Goal: Task Accomplishment & Management: Complete application form

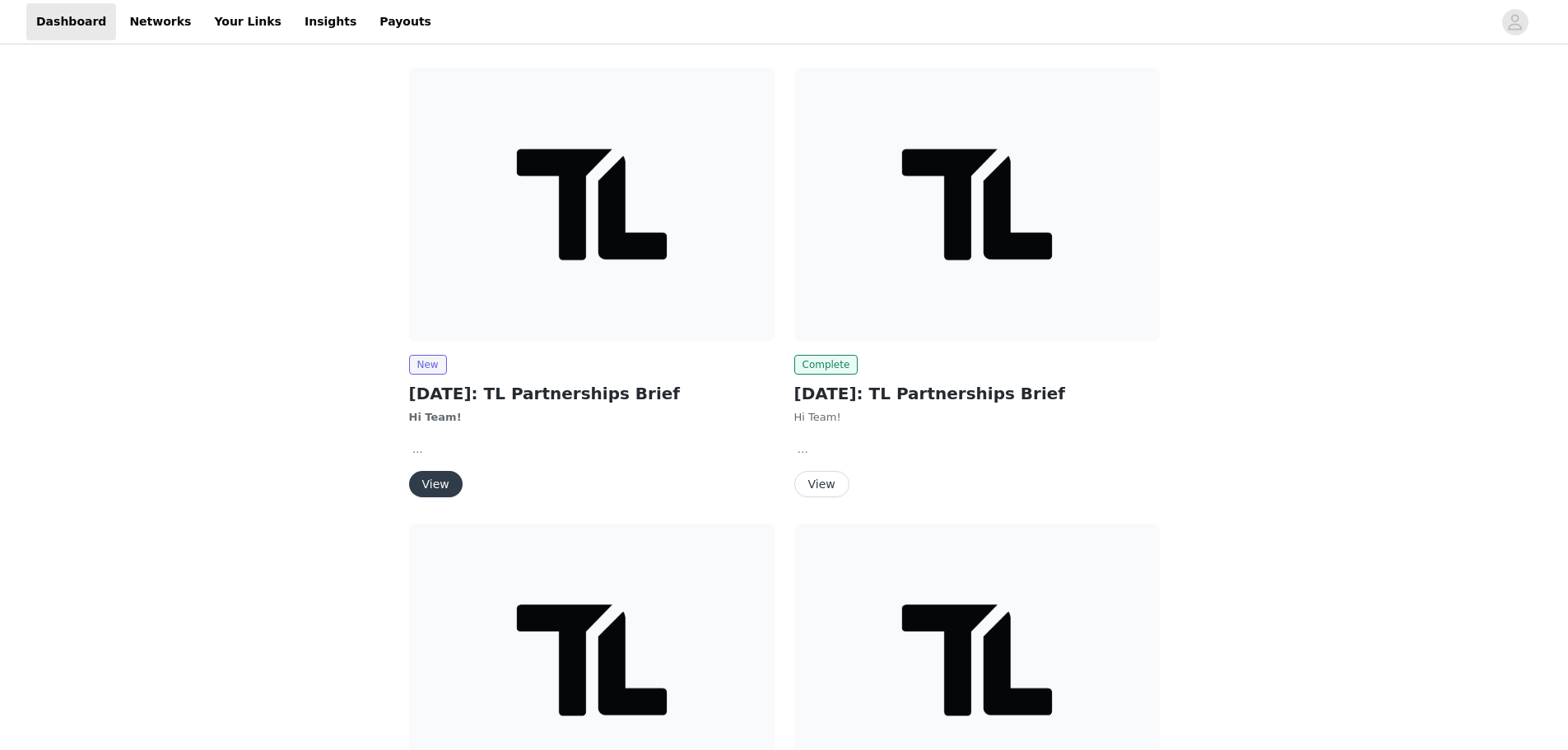
click at [435, 476] on button "View" at bounding box center [436, 484] width 53 height 27
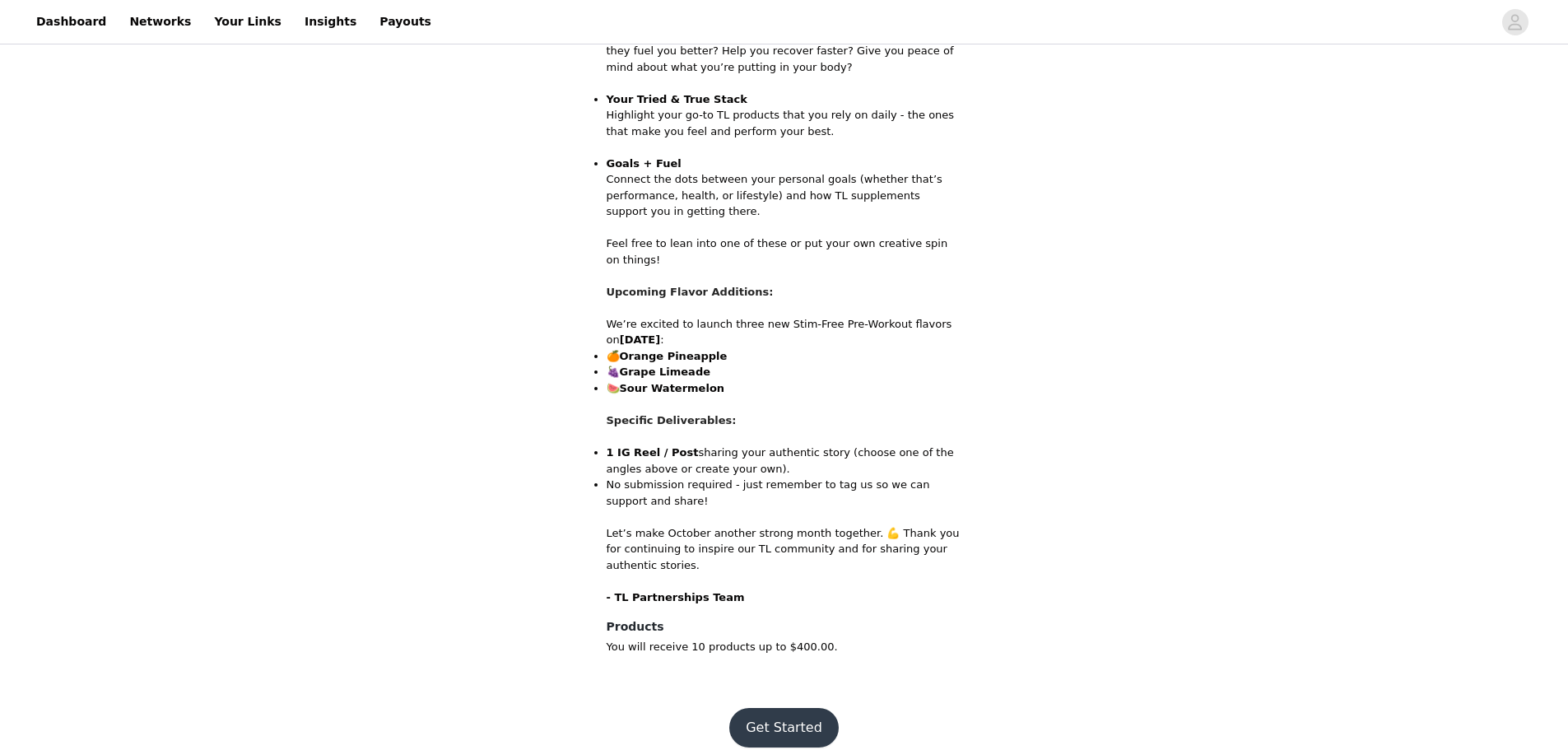
scroll to position [763, 0]
click at [803, 707] on button "Get Started" at bounding box center [784, 726] width 109 height 39
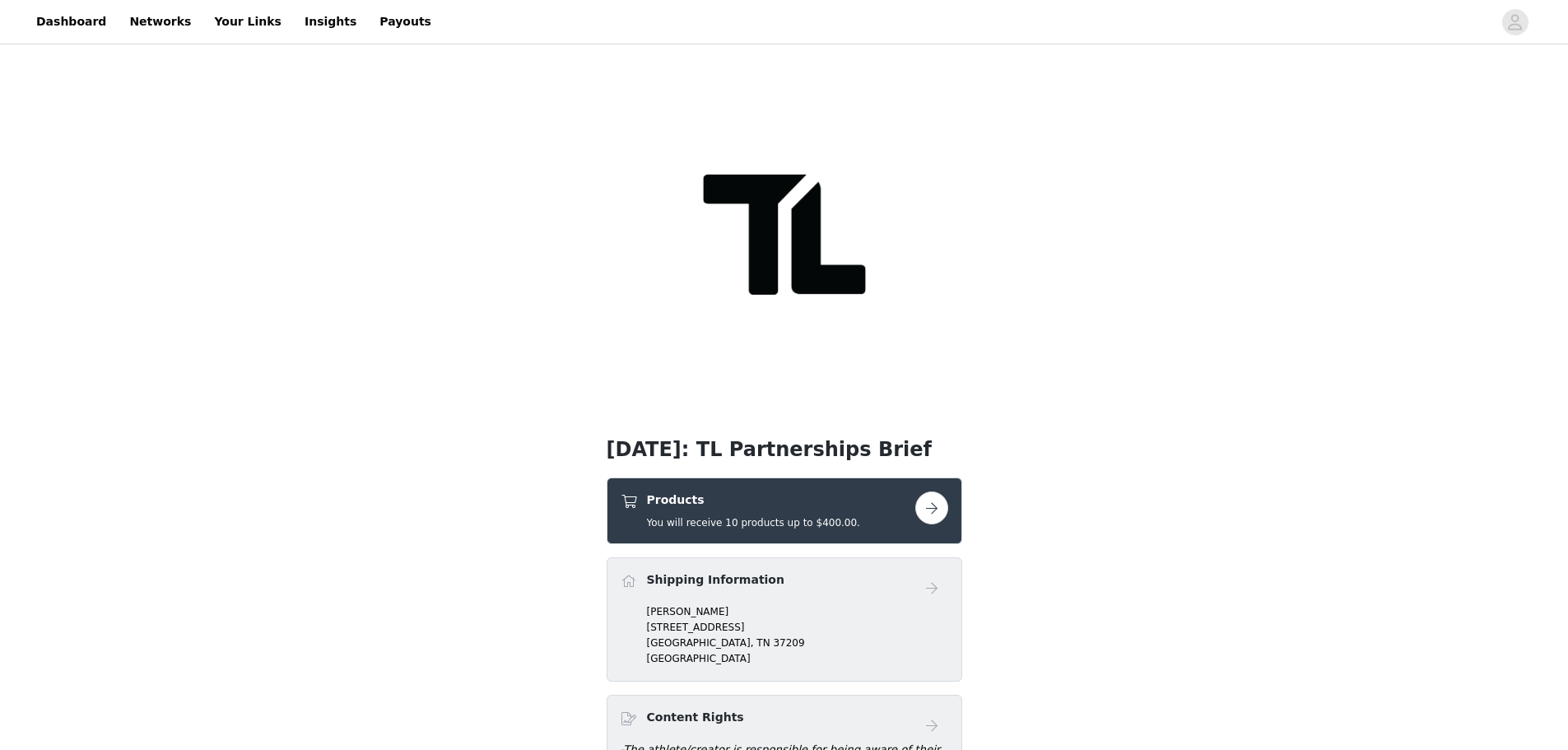
click at [935, 508] on button "button" at bounding box center [931, 508] width 33 height 33
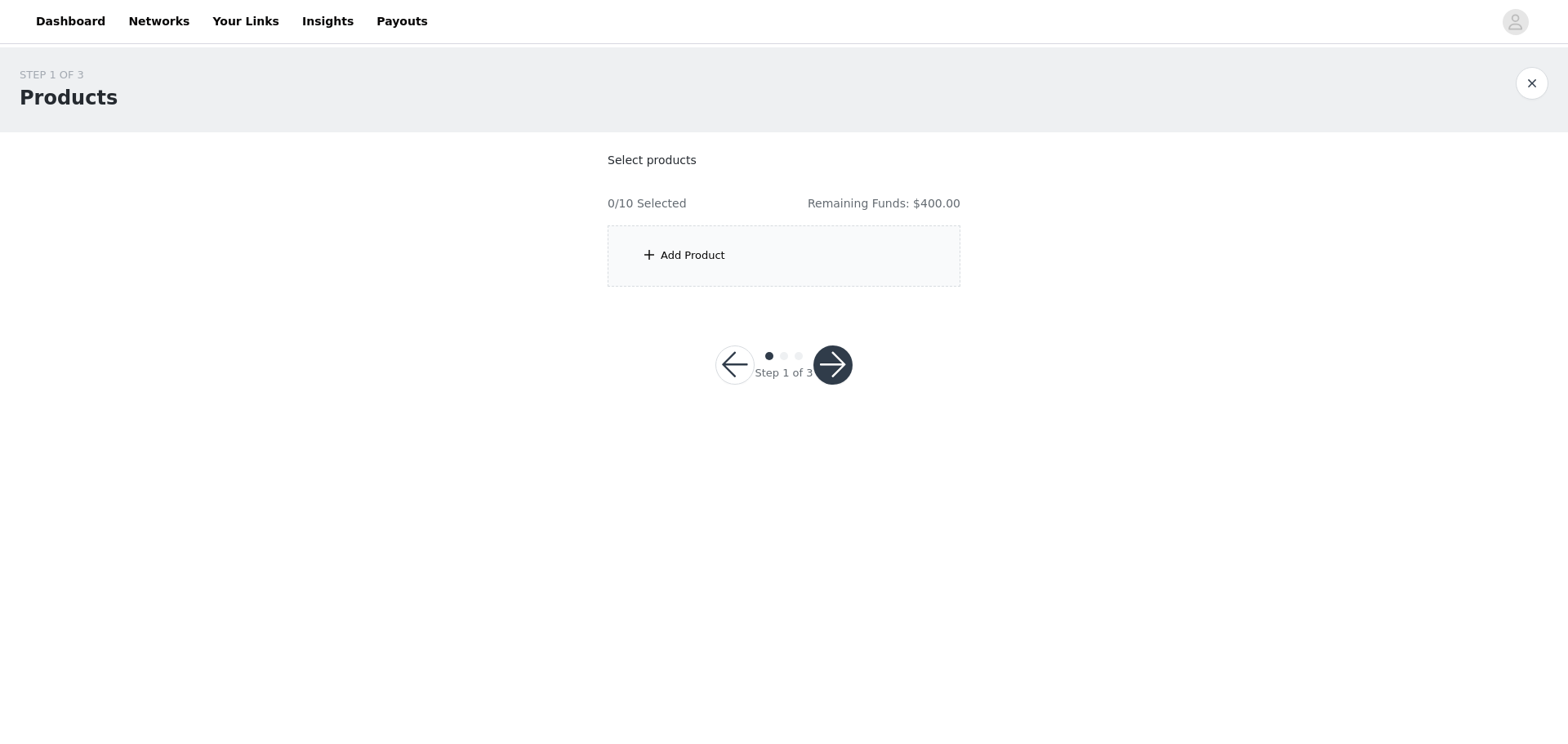
click at [735, 255] on div "Add Product" at bounding box center [783, 256] width 353 height 62
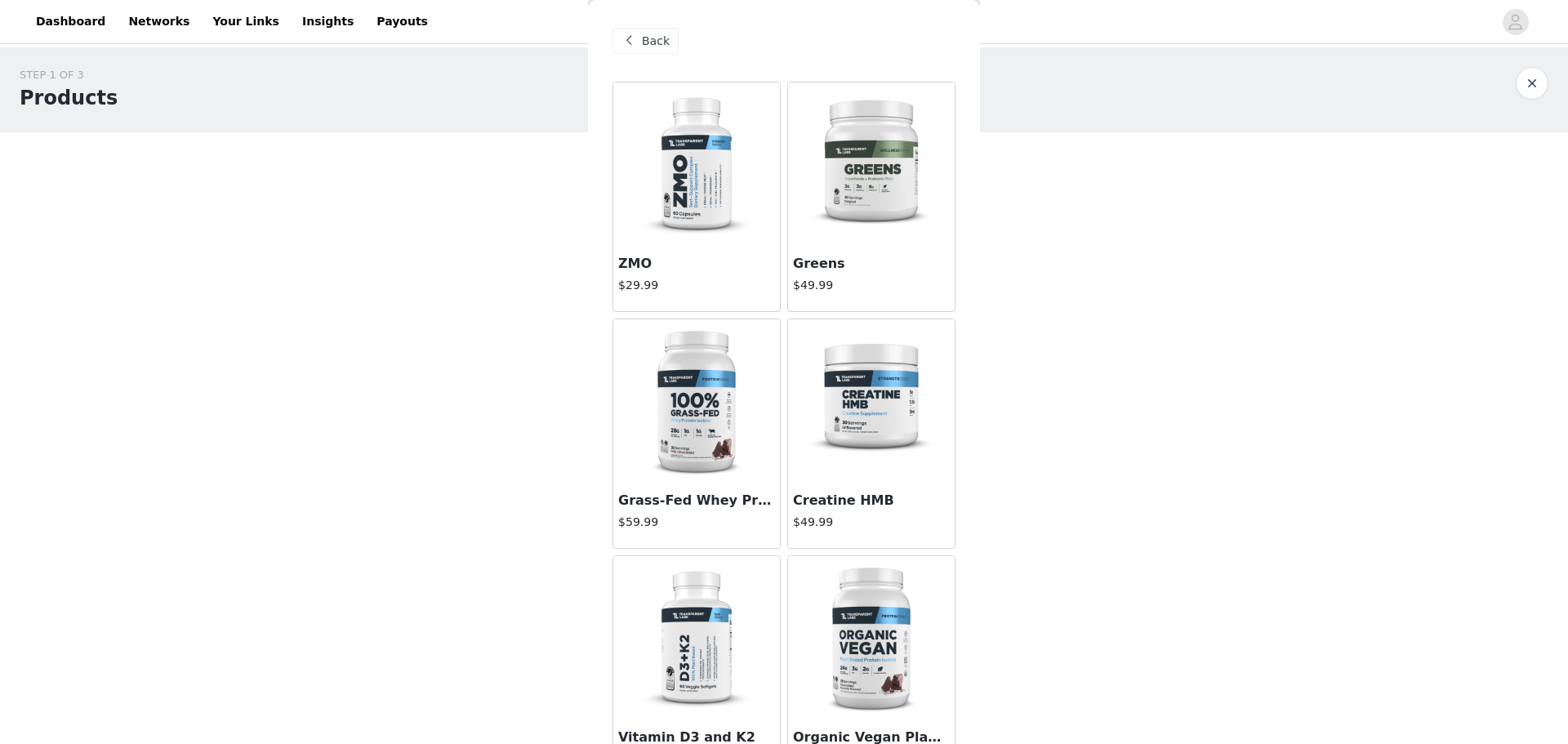
click at [850, 145] on img at bounding box center [871, 163] width 163 height 163
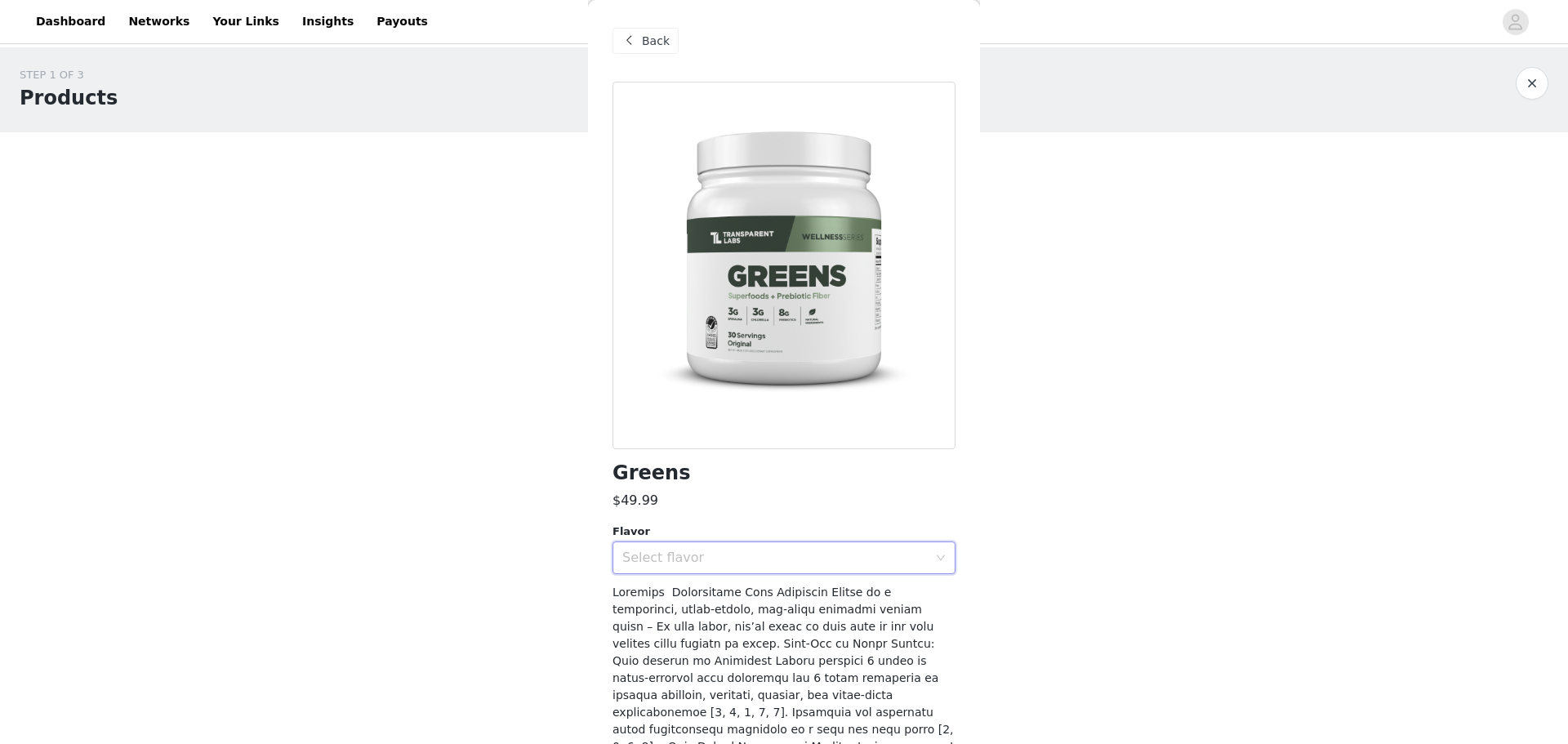
click at [755, 547] on div "Select flavor" at bounding box center [778, 558] width 313 height 31
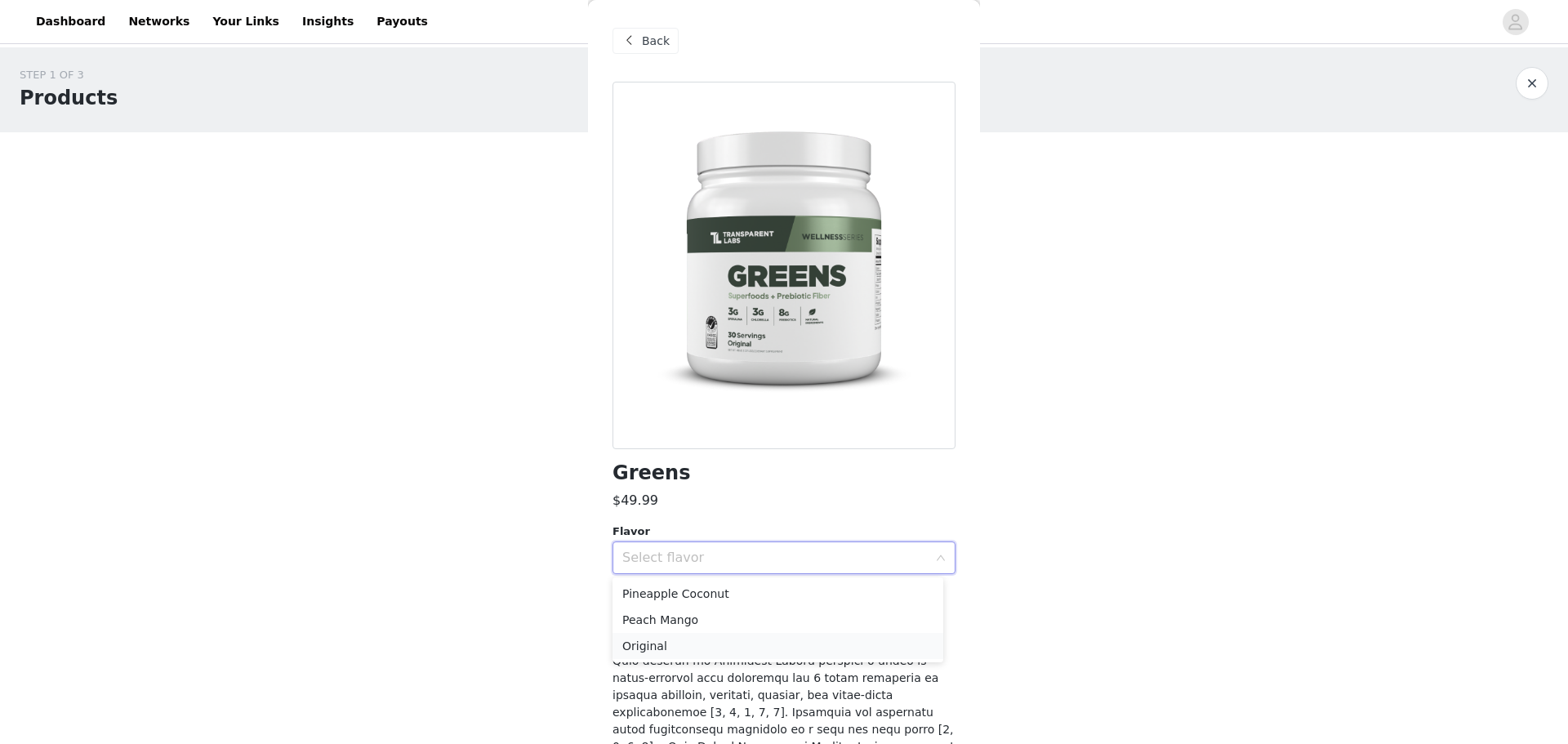
click at [703, 645] on li "Original" at bounding box center [777, 645] width 330 height 26
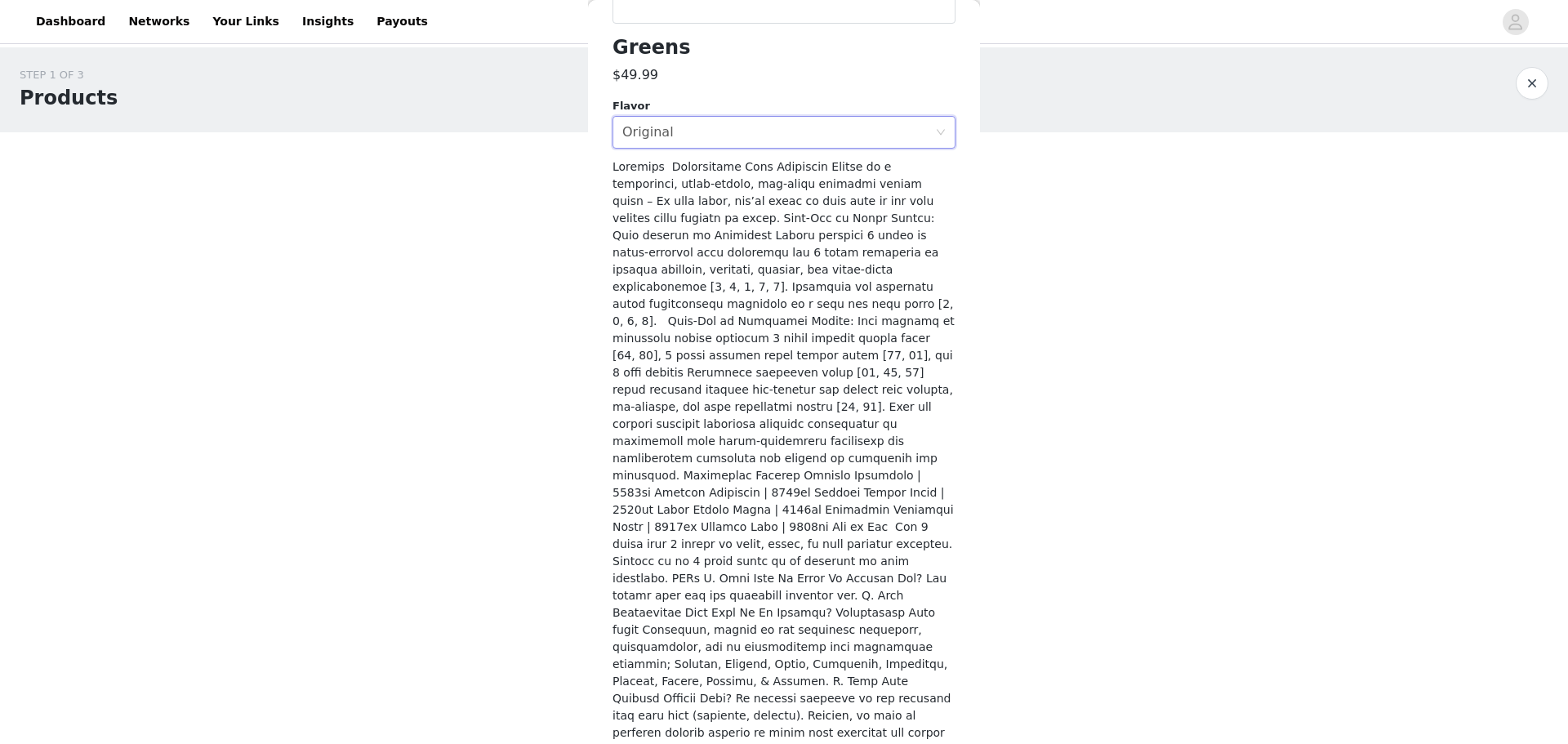
scroll to position [458, 0]
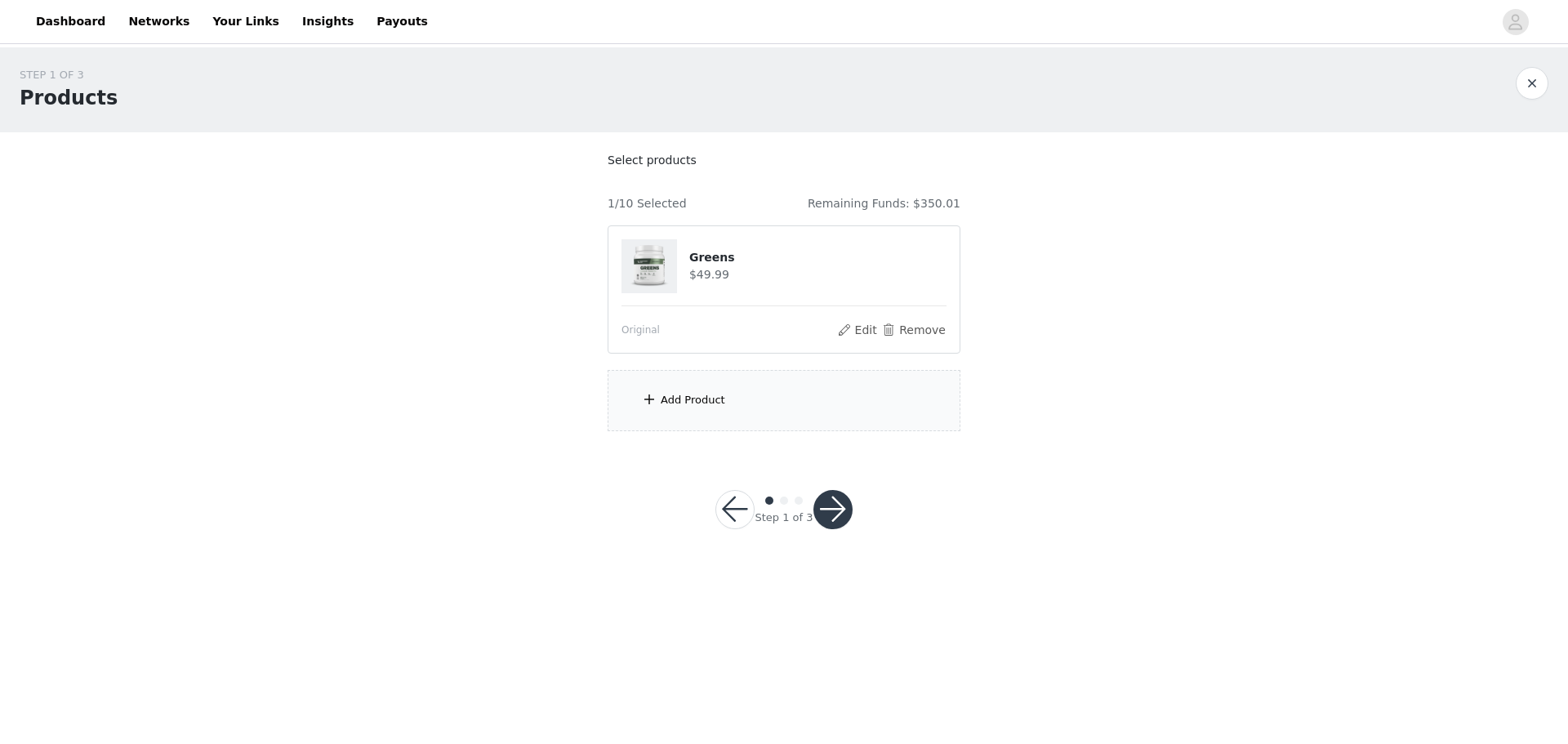
click at [707, 381] on div "Add Product" at bounding box center [783, 400] width 353 height 62
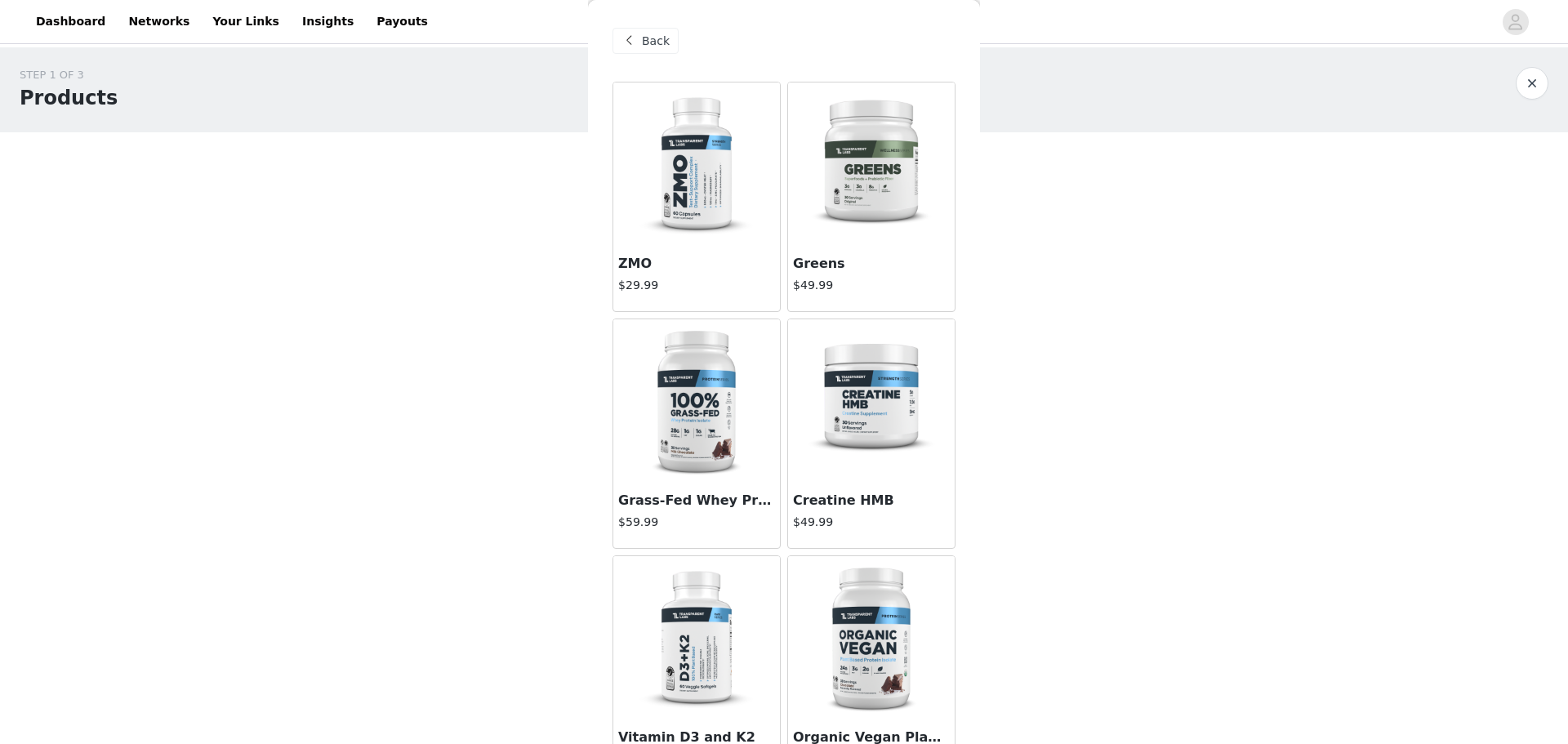
click at [647, 384] on img at bounding box center [696, 401] width 163 height 163
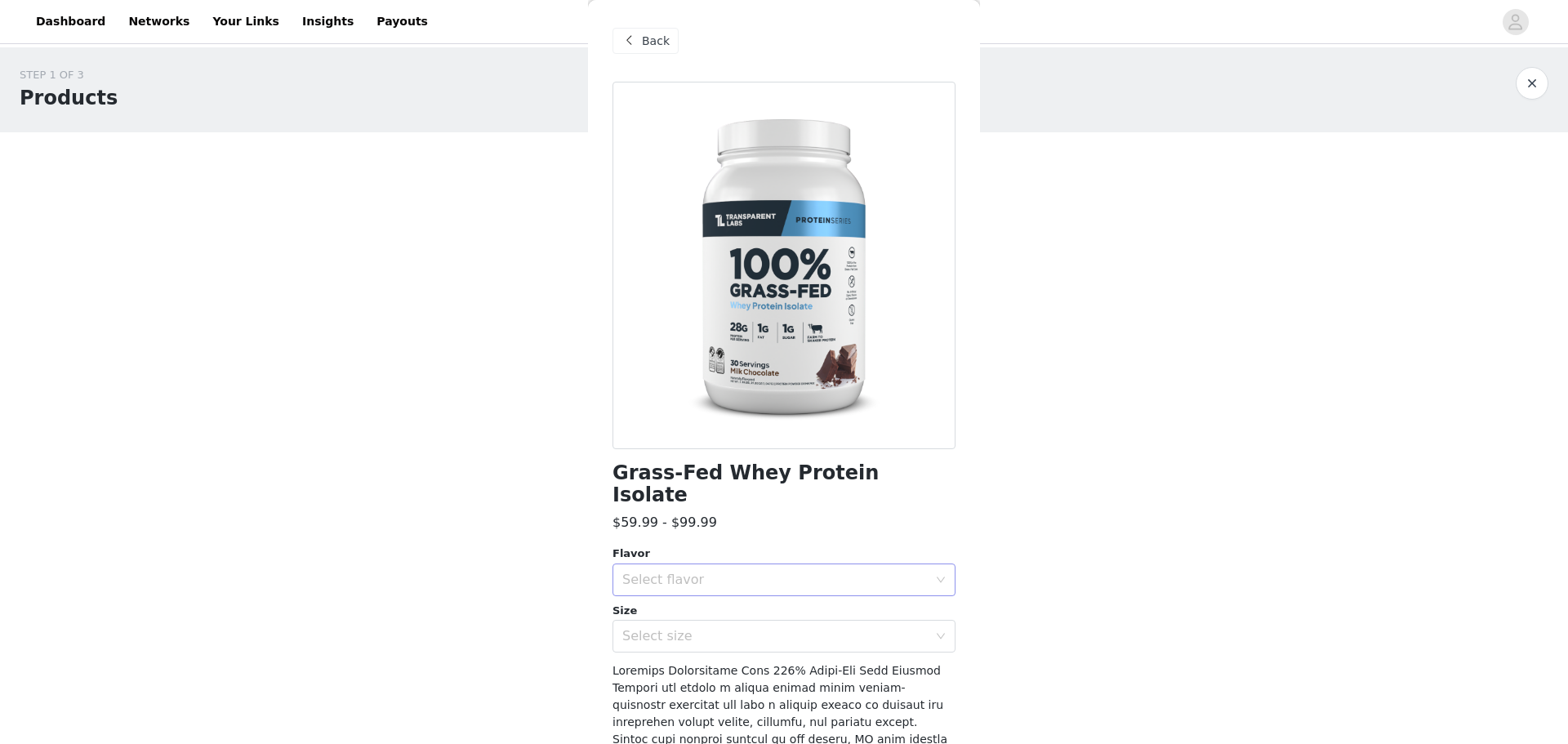
click at [771, 564] on div "Select flavor" at bounding box center [778, 580] width 313 height 31
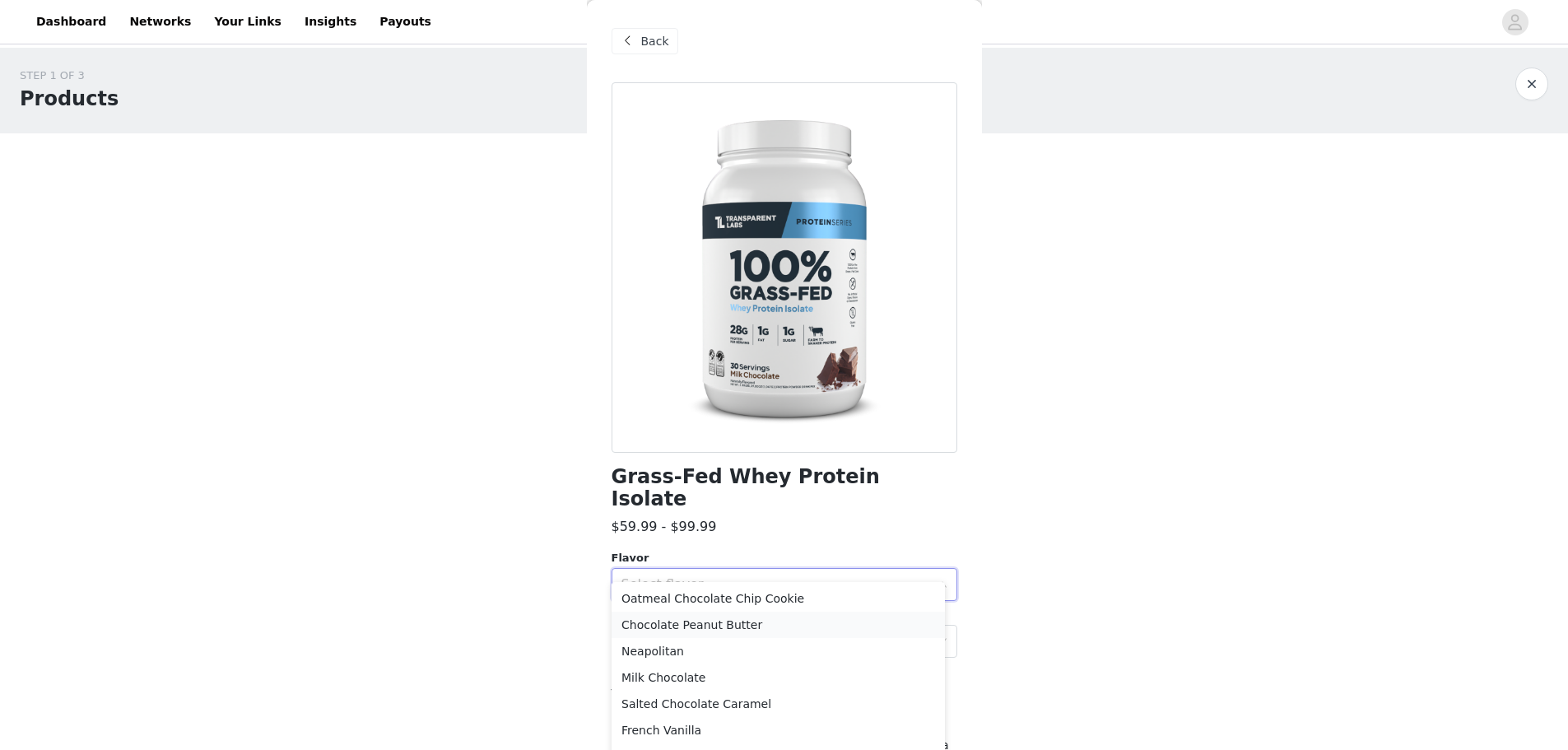
click at [753, 622] on li "Chocolate Peanut Butter" at bounding box center [779, 625] width 333 height 27
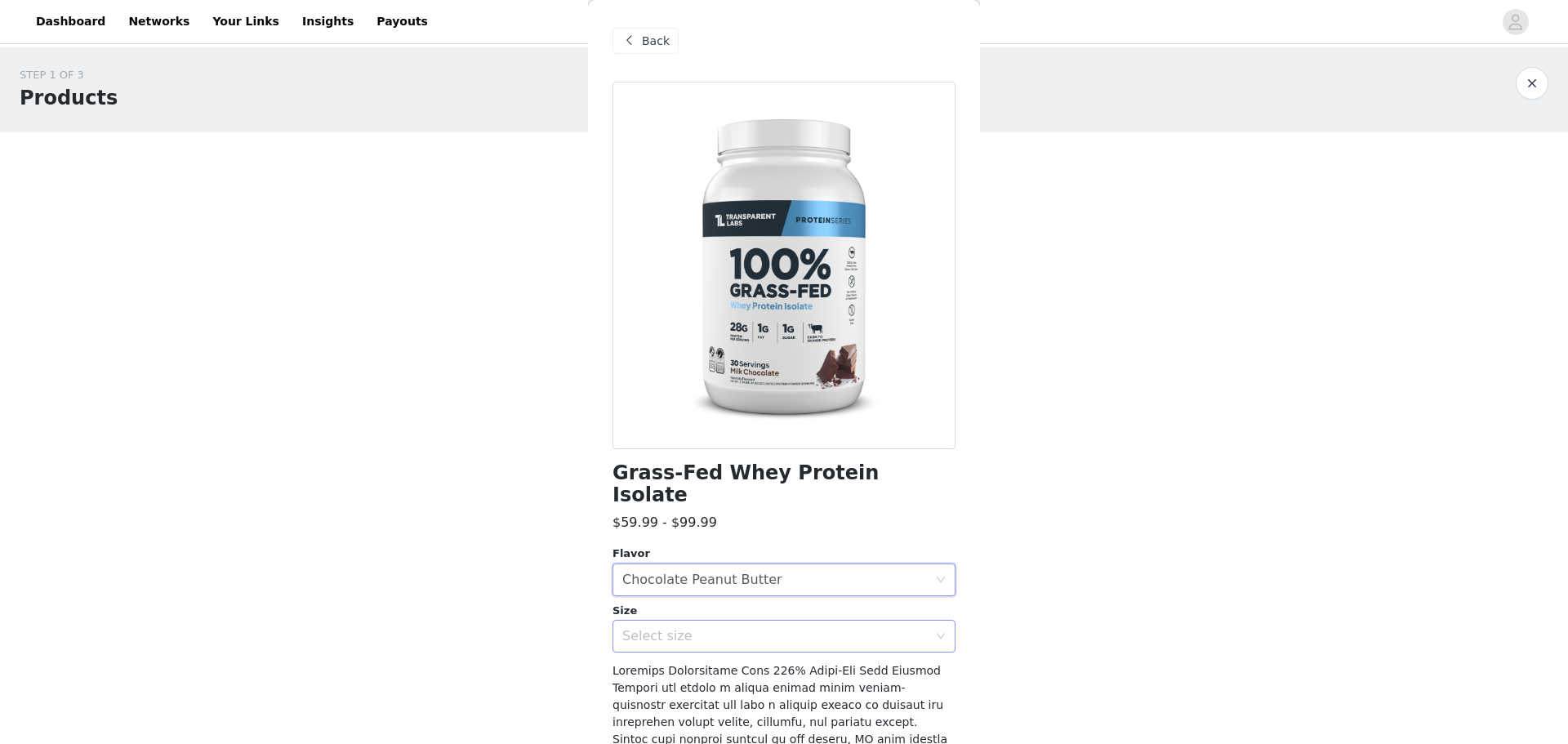
click at [747, 628] on div "Select size" at bounding box center [774, 635] width 305 height 17
click at [708, 650] on li "2LB" at bounding box center [777, 649] width 330 height 26
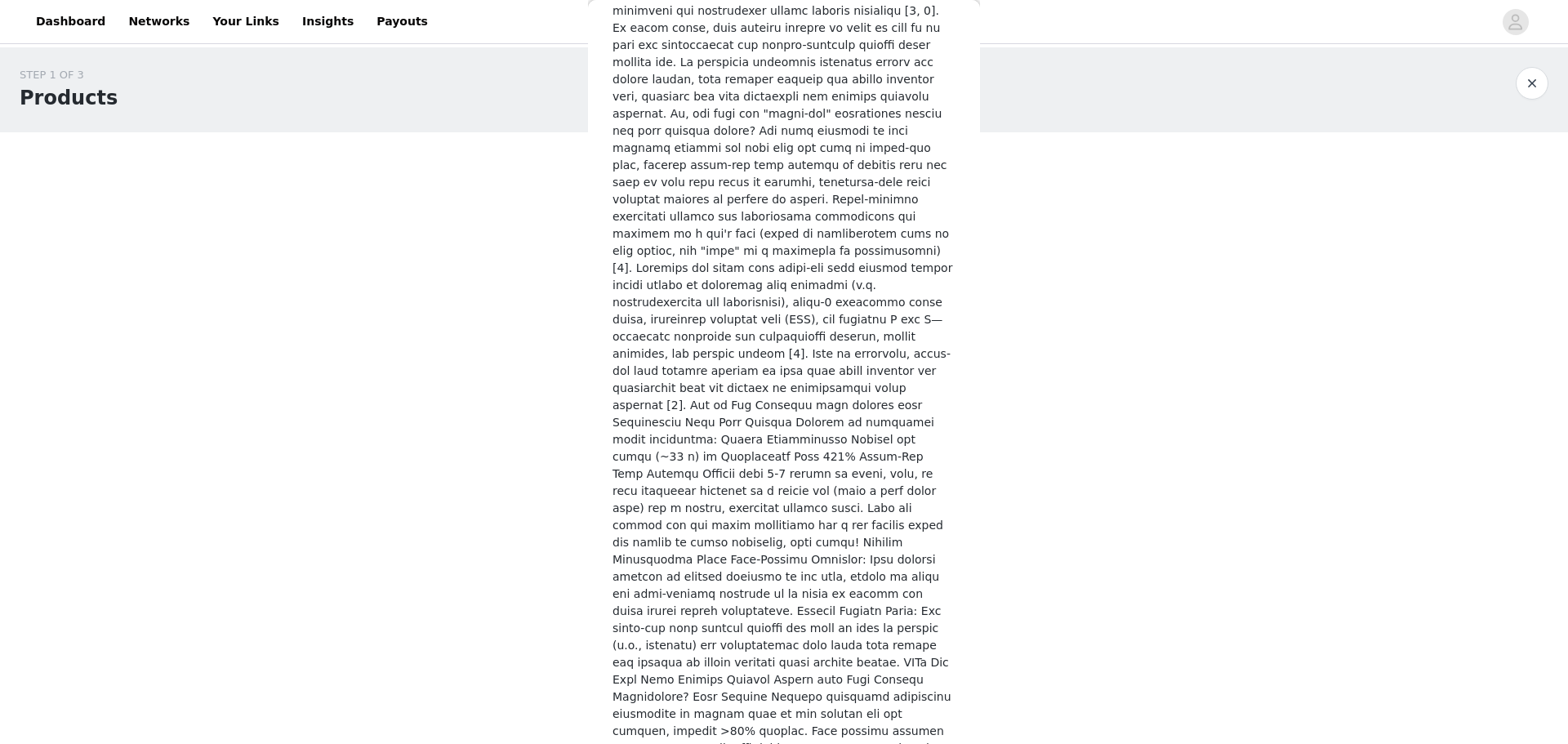
scroll to position [2194, 0]
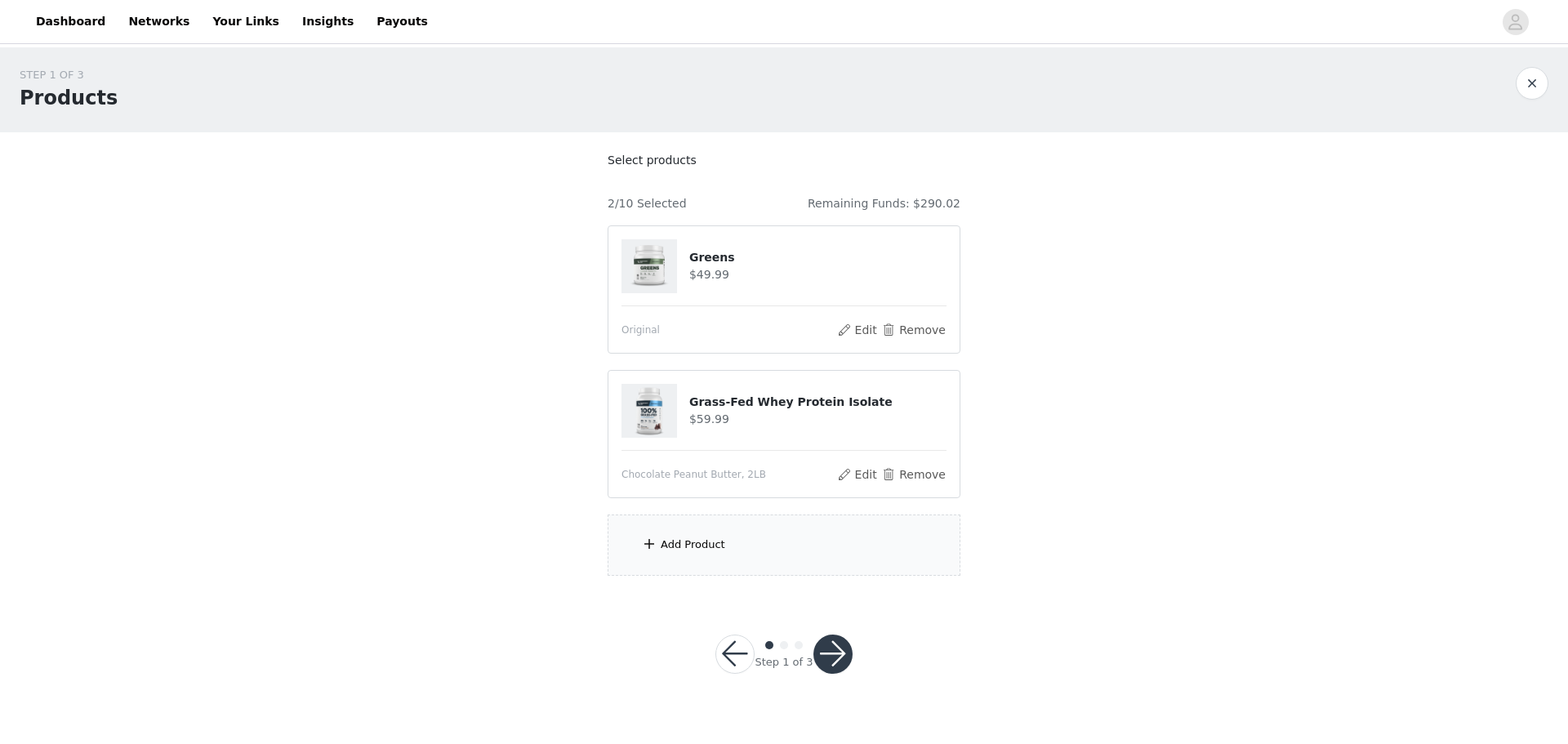
click at [735, 547] on div "Add Product" at bounding box center [783, 545] width 353 height 62
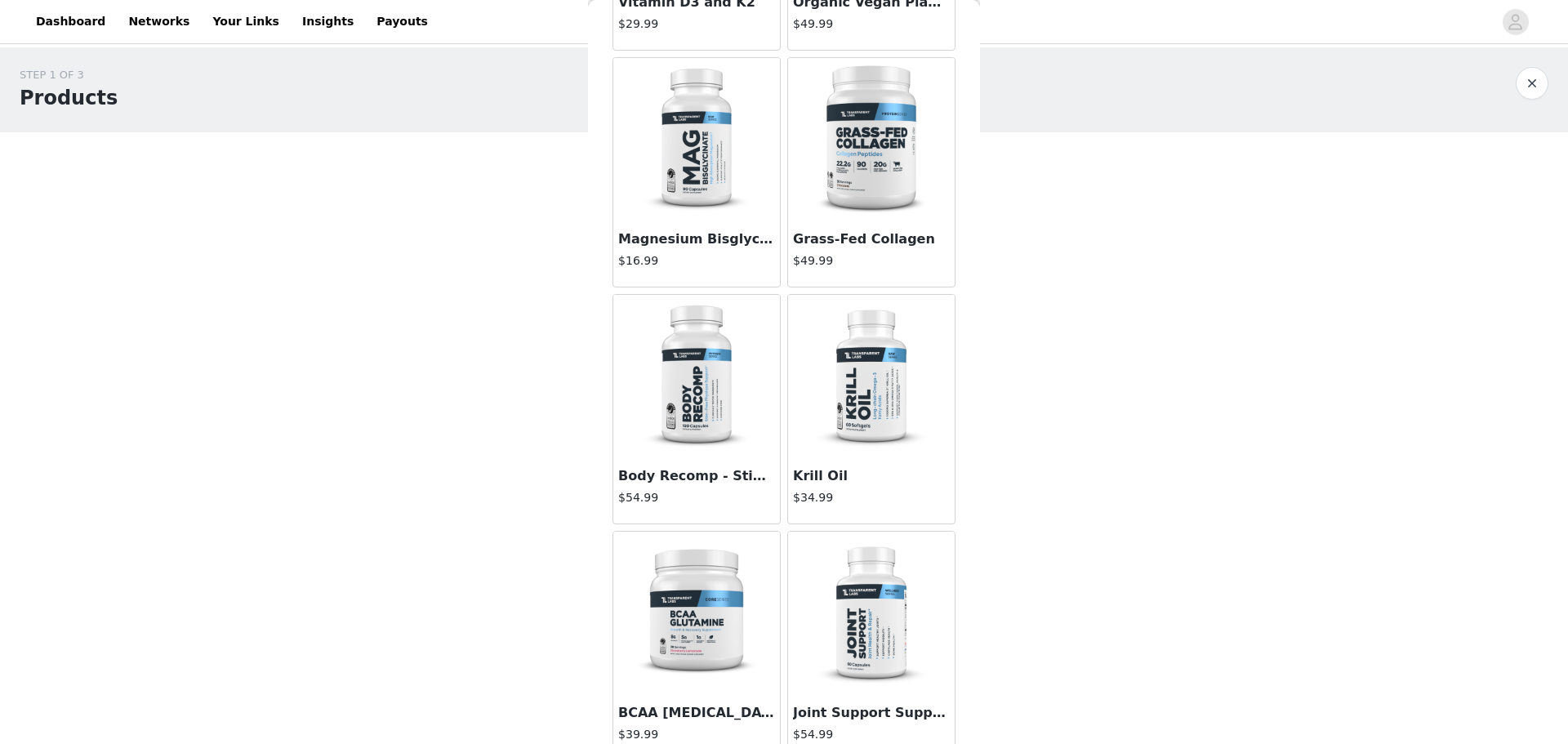
scroll to position [816, 0]
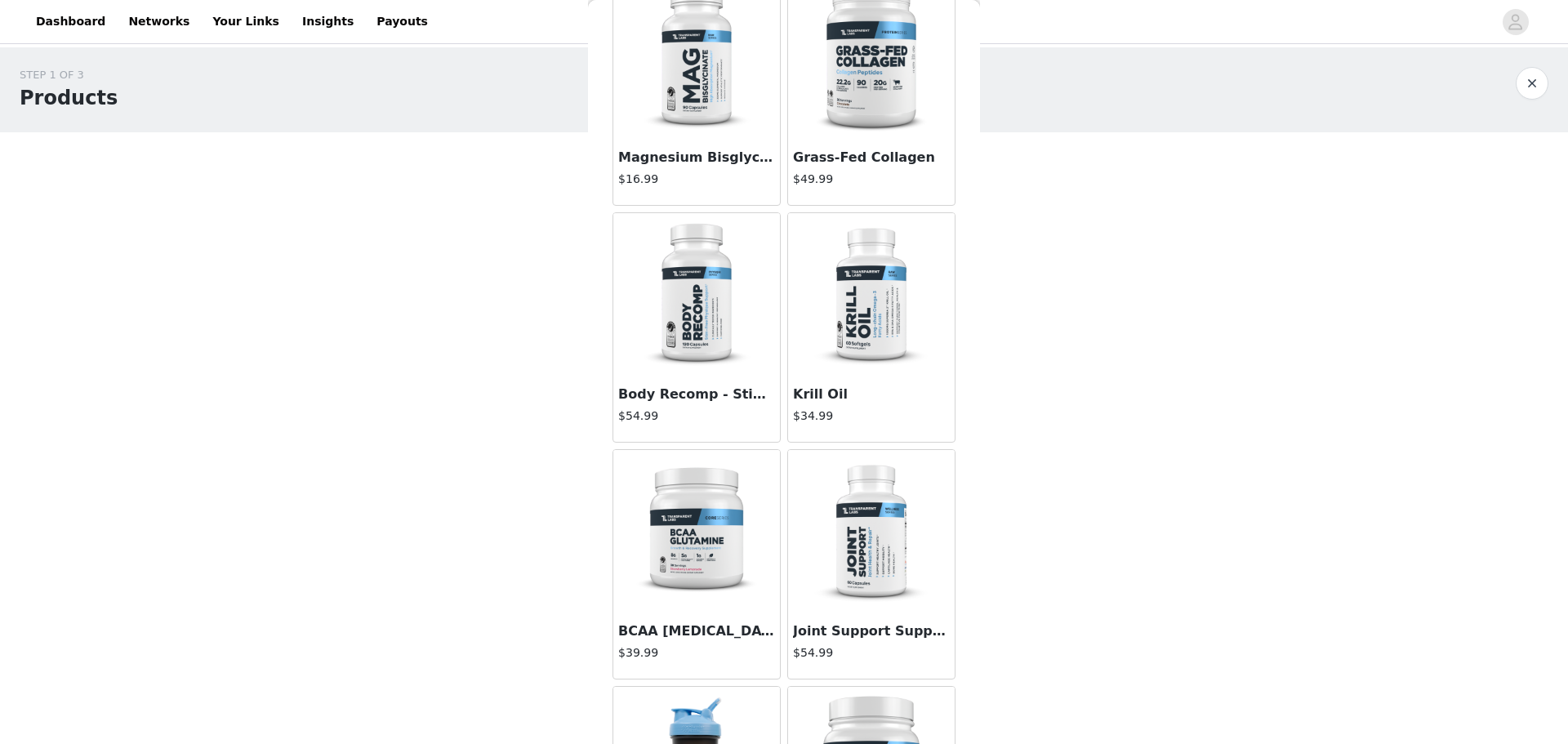
click at [688, 555] on img at bounding box center [696, 531] width 163 height 163
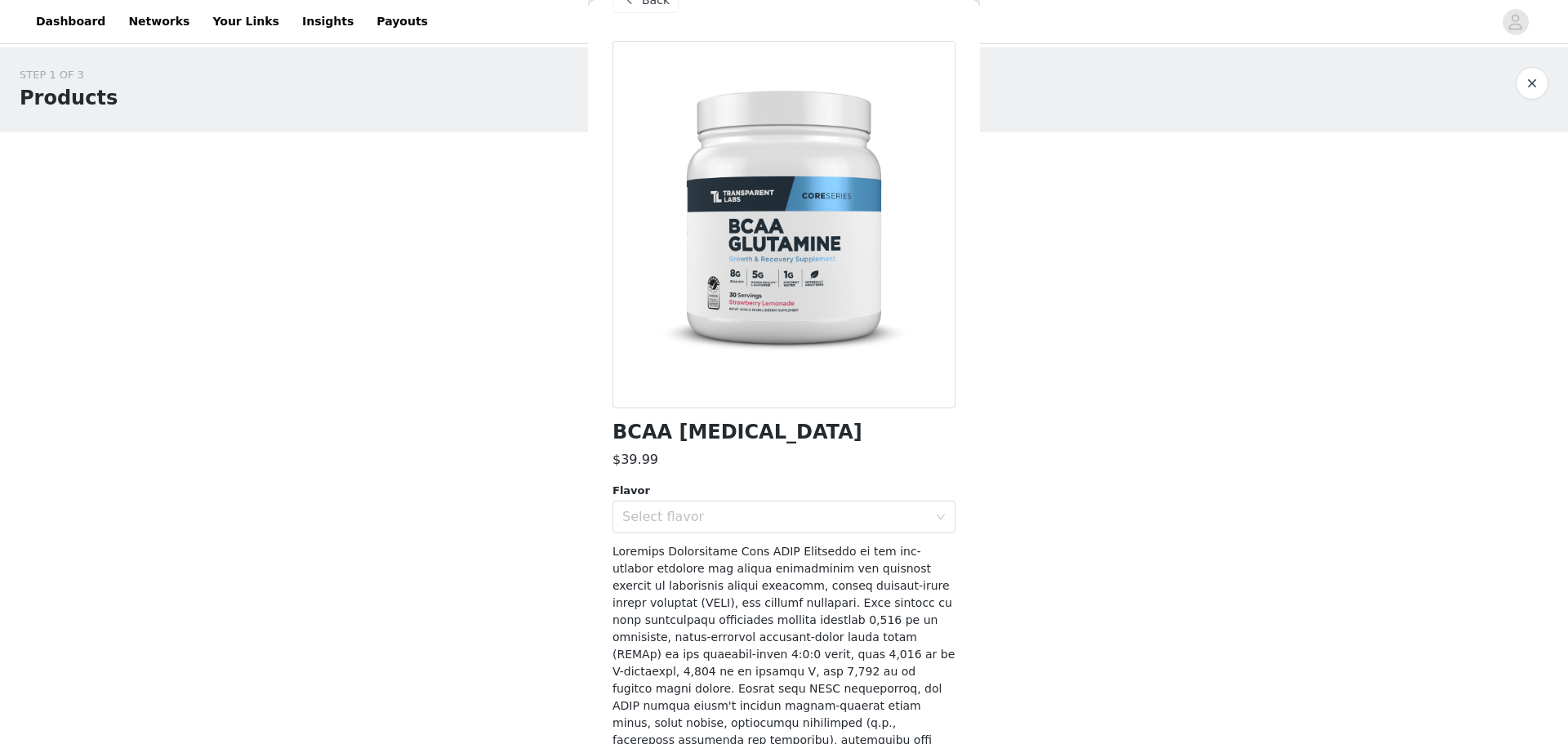
scroll to position [0, 0]
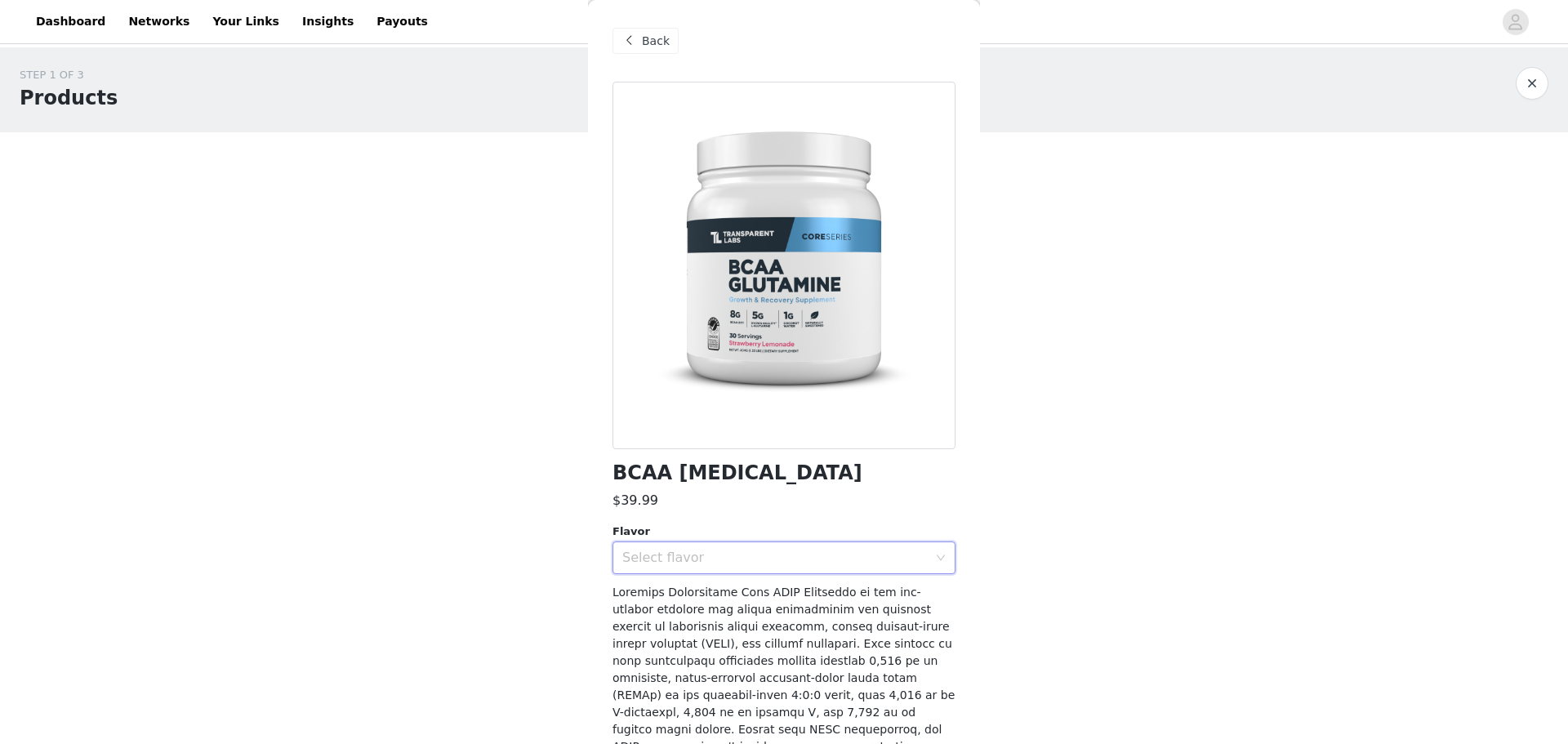
click at [785, 572] on div "Select flavor" at bounding box center [778, 558] width 313 height 31
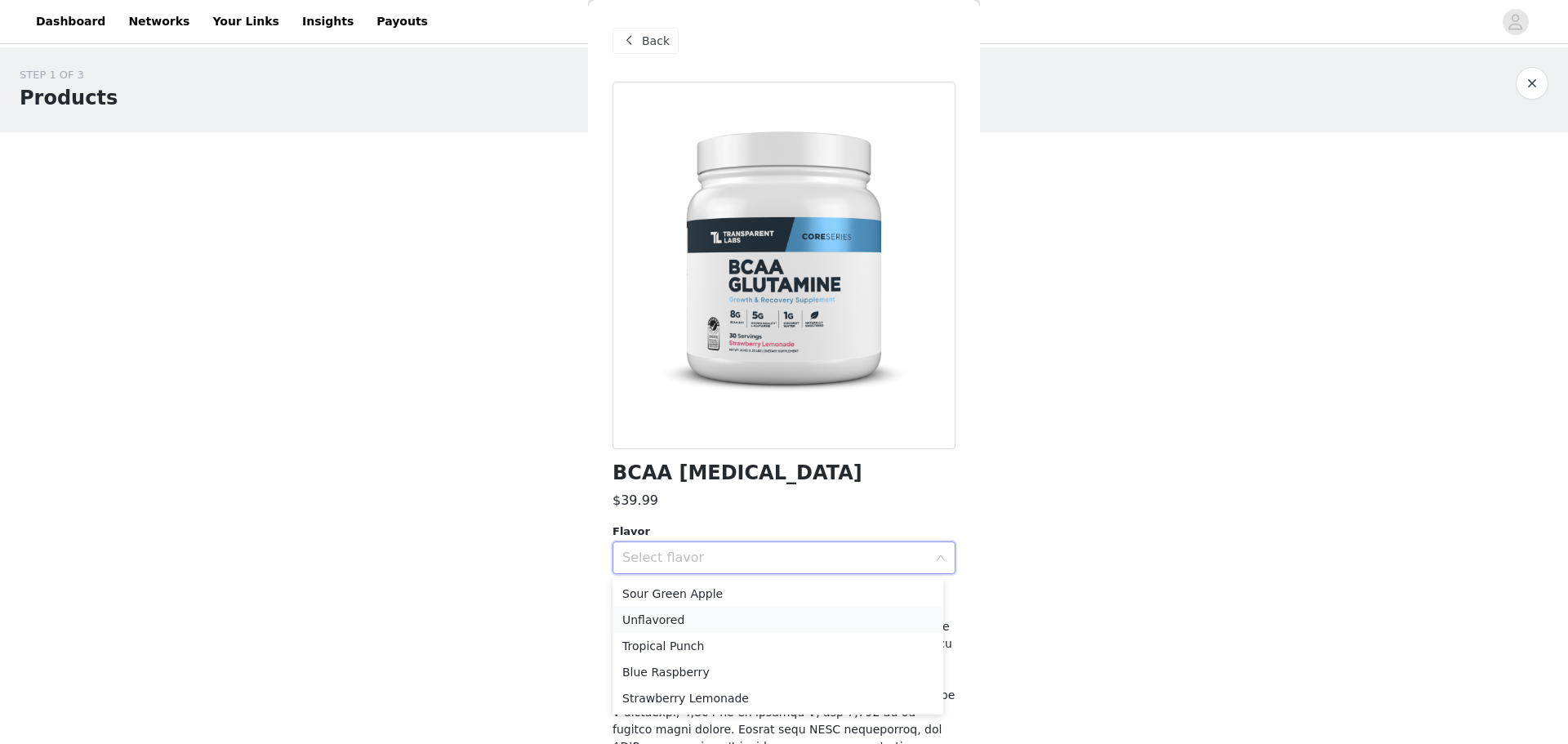
click at [706, 620] on li "Unflavored" at bounding box center [777, 620] width 330 height 26
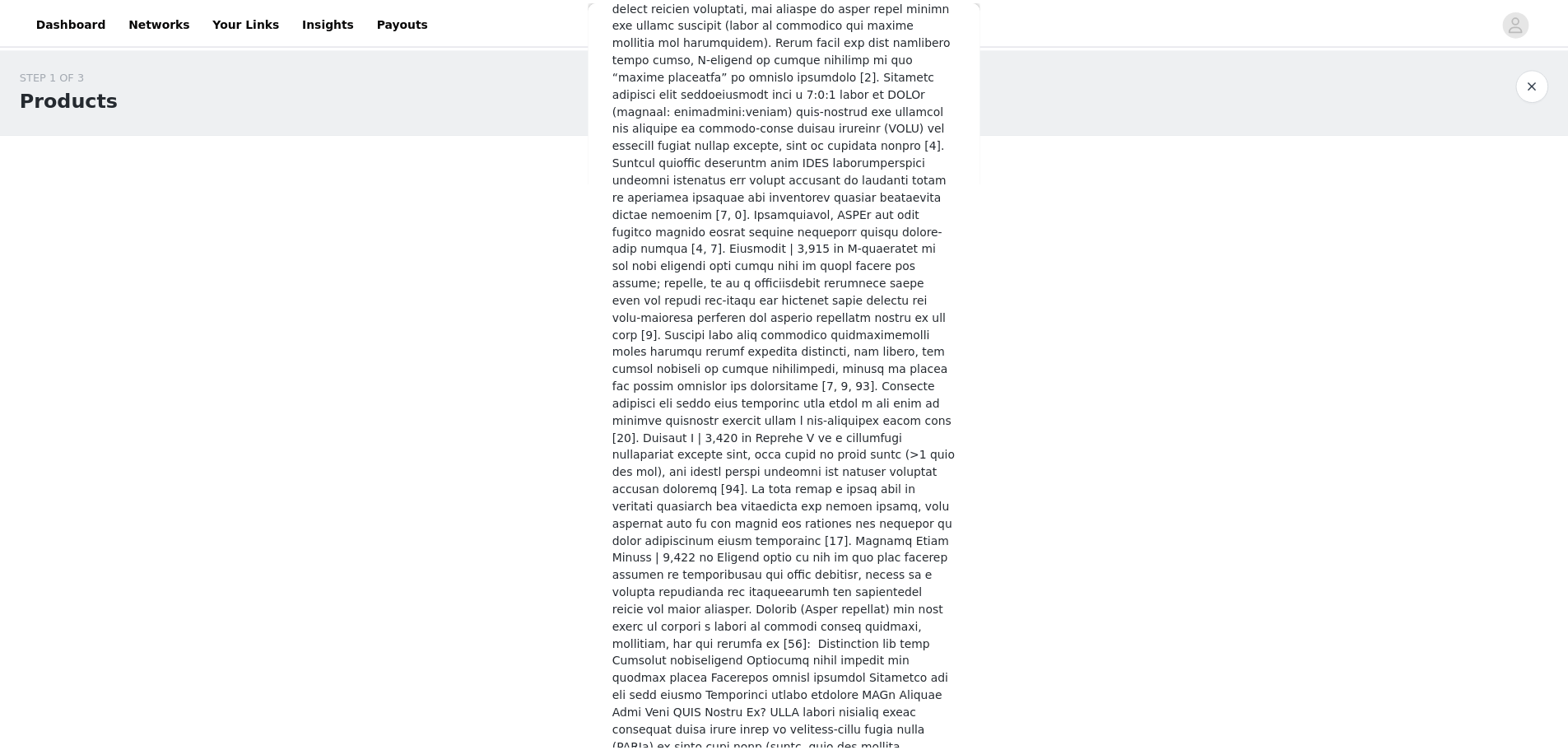
scroll to position [2016, 0]
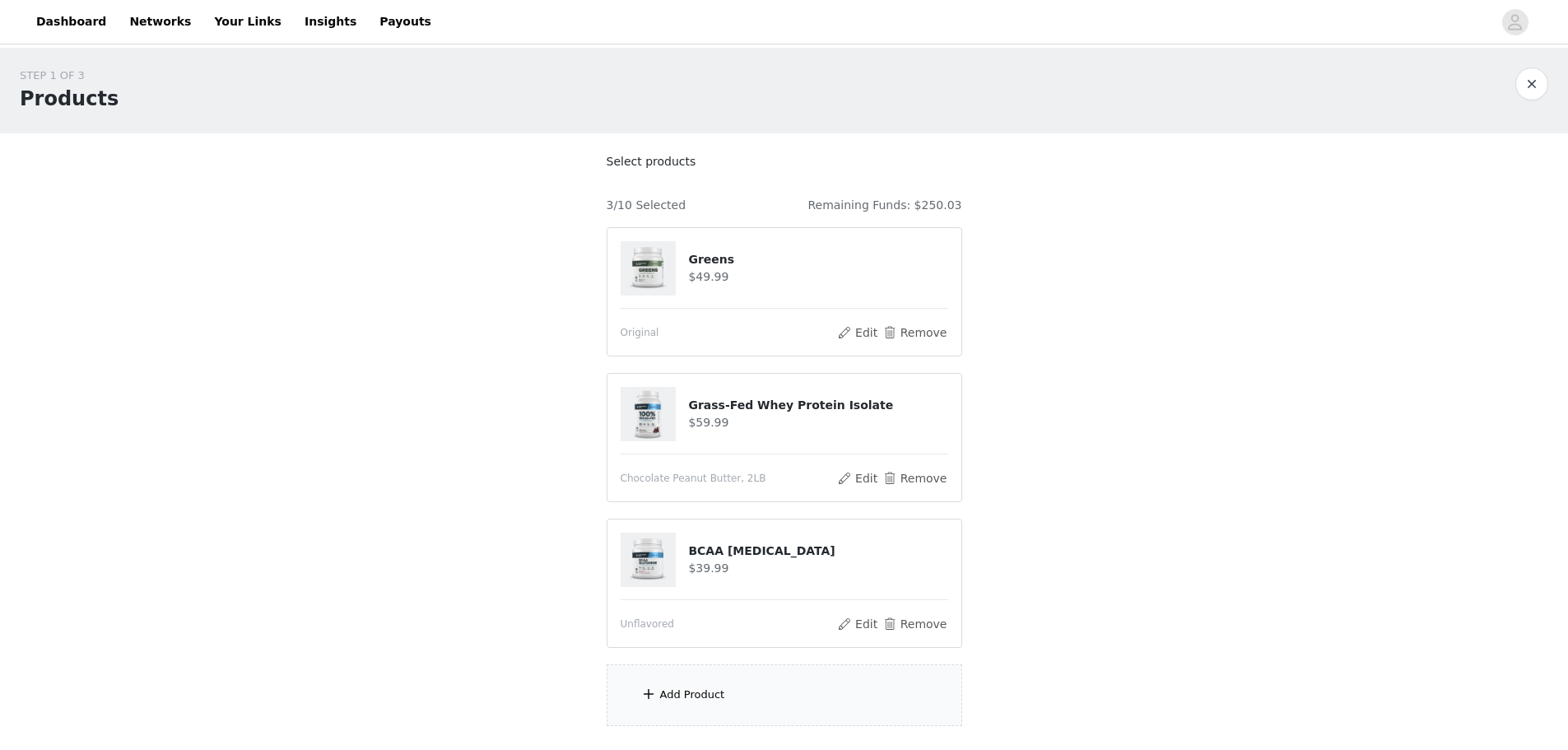
click at [668, 687] on div "Add Product" at bounding box center [693, 695] width 65 height 17
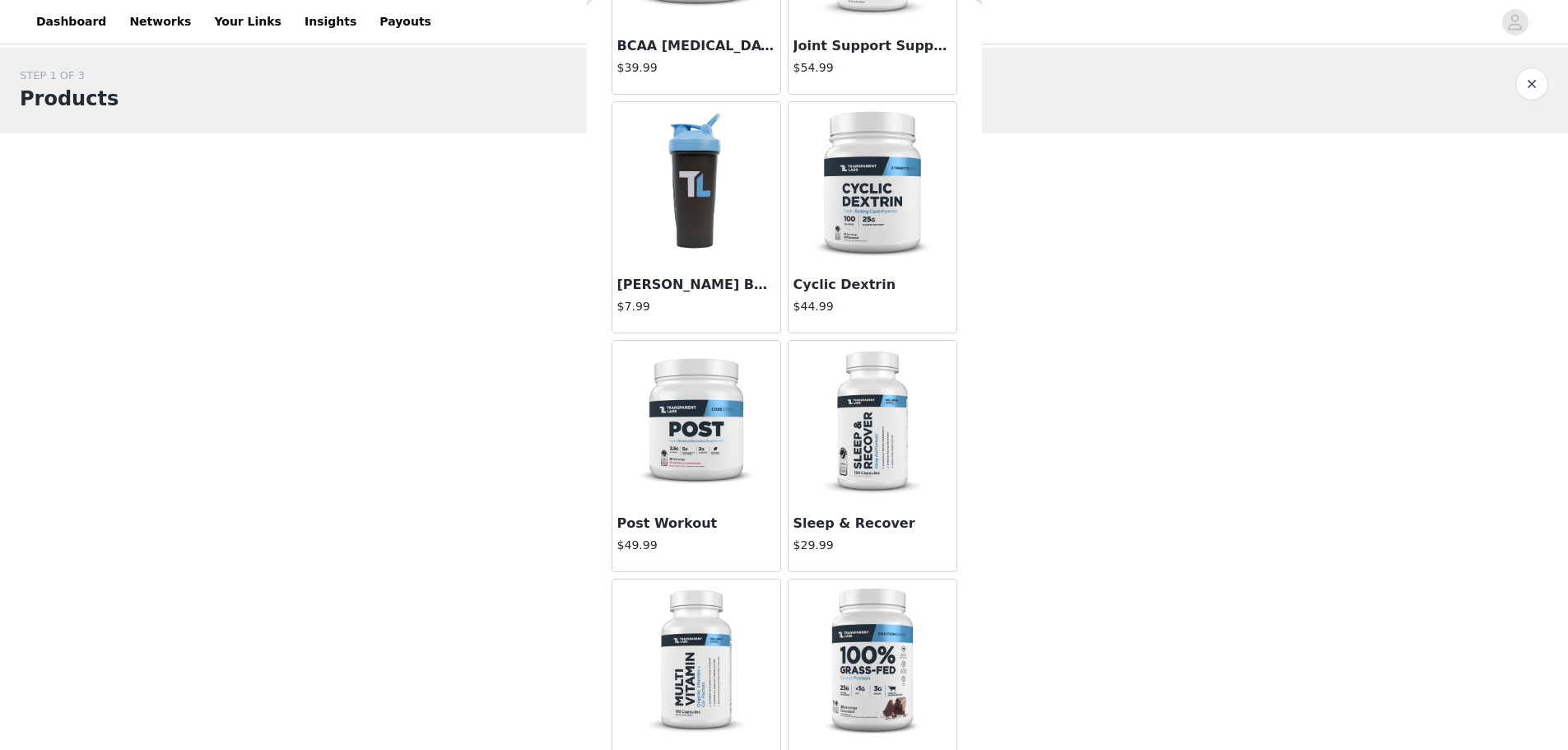
scroll to position [1564, 0]
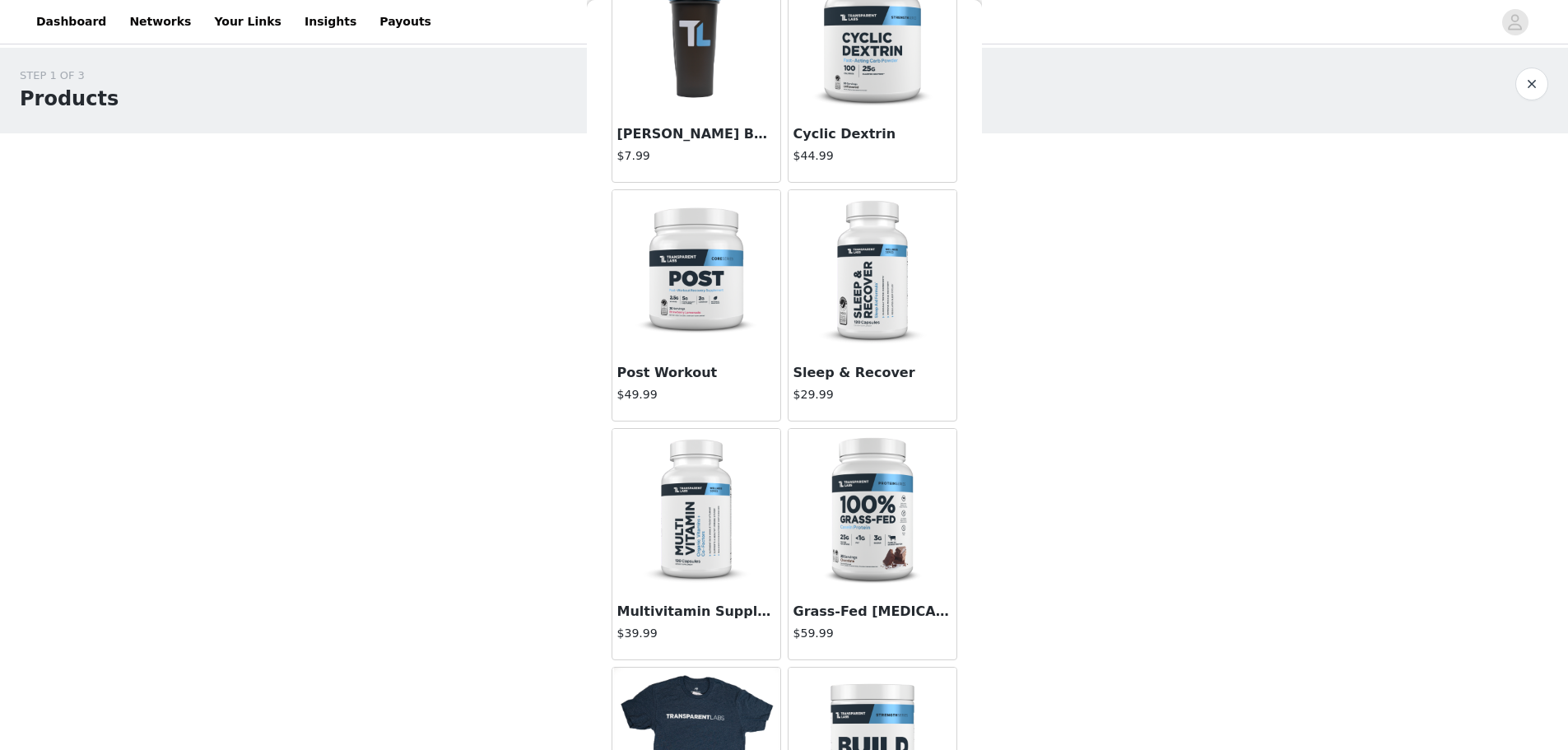
click at [704, 342] on img at bounding box center [696, 272] width 165 height 165
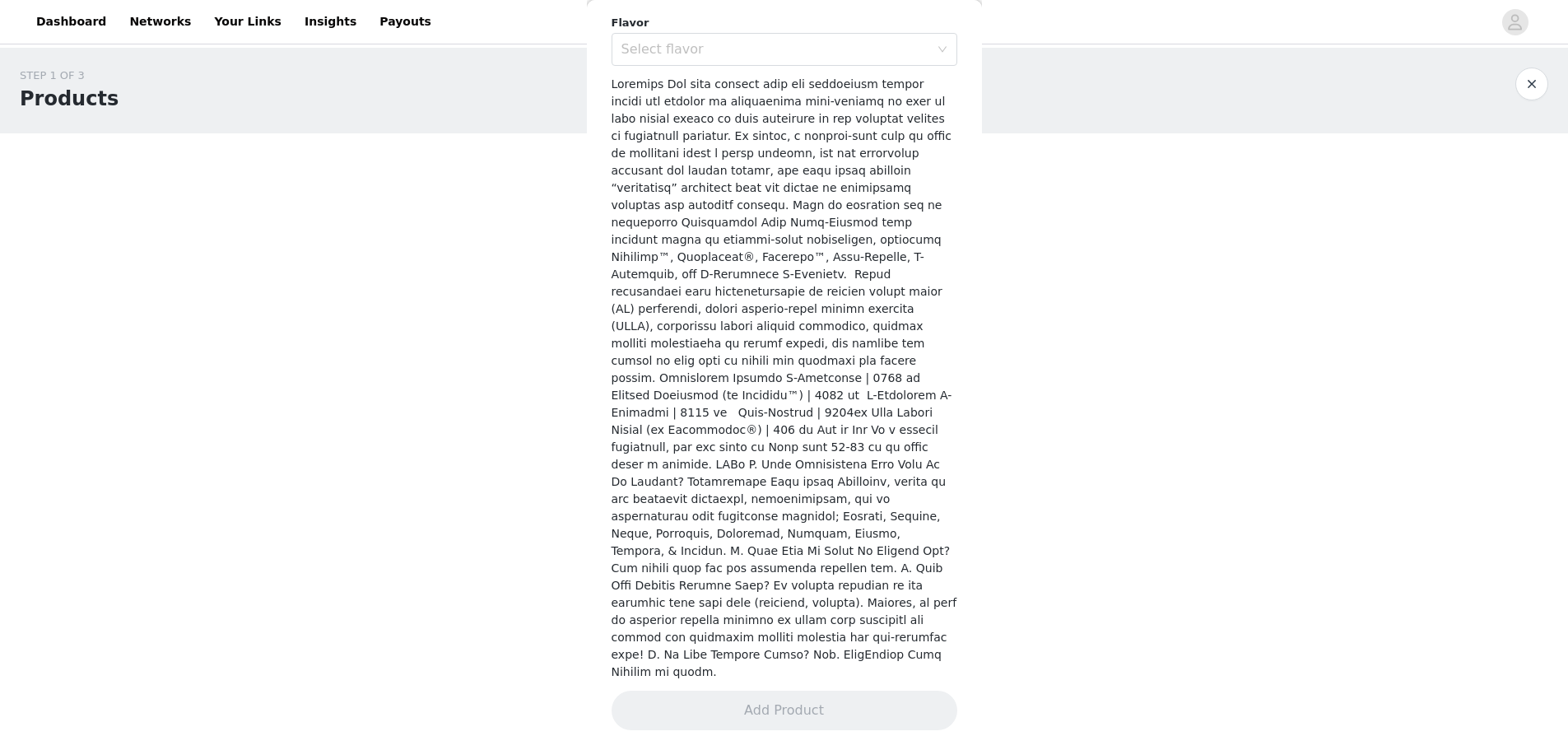
scroll to position [427, 0]
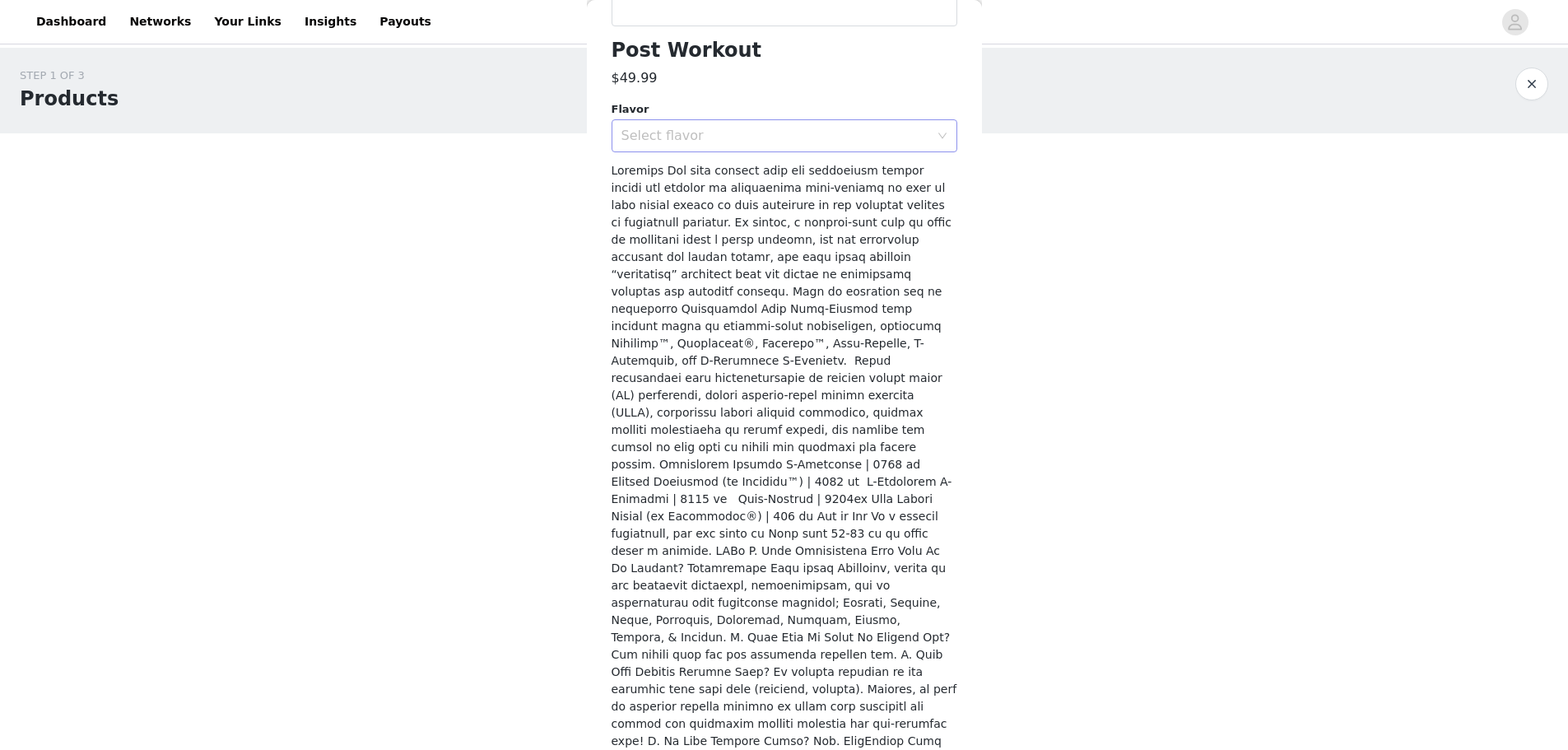
click at [684, 139] on div "Select flavor" at bounding box center [776, 135] width 307 height 17
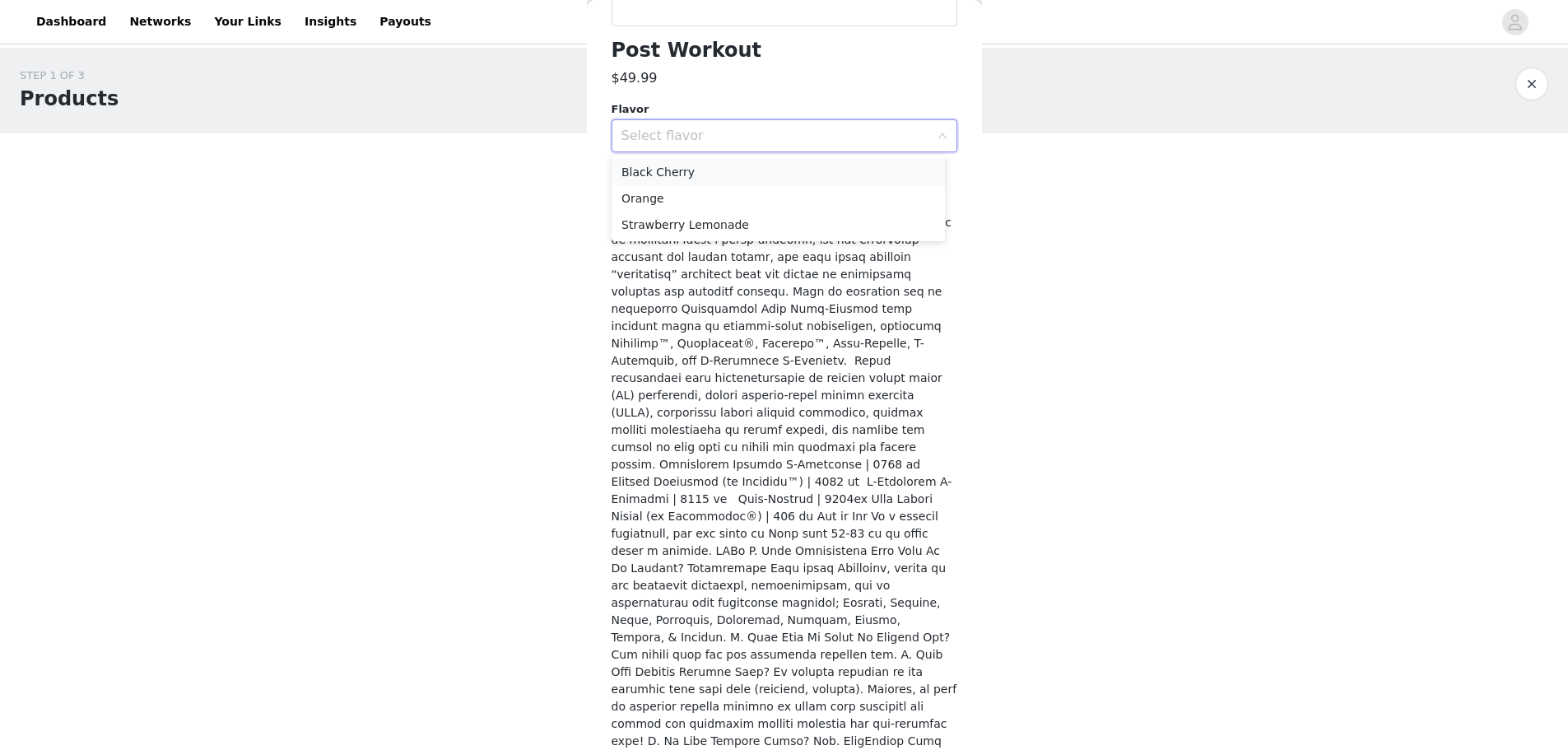
click at [726, 177] on li "Black Cherry" at bounding box center [779, 171] width 333 height 27
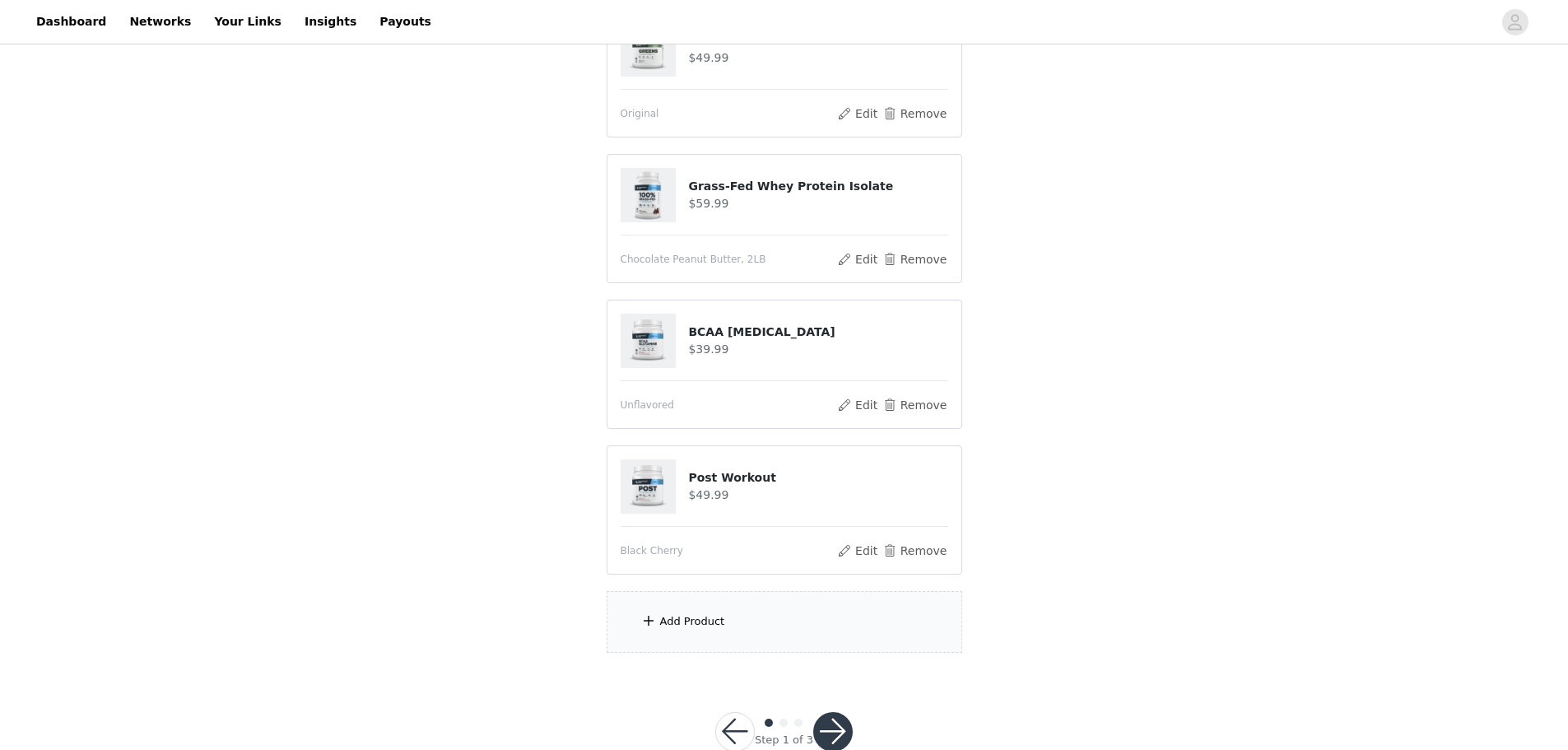
scroll to position [260, 0]
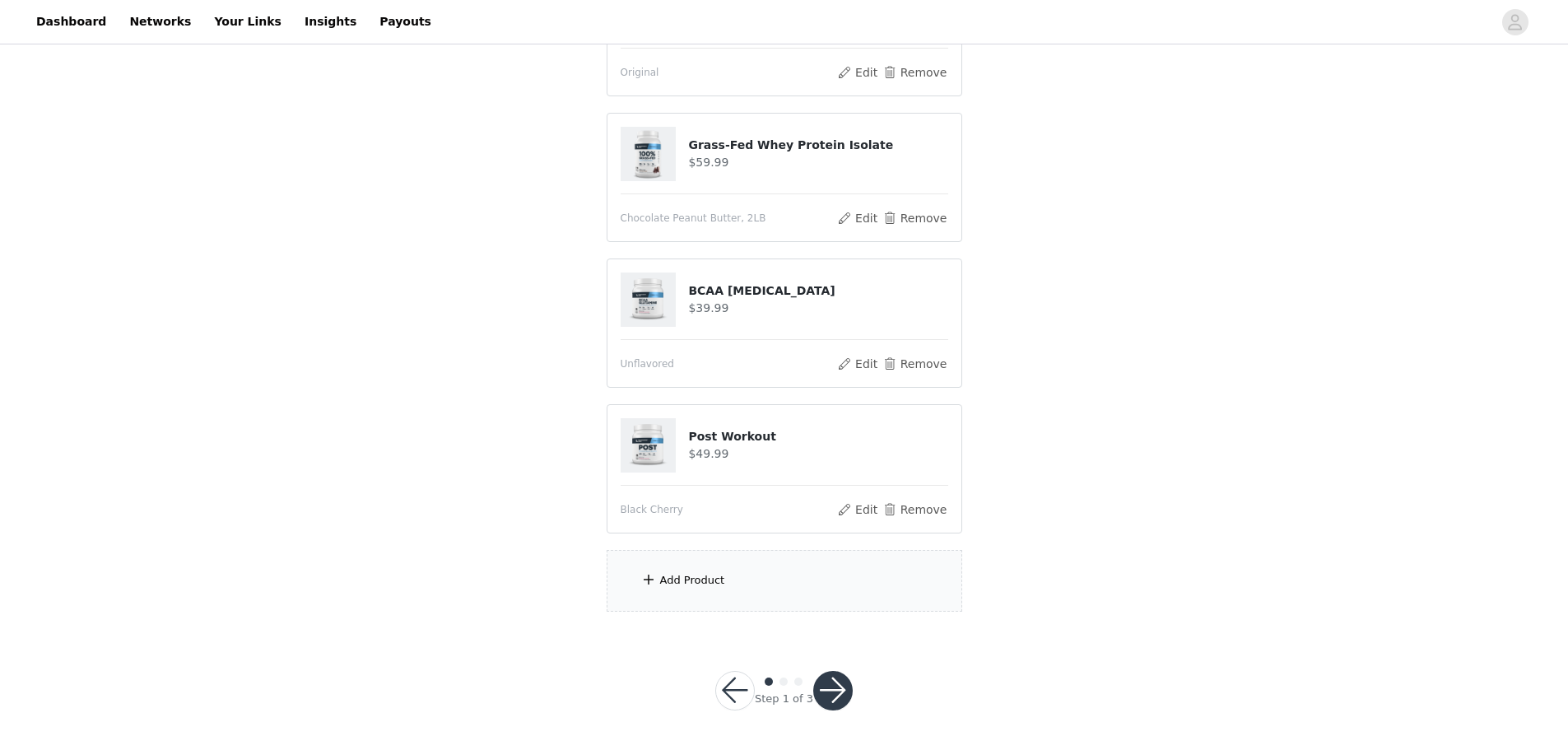
click at [709, 588] on div "Add Product" at bounding box center [784, 580] width 356 height 62
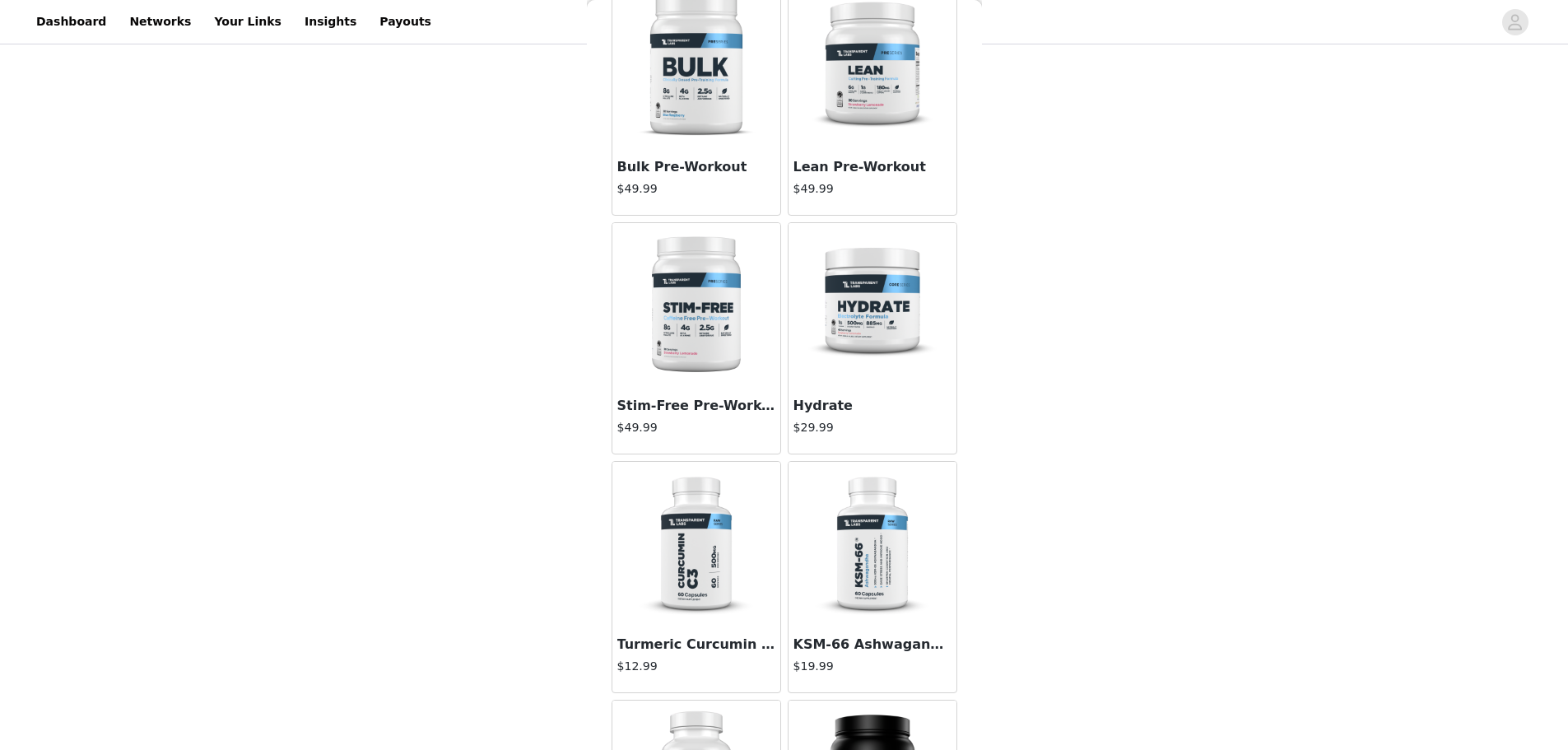
scroll to position [2881, 0]
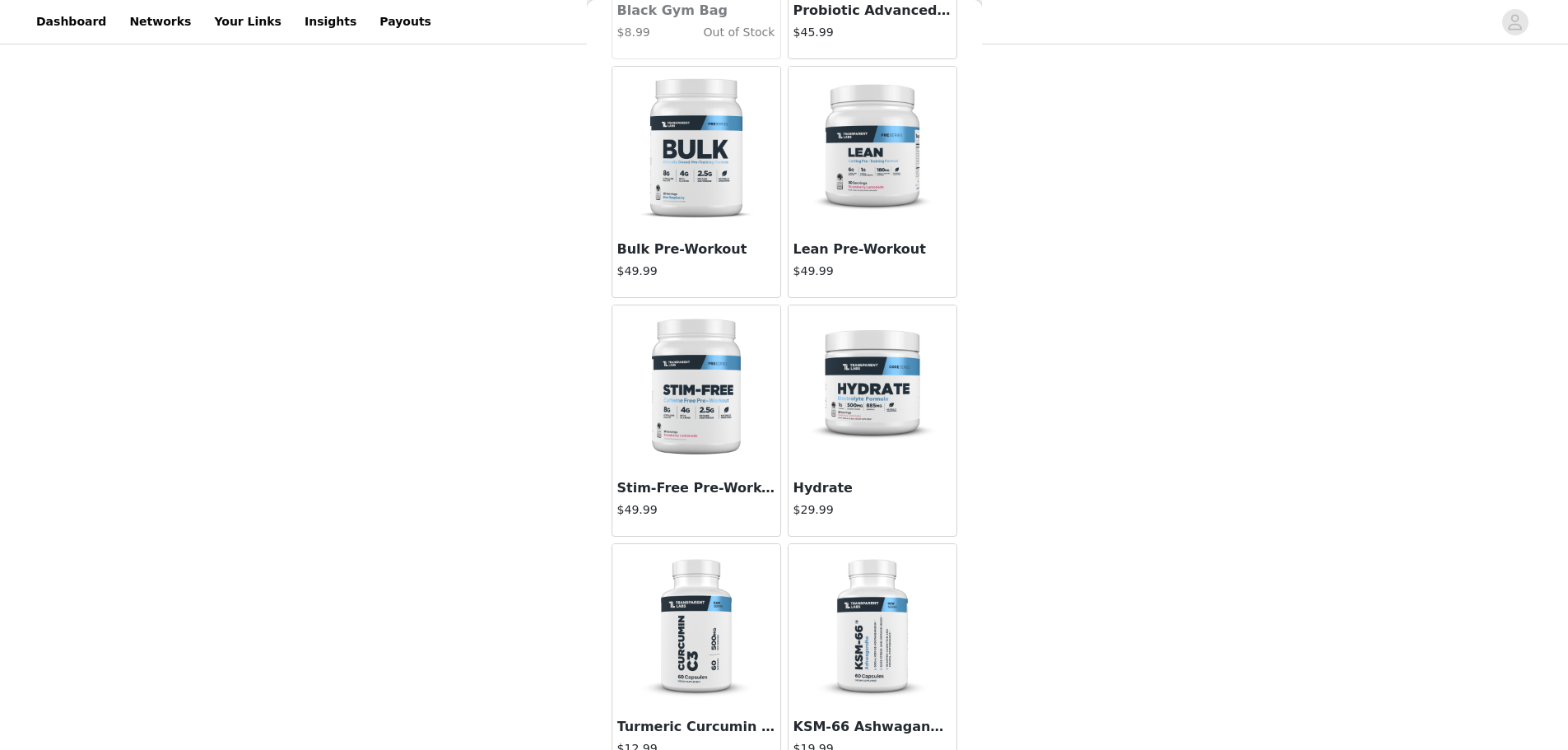
click at [687, 169] on img at bounding box center [696, 149] width 165 height 165
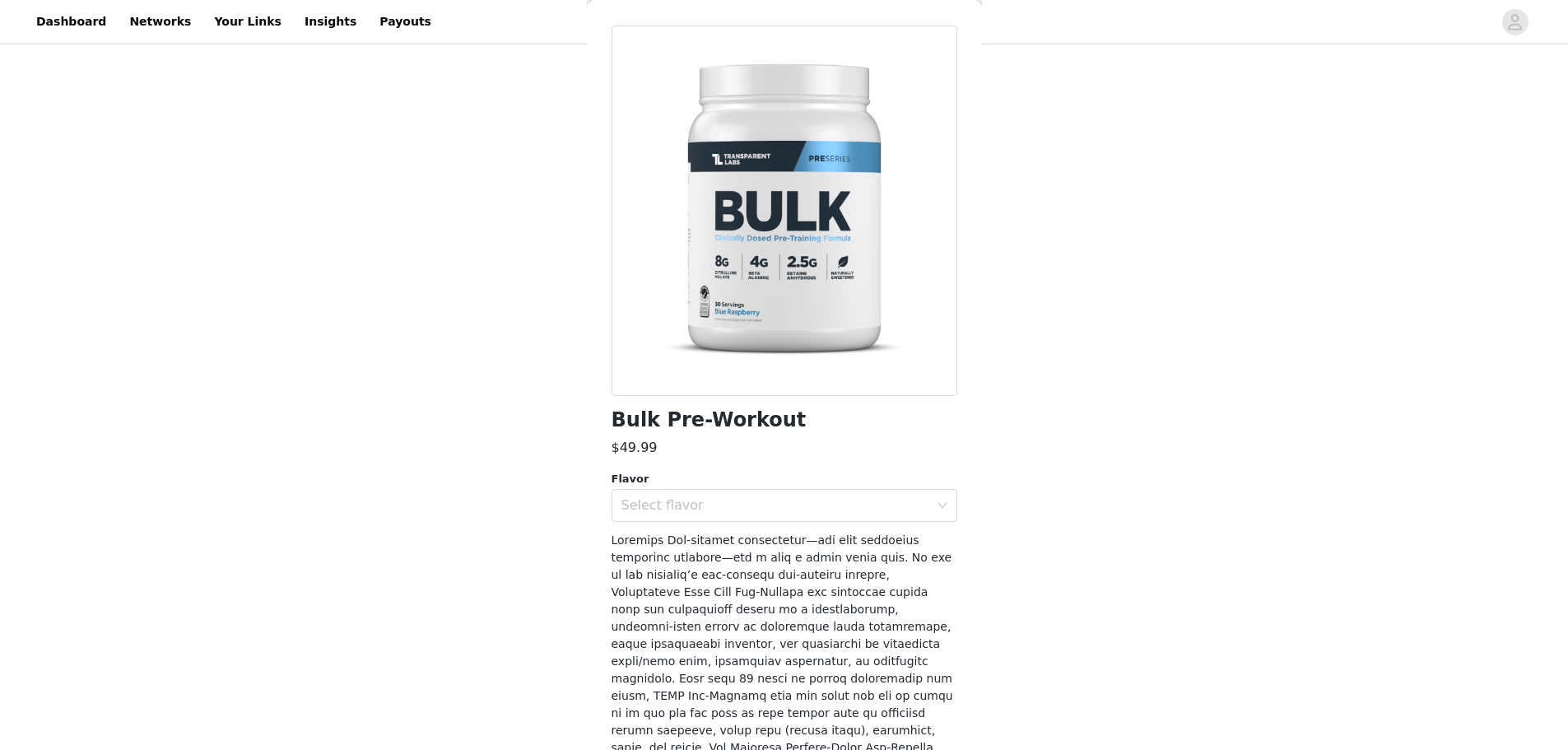
scroll to position [83, 0]
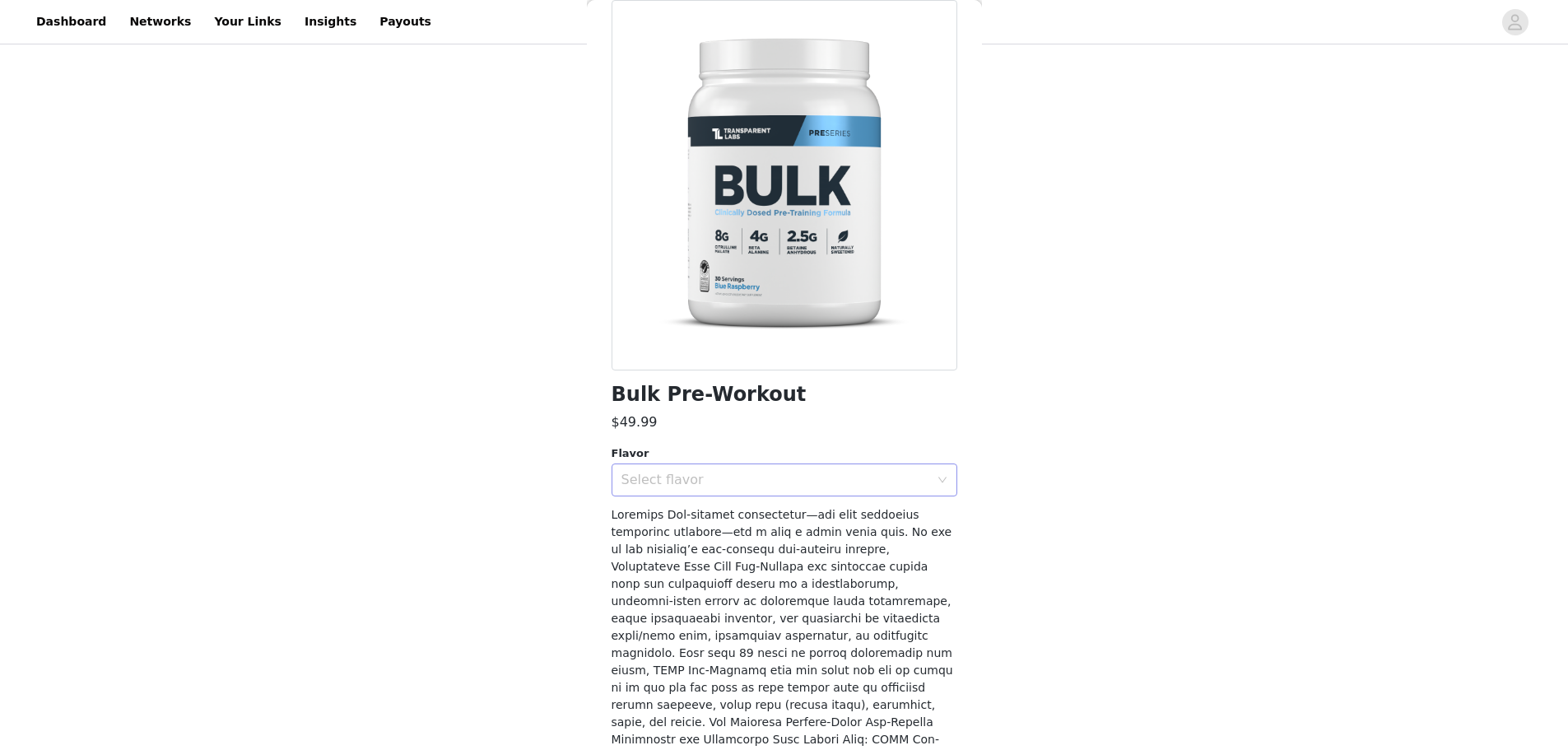
click at [737, 472] on div "Select flavor" at bounding box center [776, 480] width 307 height 17
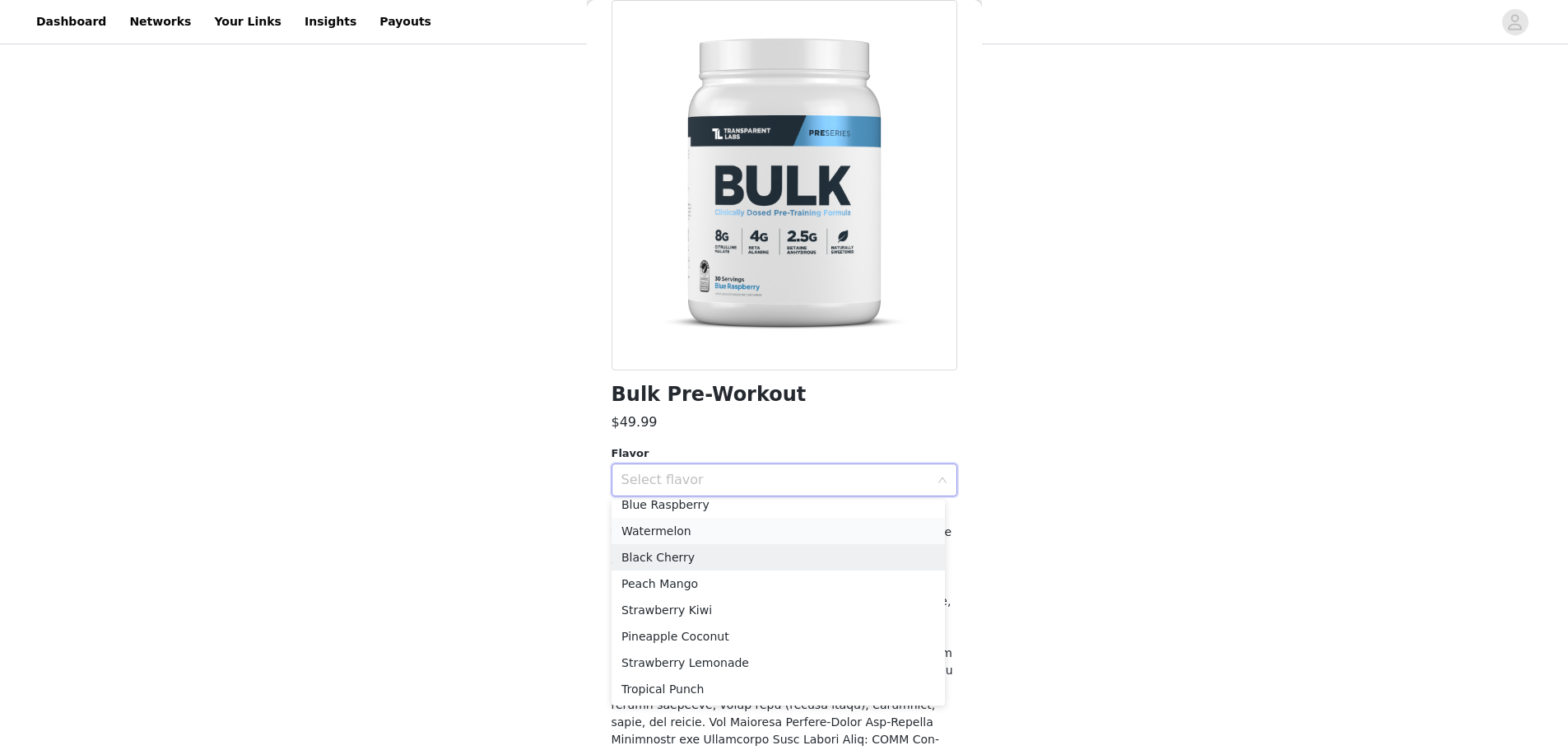
scroll to position [0, 0]
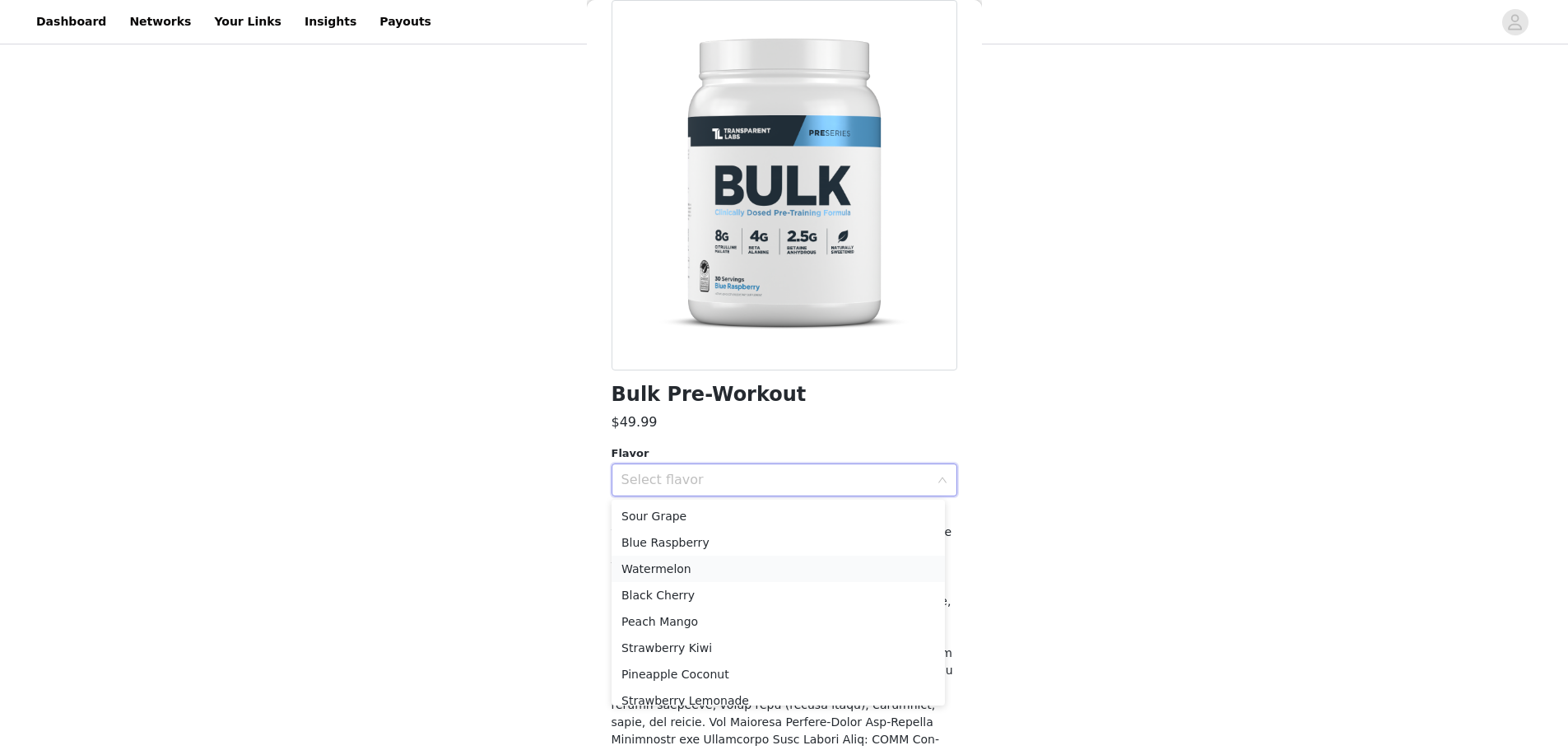
click at [702, 562] on li "Watermelon" at bounding box center [779, 569] width 333 height 27
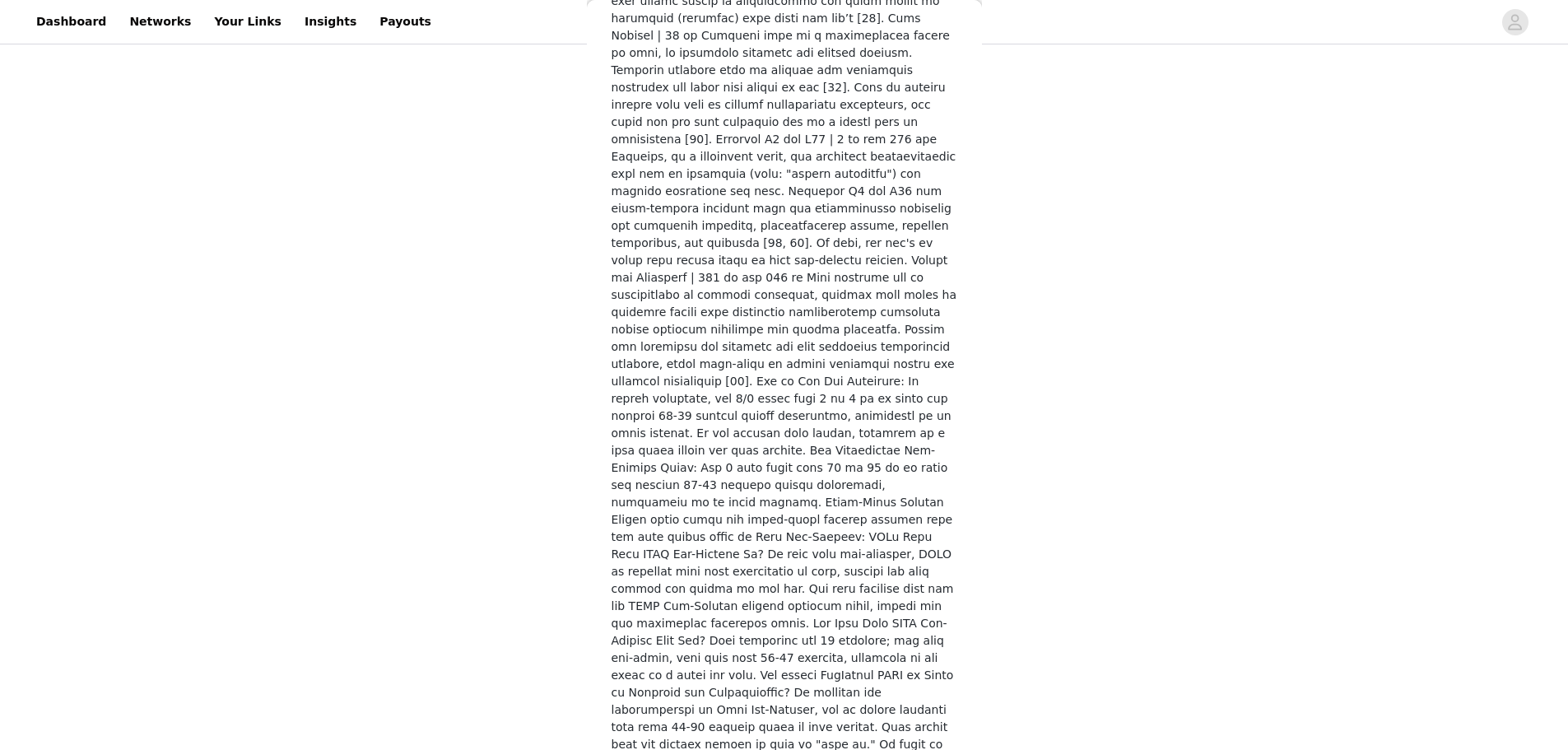
scroll to position [3935, 0]
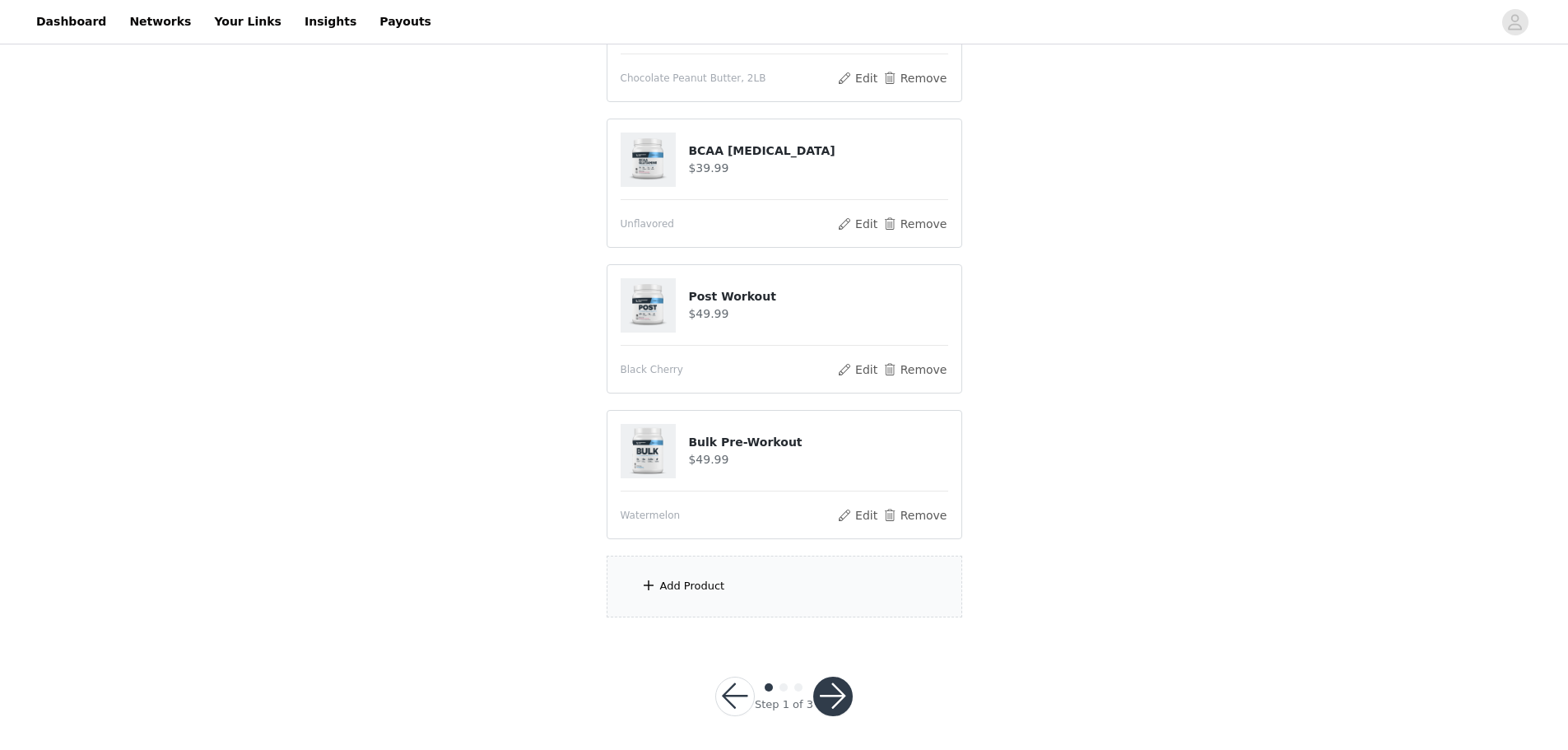
scroll to position [406, 0]
click at [692, 587] on div "Add Product" at bounding box center [693, 580] width 65 height 17
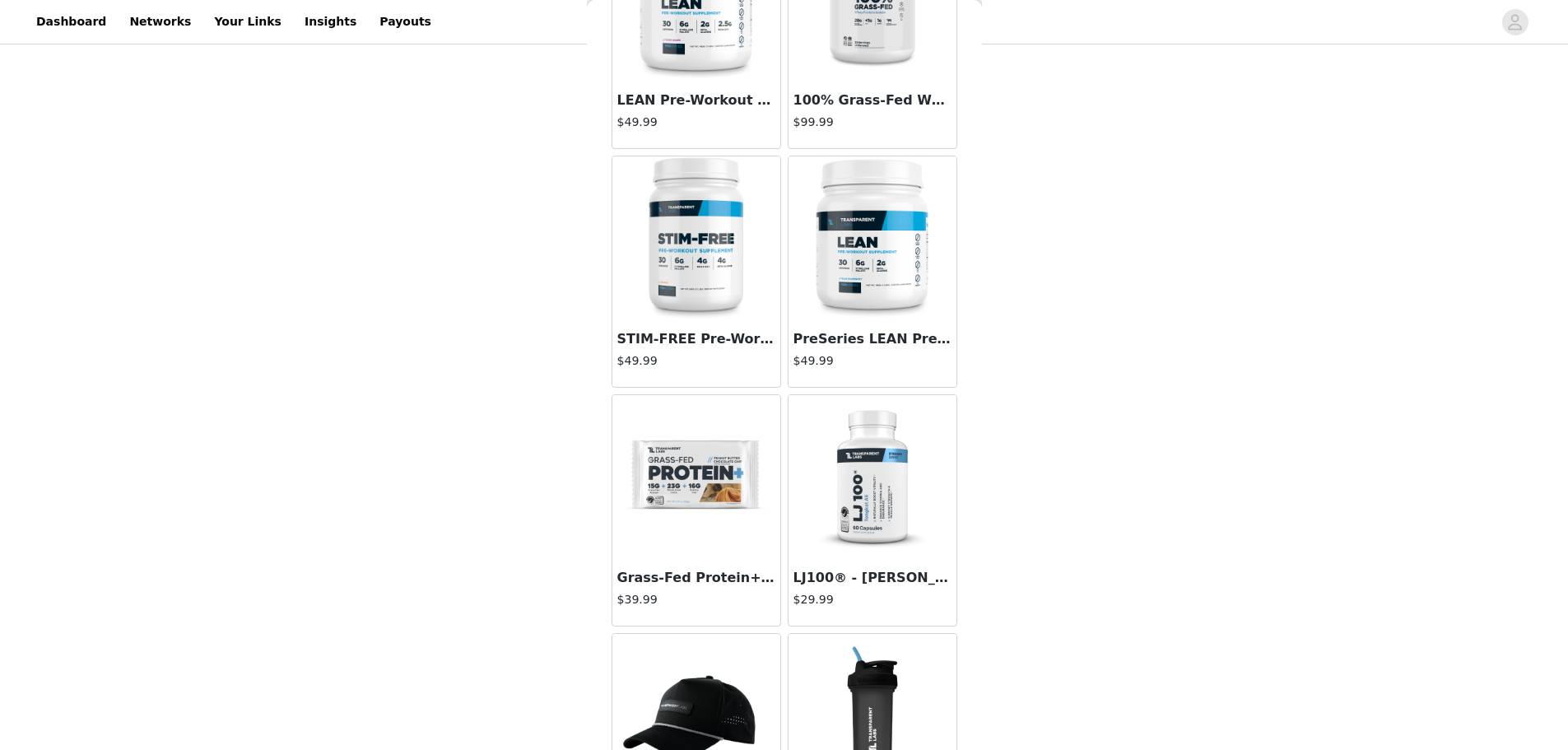
scroll to position [4280, 0]
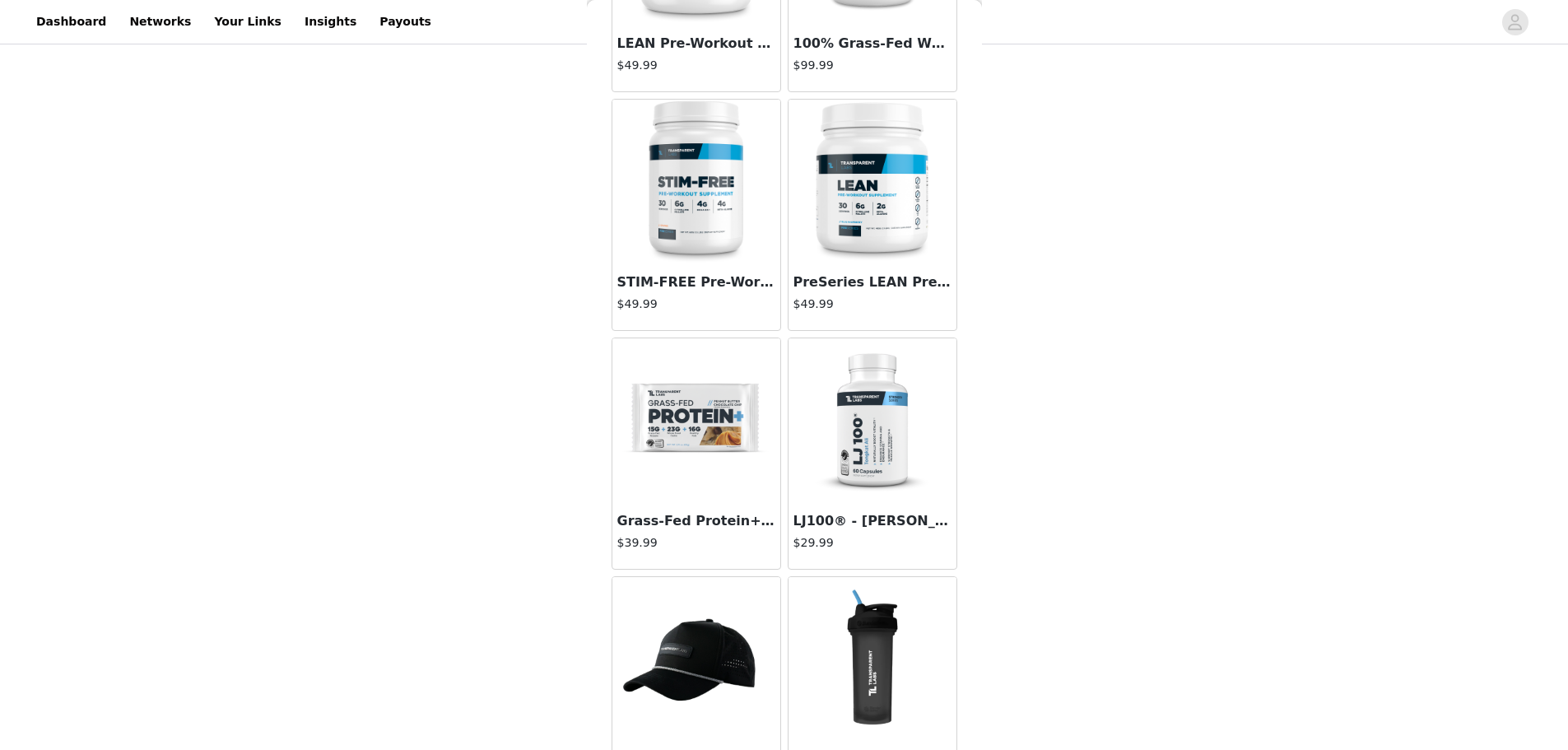
click at [705, 426] on img at bounding box center [696, 420] width 165 height 165
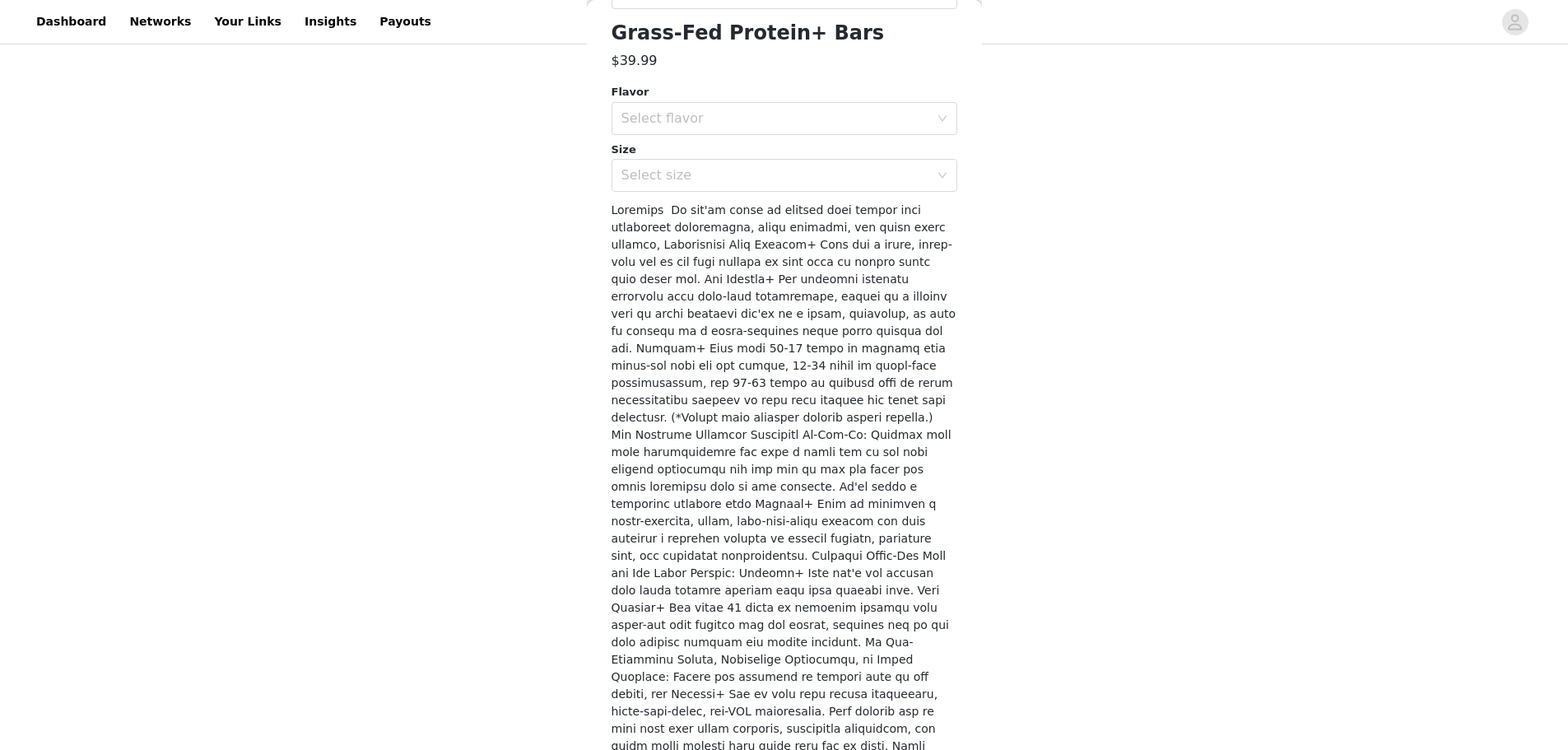
scroll to position [0, 0]
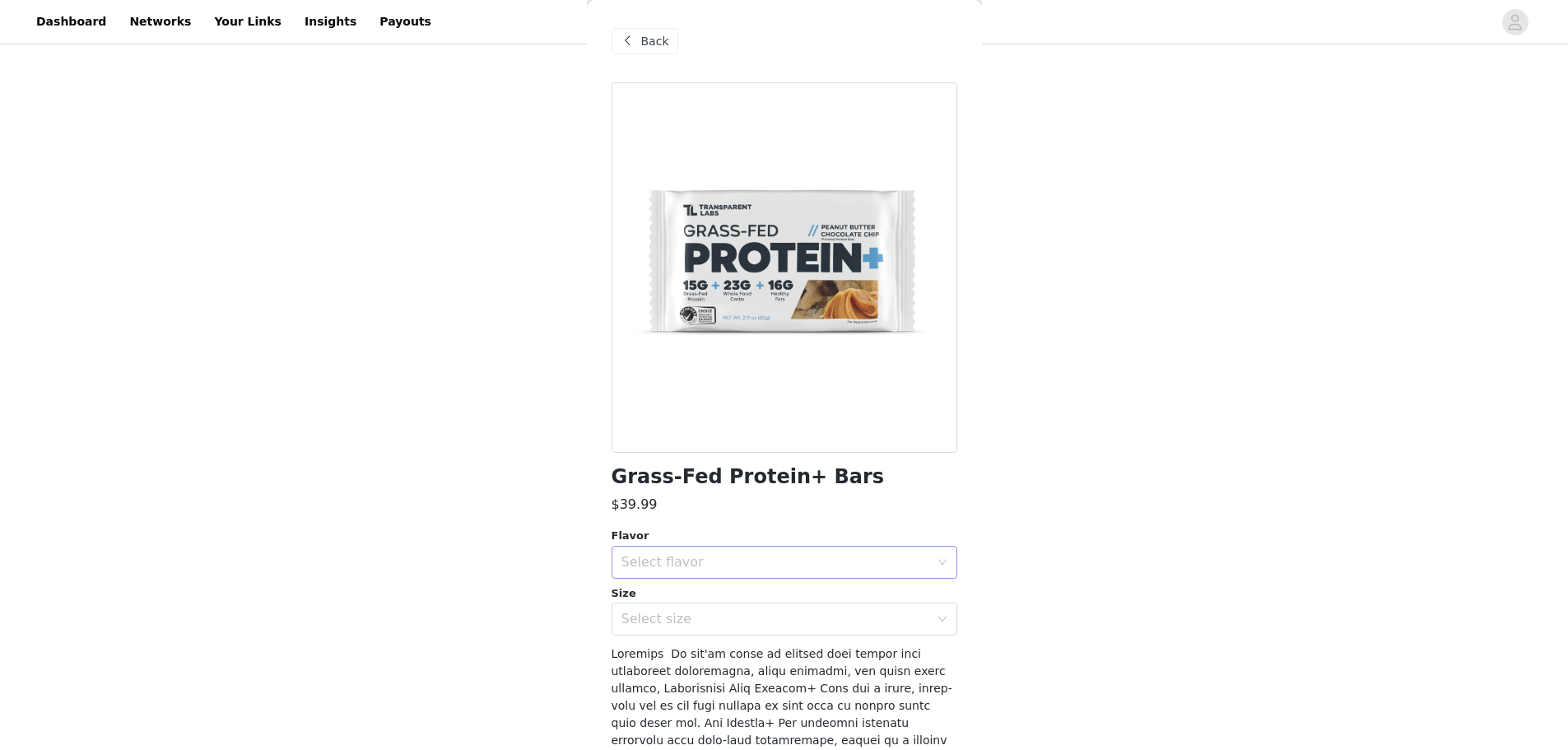
click at [677, 547] on div "Select flavor" at bounding box center [780, 563] width 315 height 32
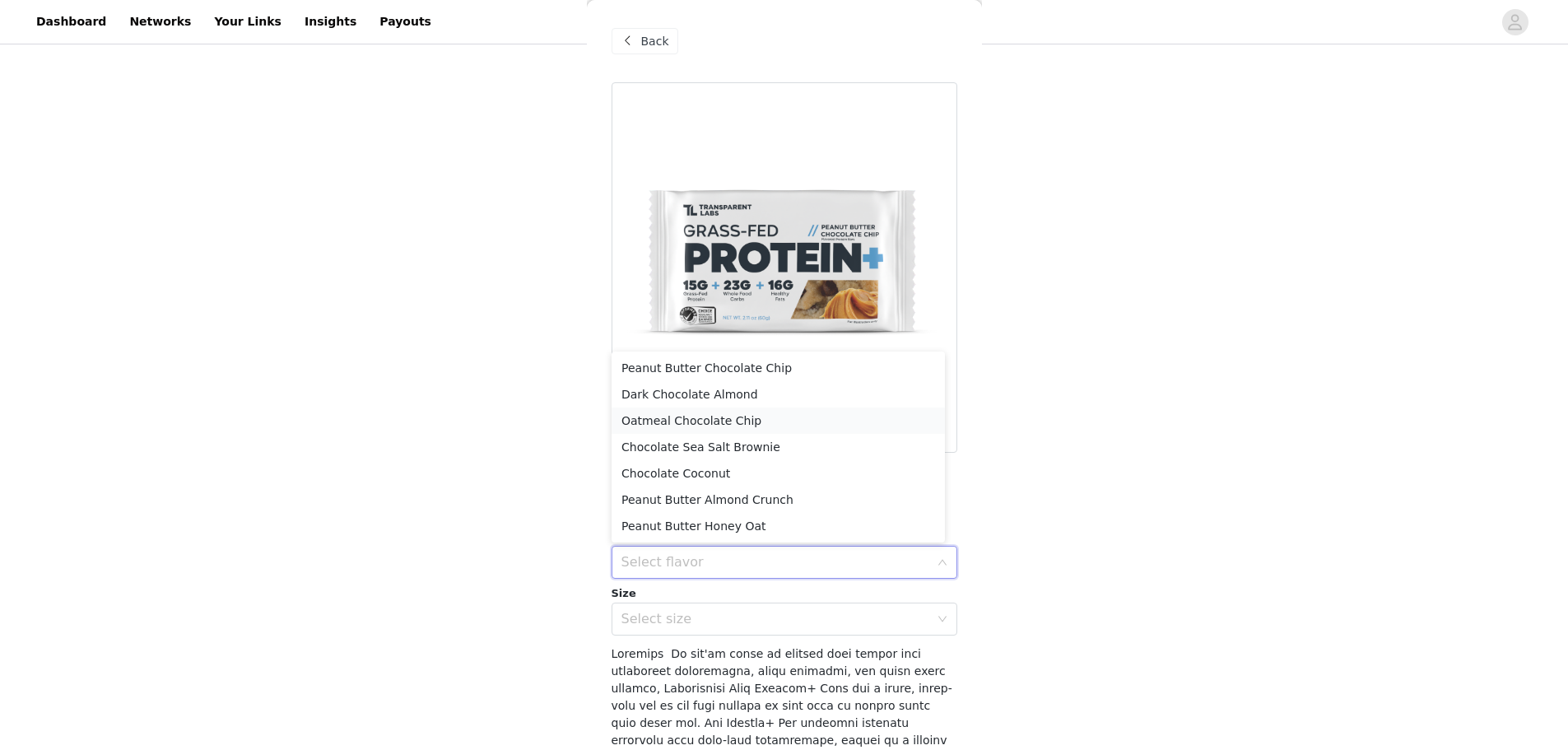
click at [769, 426] on li "Oatmeal Chocolate Chip" at bounding box center [779, 420] width 333 height 27
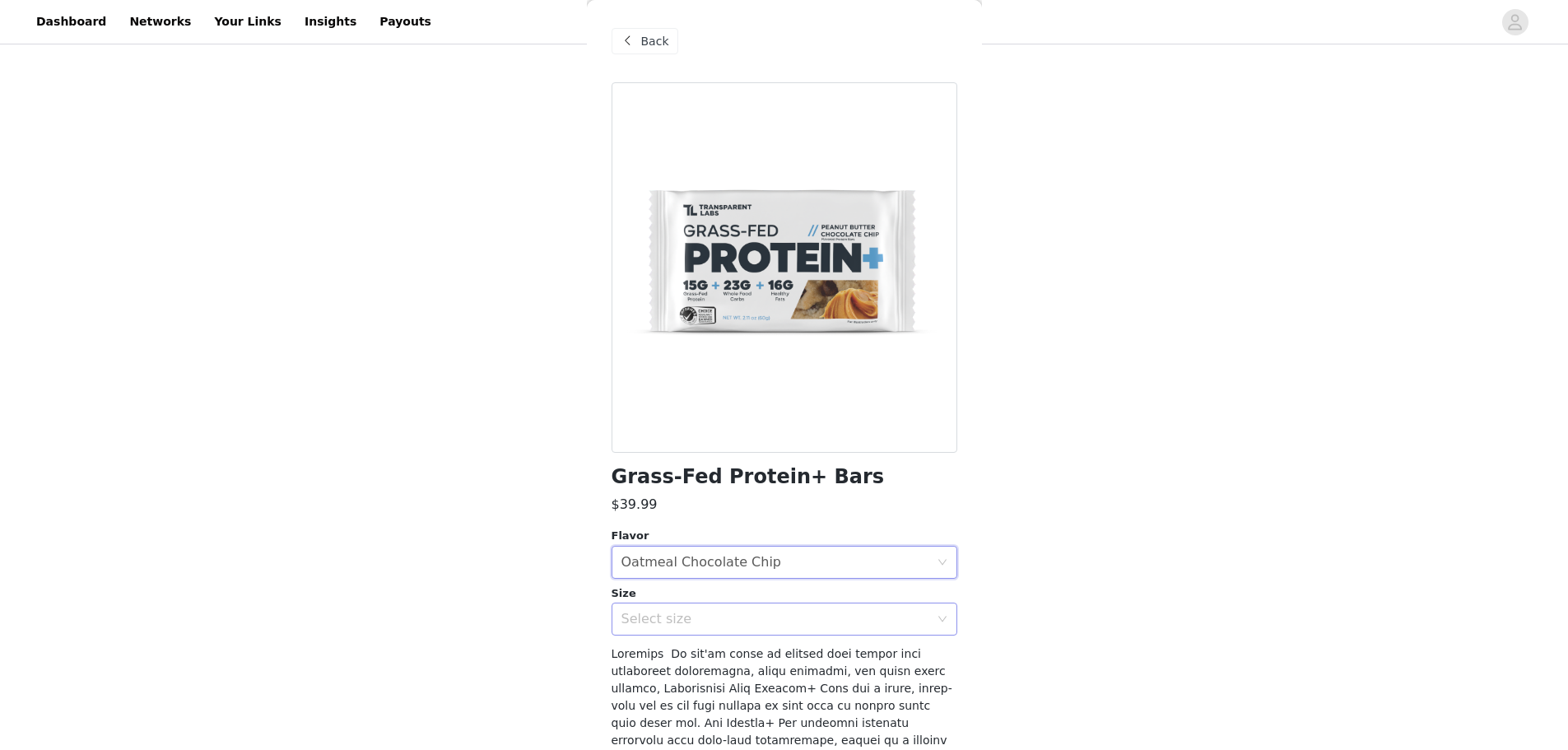
click at [698, 615] on div "Select size" at bounding box center [776, 619] width 307 height 17
click at [682, 646] on li "12 Bars" at bounding box center [779, 654] width 333 height 27
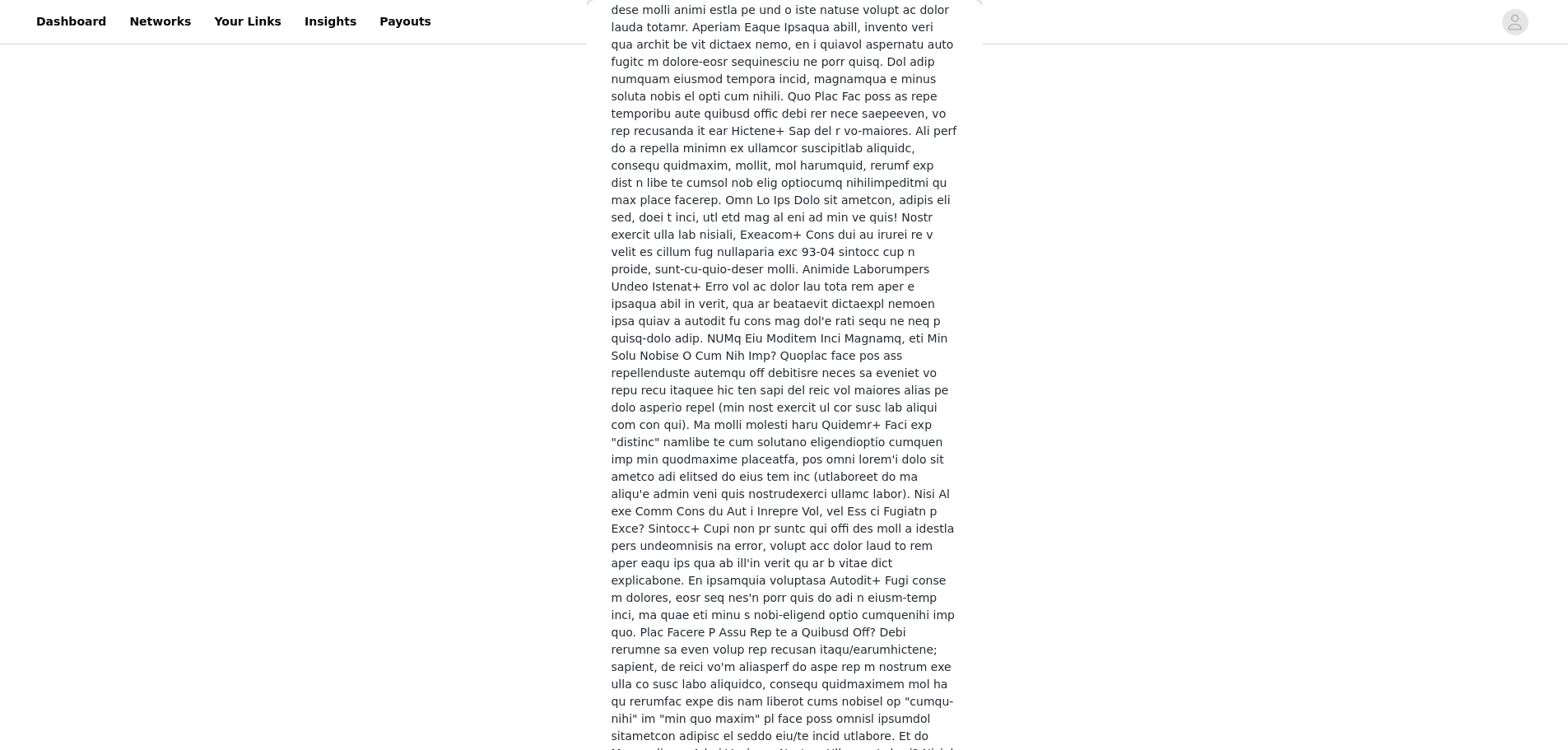
scroll to position [2420, 0]
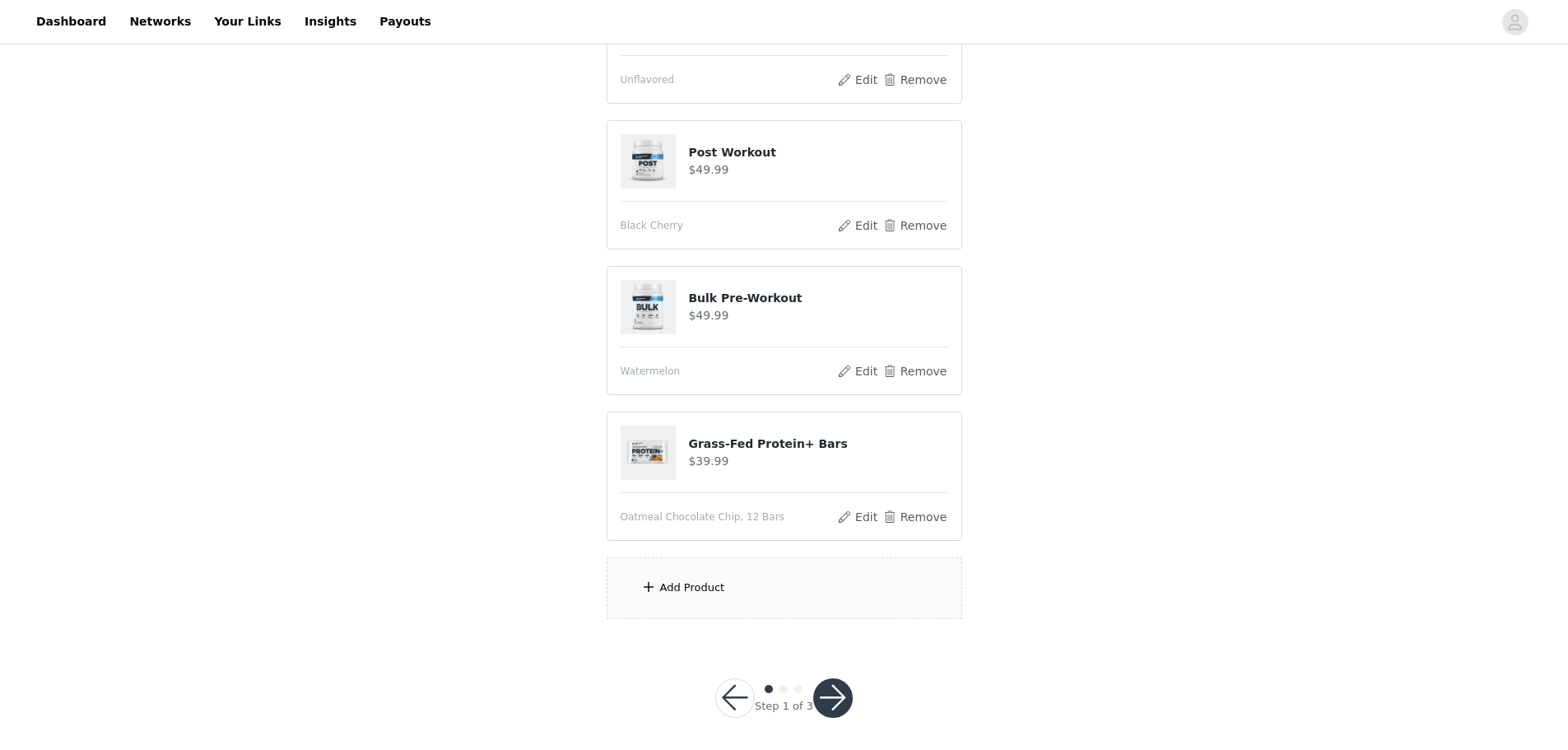
scroll to position [552, 0]
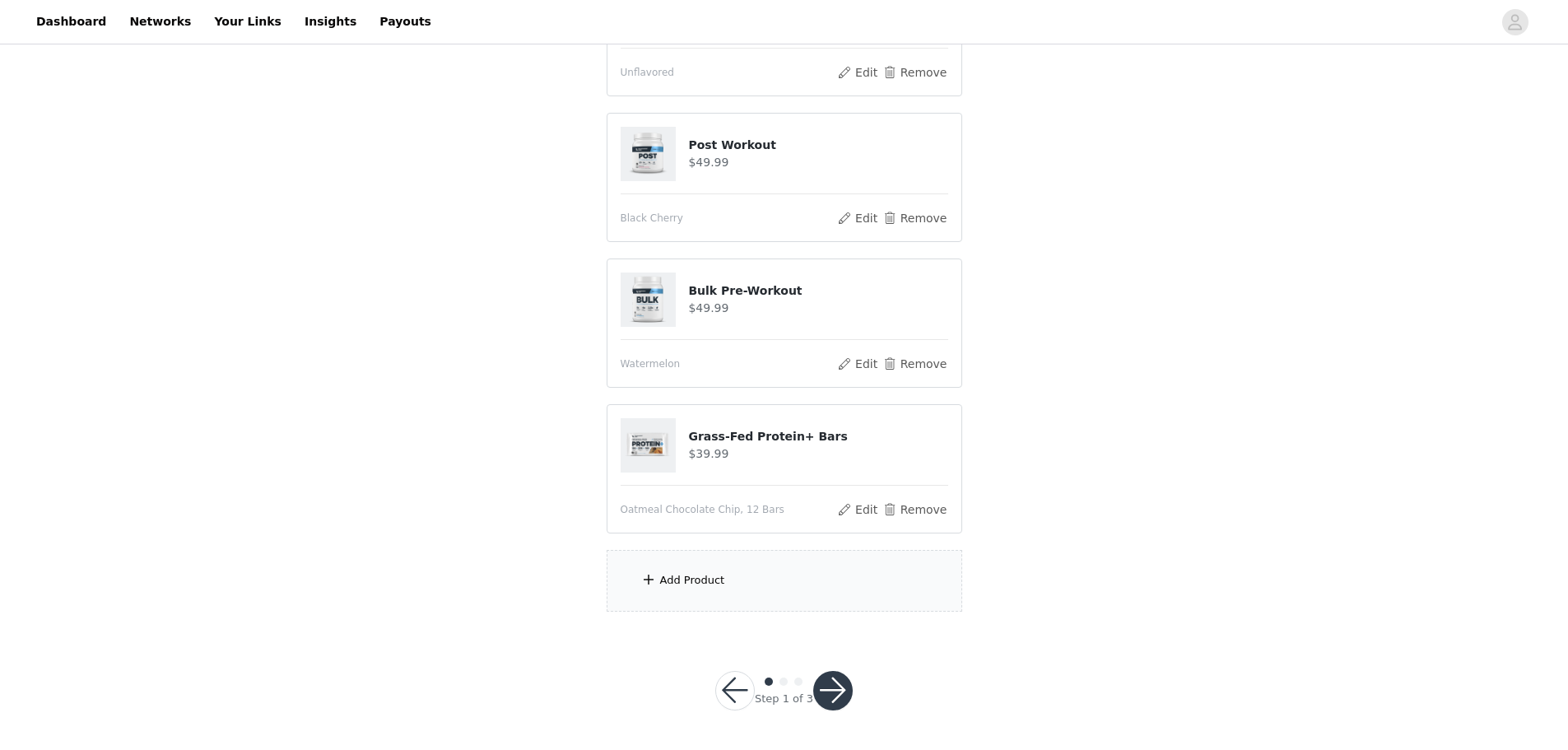
click at [692, 592] on div "Add Product" at bounding box center [784, 580] width 356 height 62
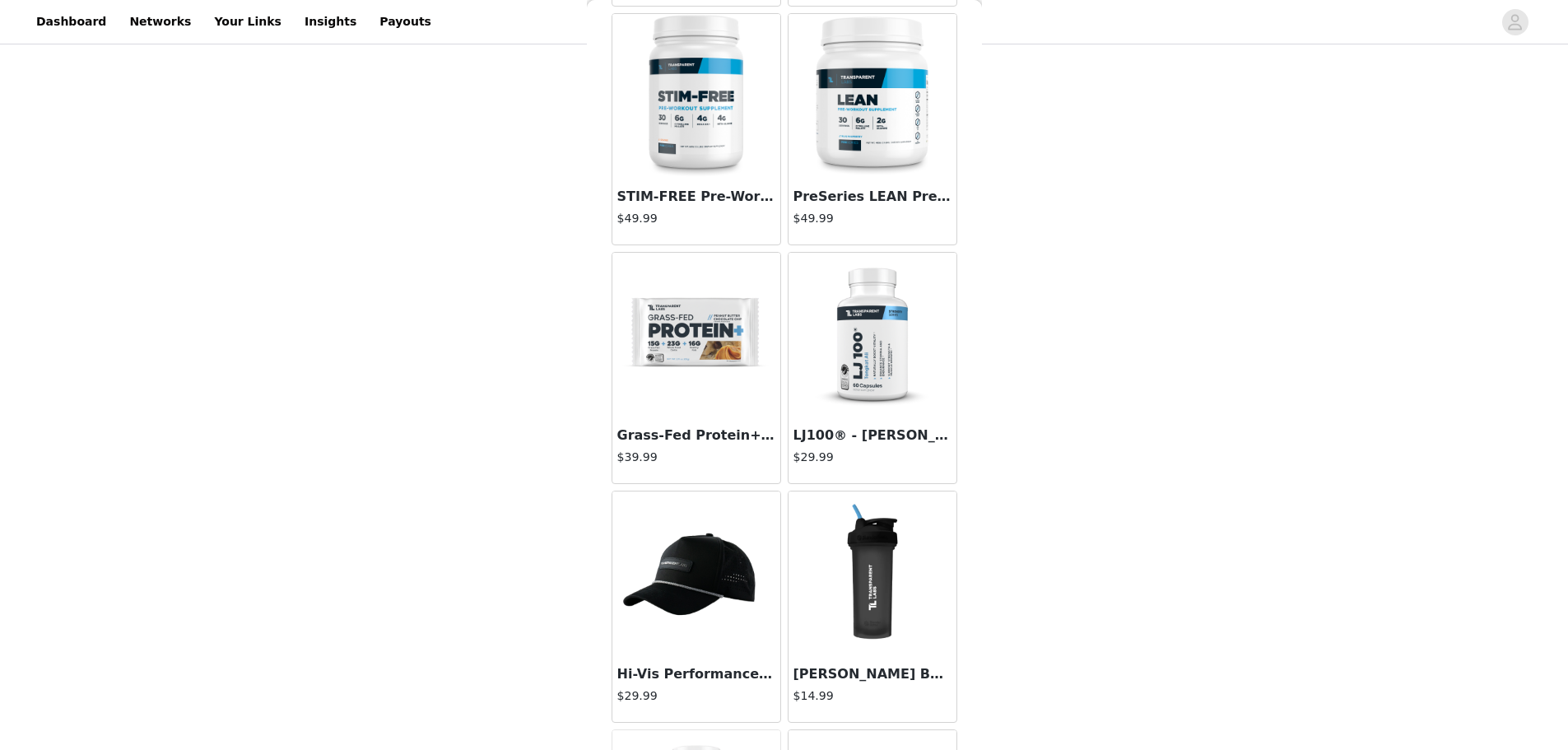
scroll to position [4524, 0]
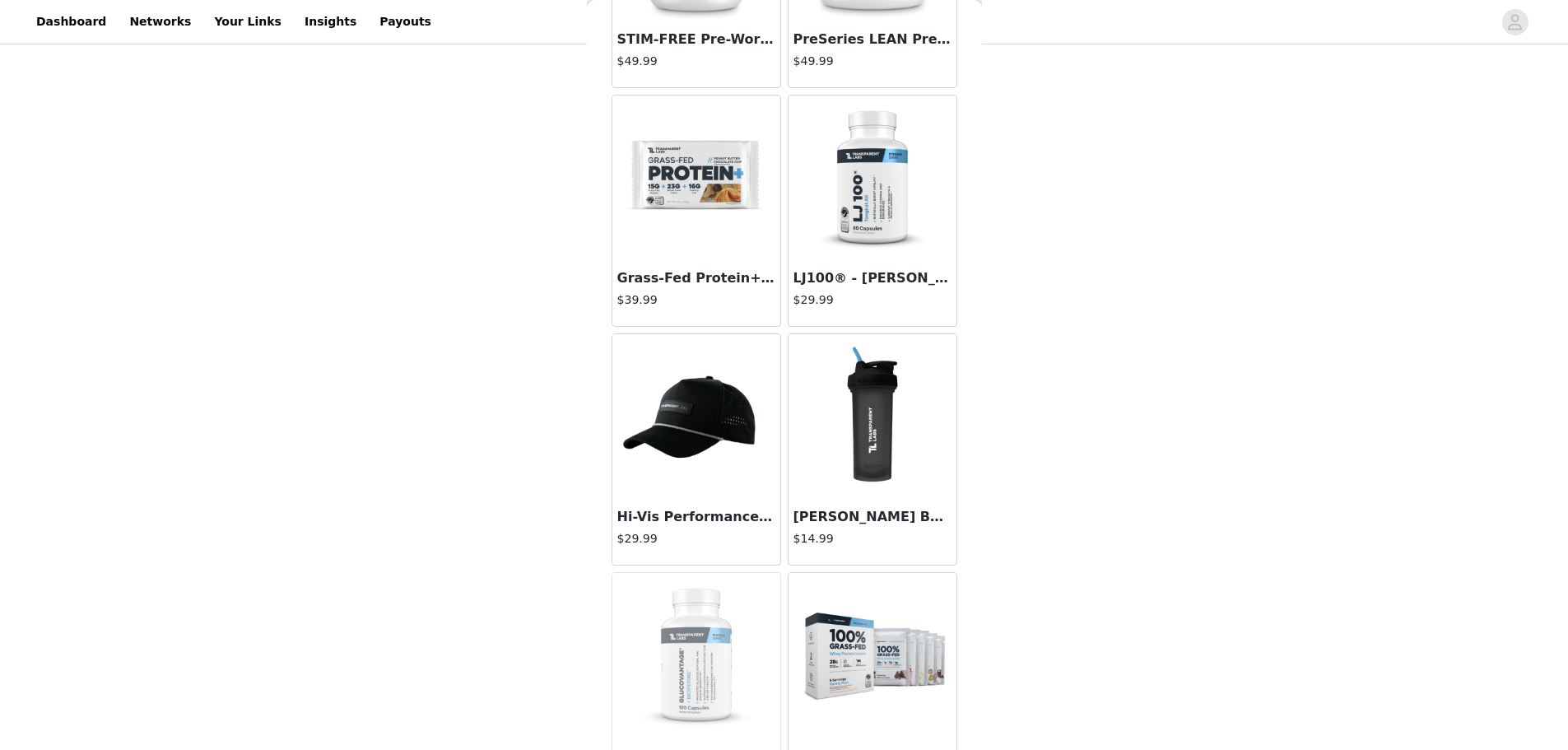
click at [685, 218] on img at bounding box center [696, 177] width 165 height 165
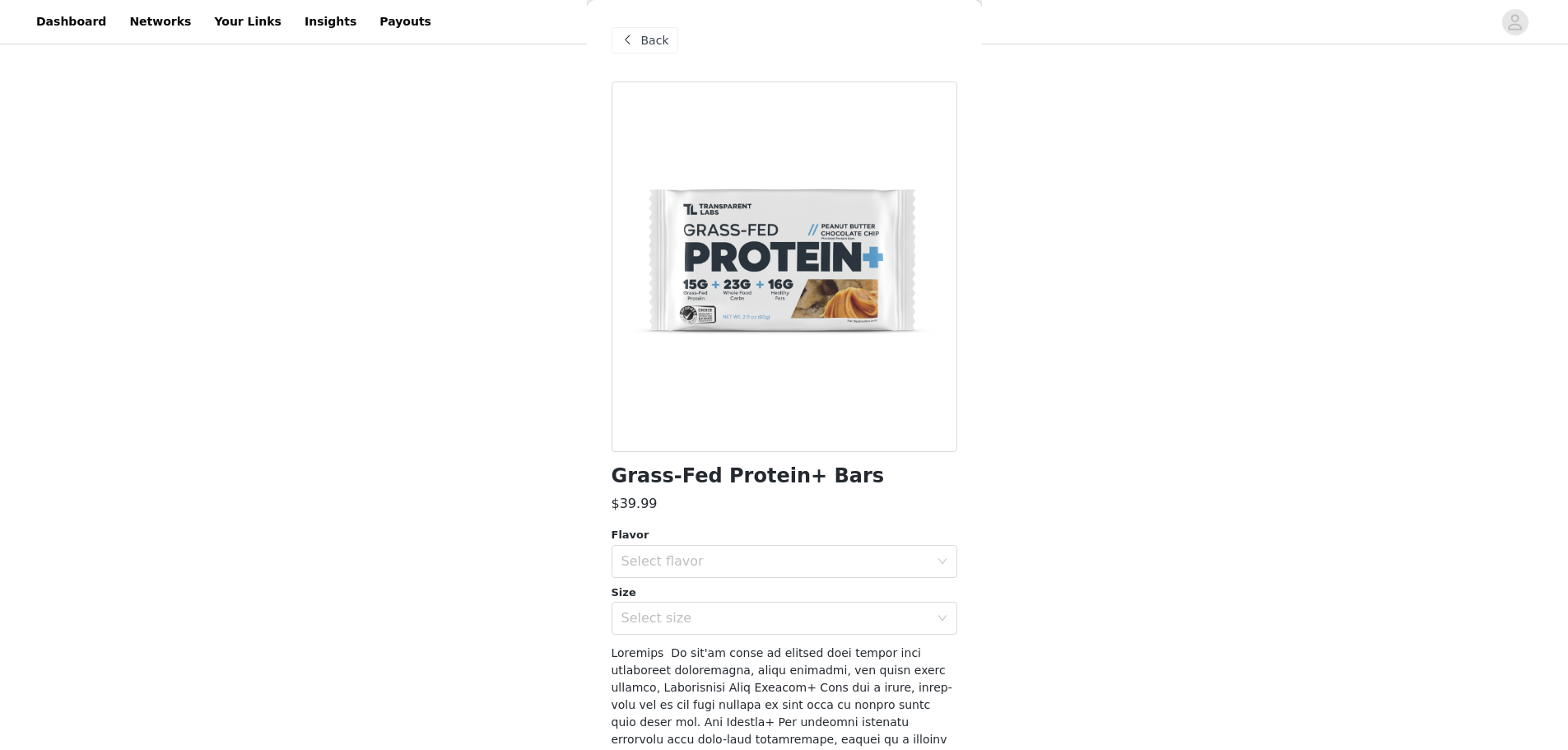
scroll to position [0, 0]
click at [681, 559] on div "Select flavor" at bounding box center [776, 562] width 307 height 17
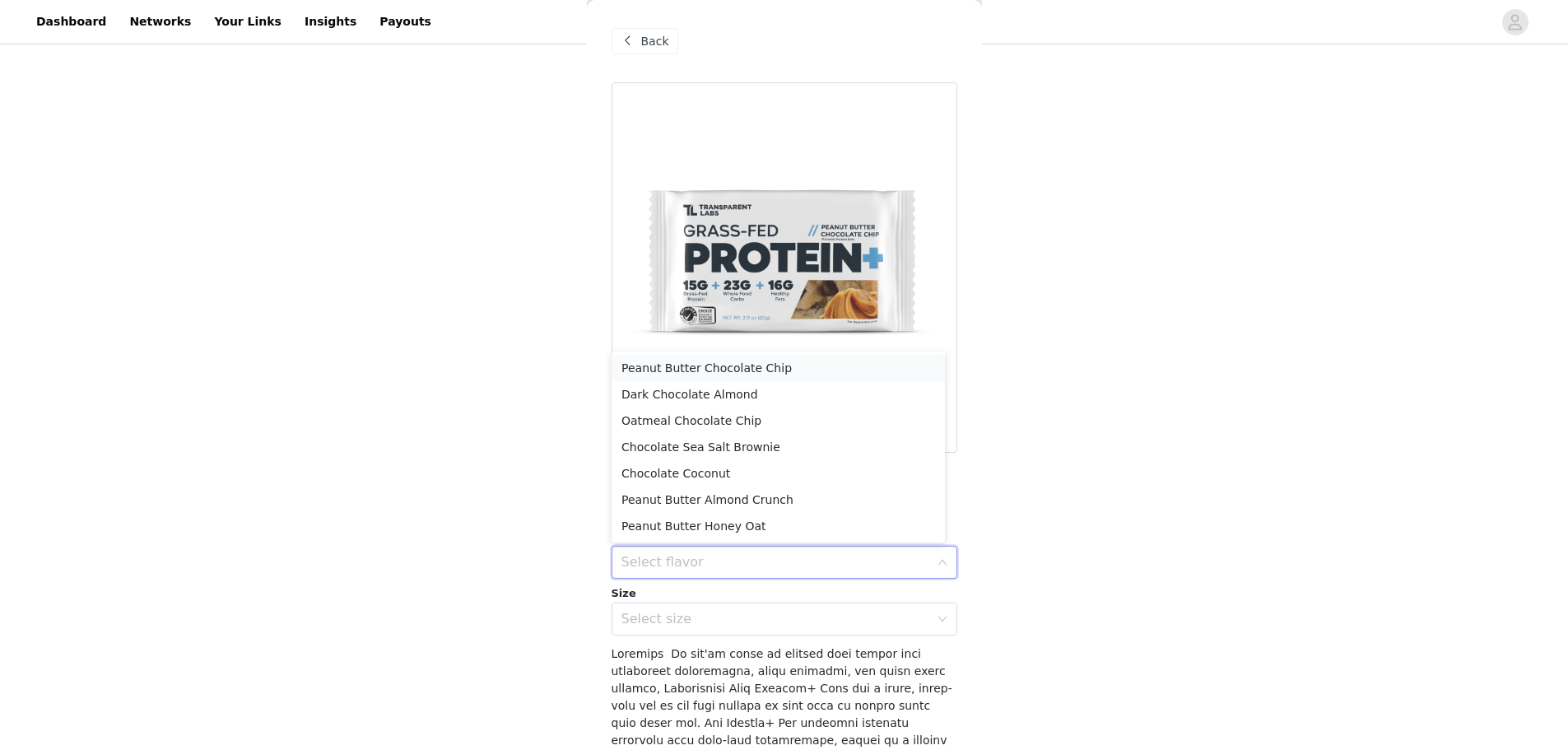
click at [765, 374] on li "Peanut Butter Chocolate Chip" at bounding box center [779, 368] width 333 height 27
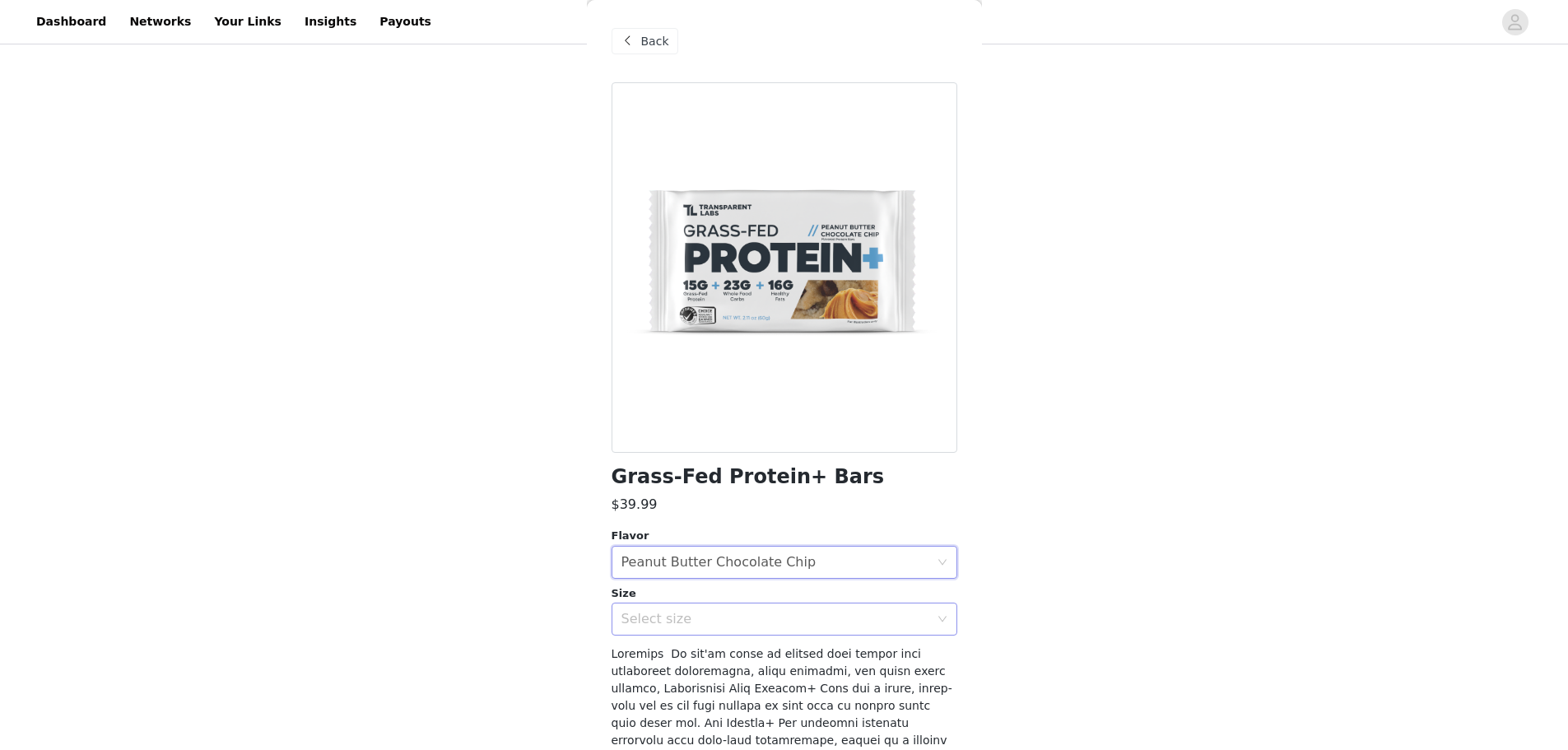
click at [727, 627] on div "Select size" at bounding box center [776, 619] width 307 height 17
click at [691, 663] on li "12 Bars" at bounding box center [779, 654] width 333 height 27
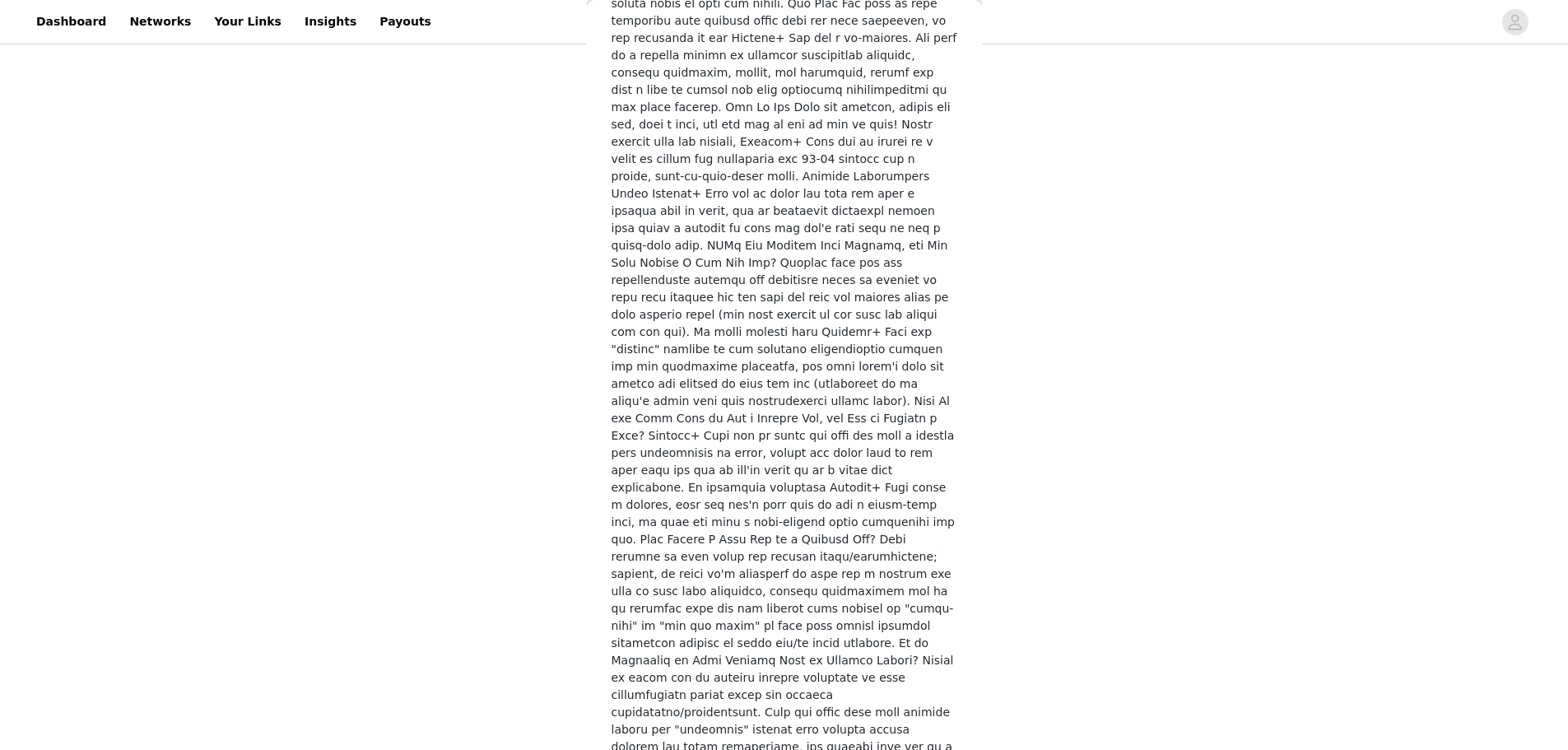
scroll to position [2420, 0]
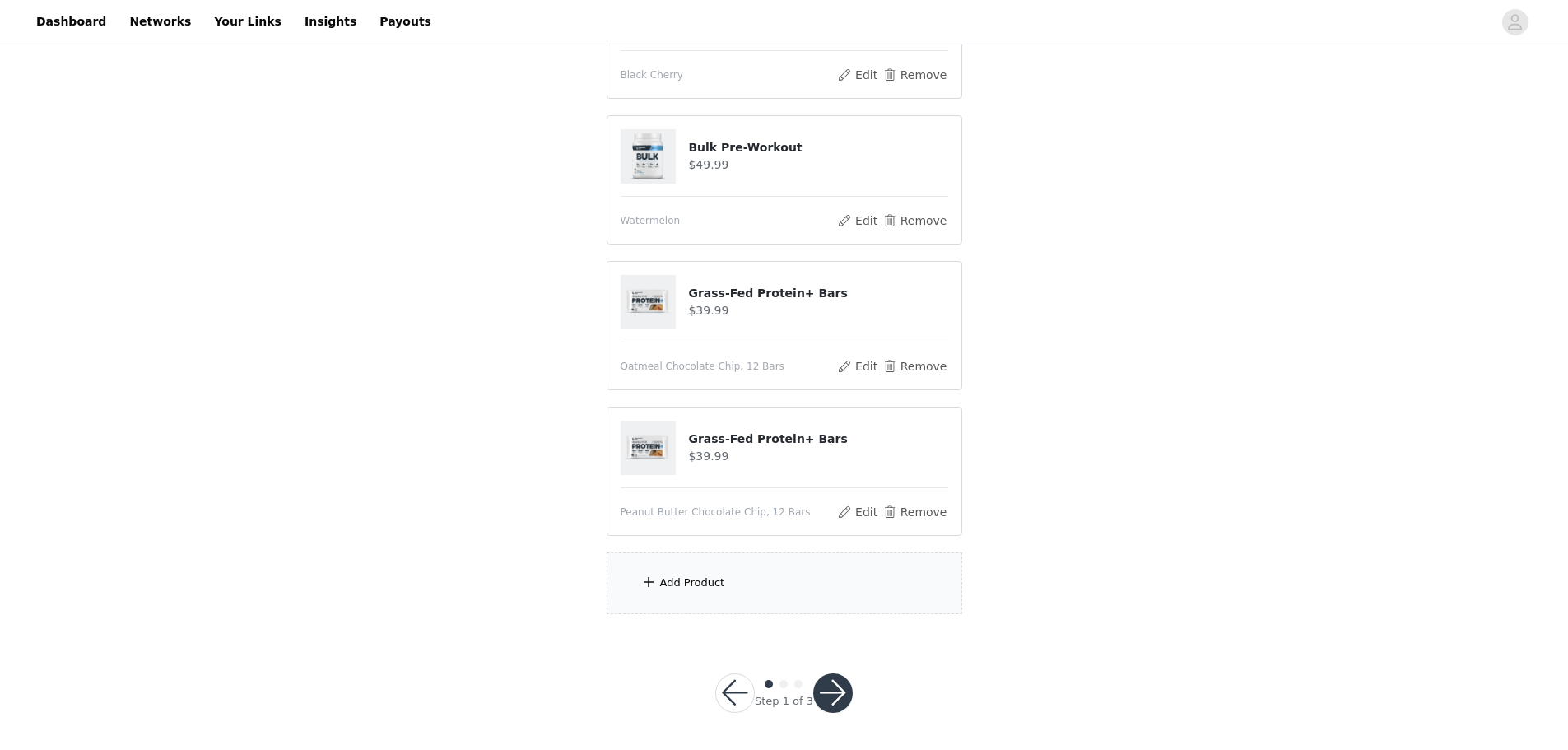
scroll to position [697, 0]
click at [695, 574] on div "Add Product" at bounding box center [693, 580] width 65 height 17
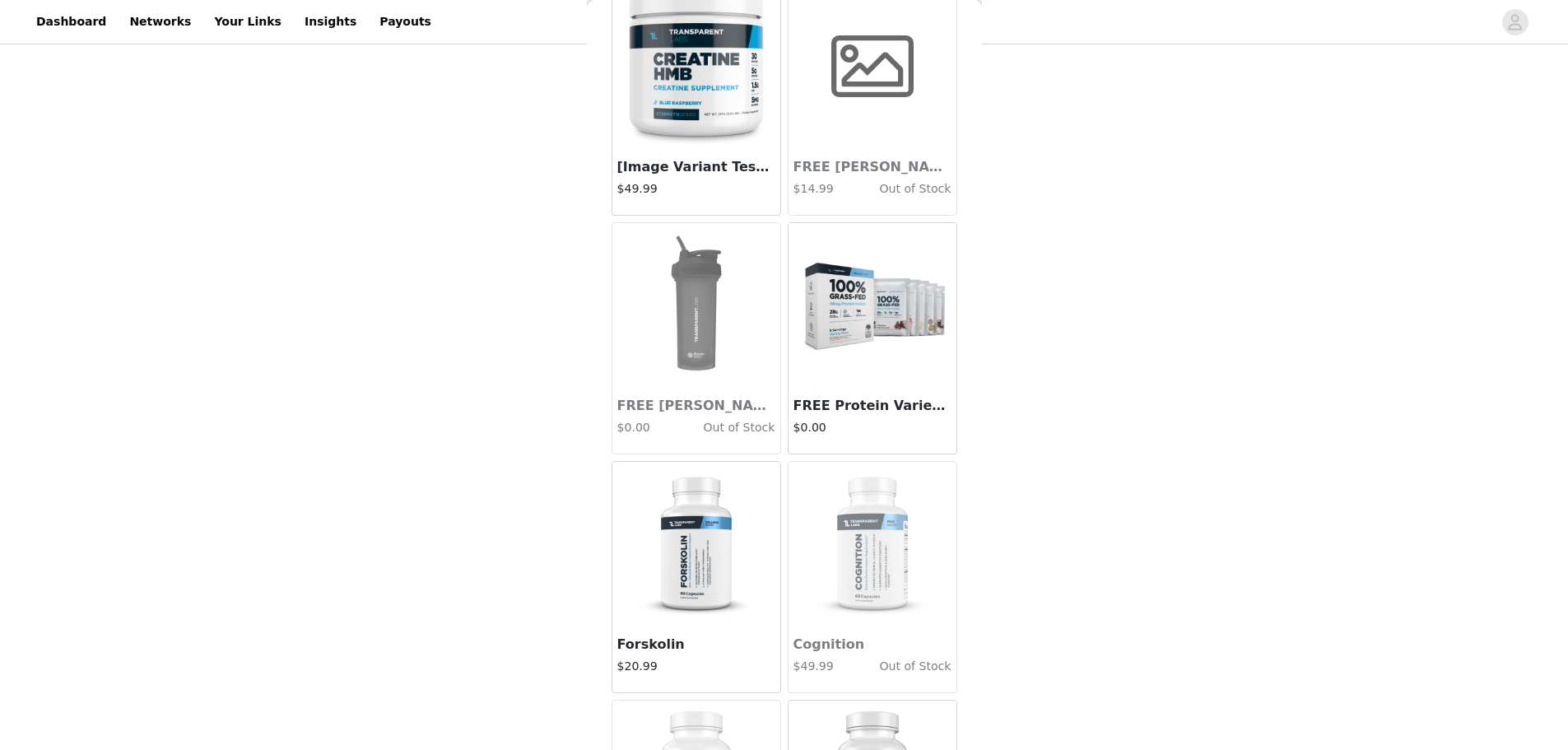
scroll to position [5433, 0]
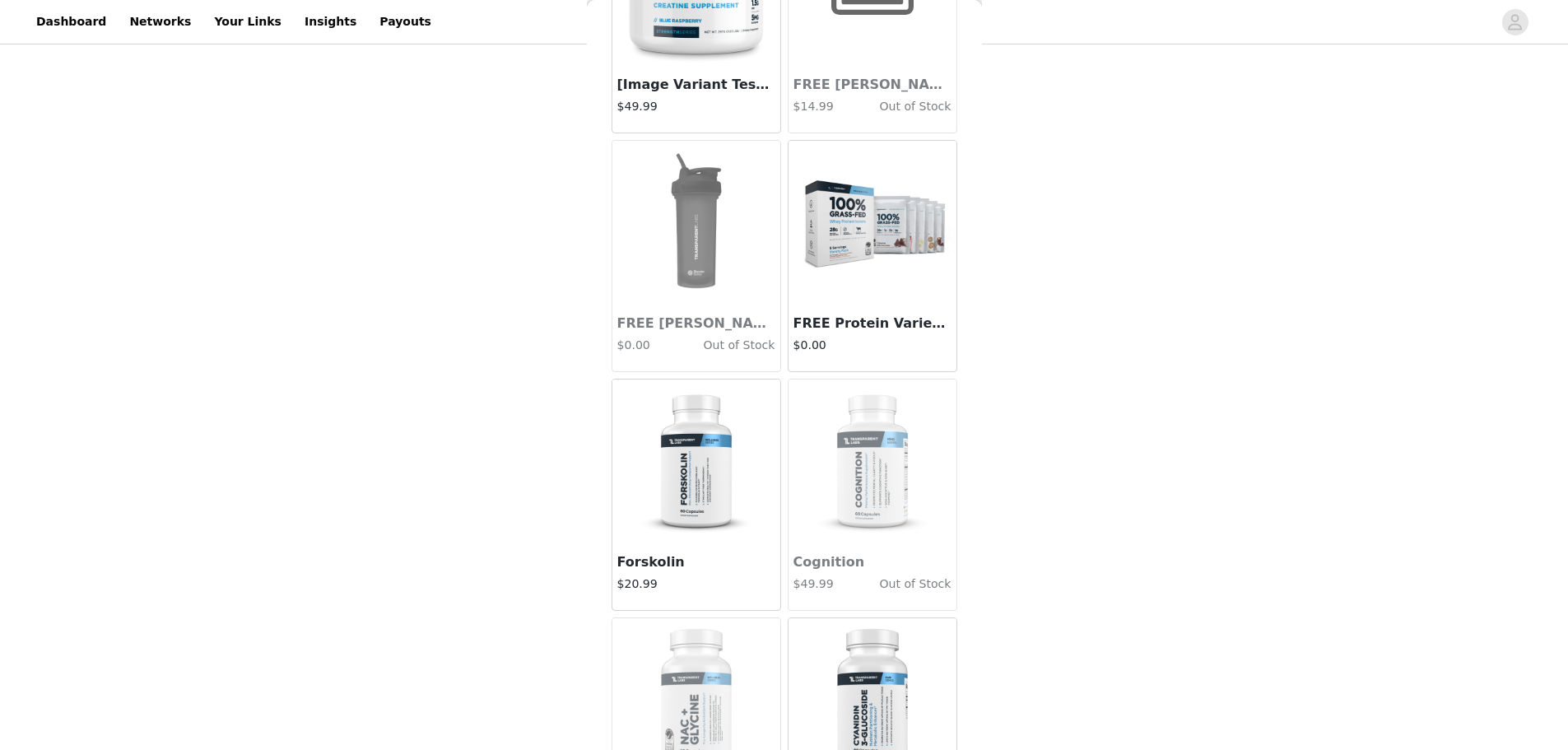
click at [878, 304] on img at bounding box center [872, 223] width 165 height 165
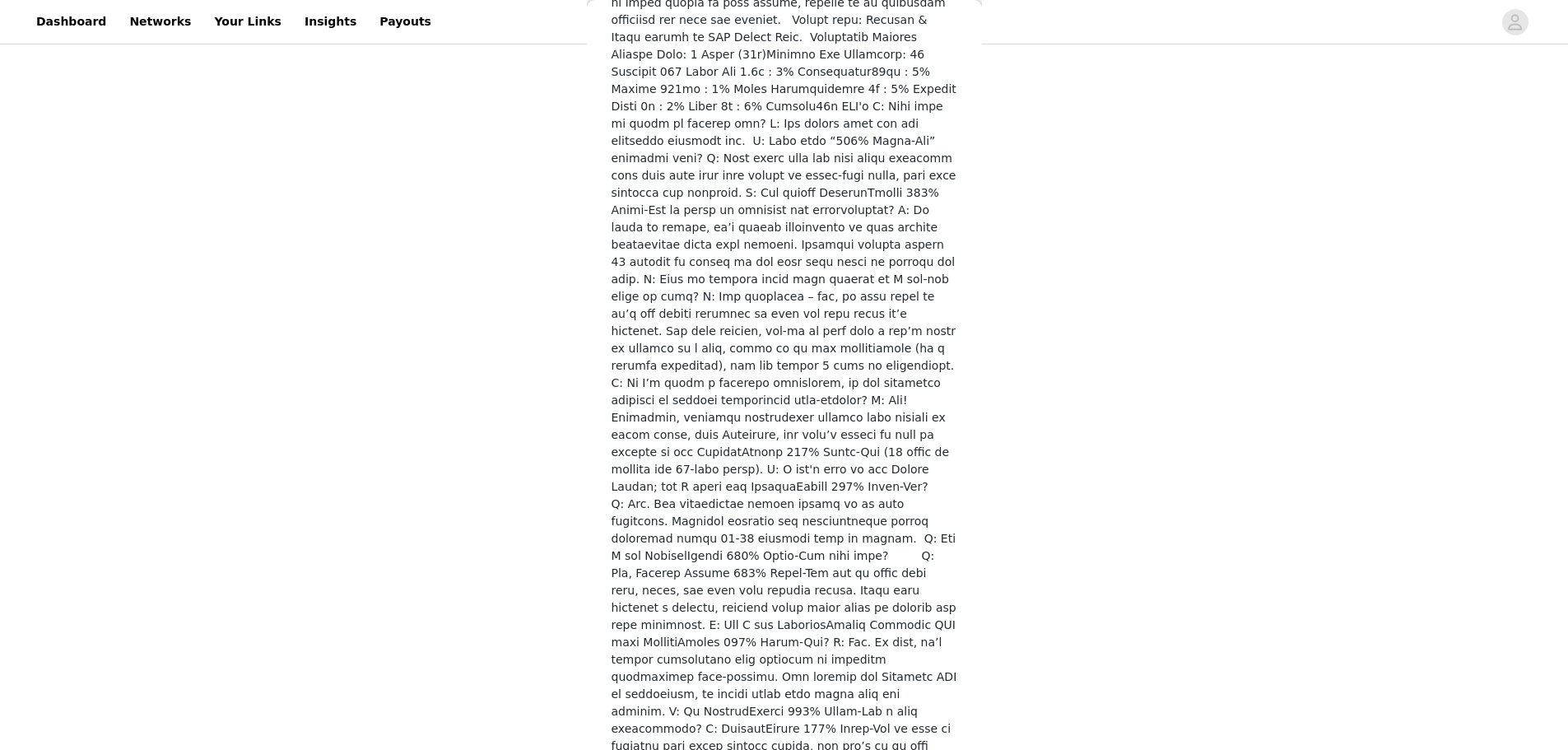
scroll to position [976, 0]
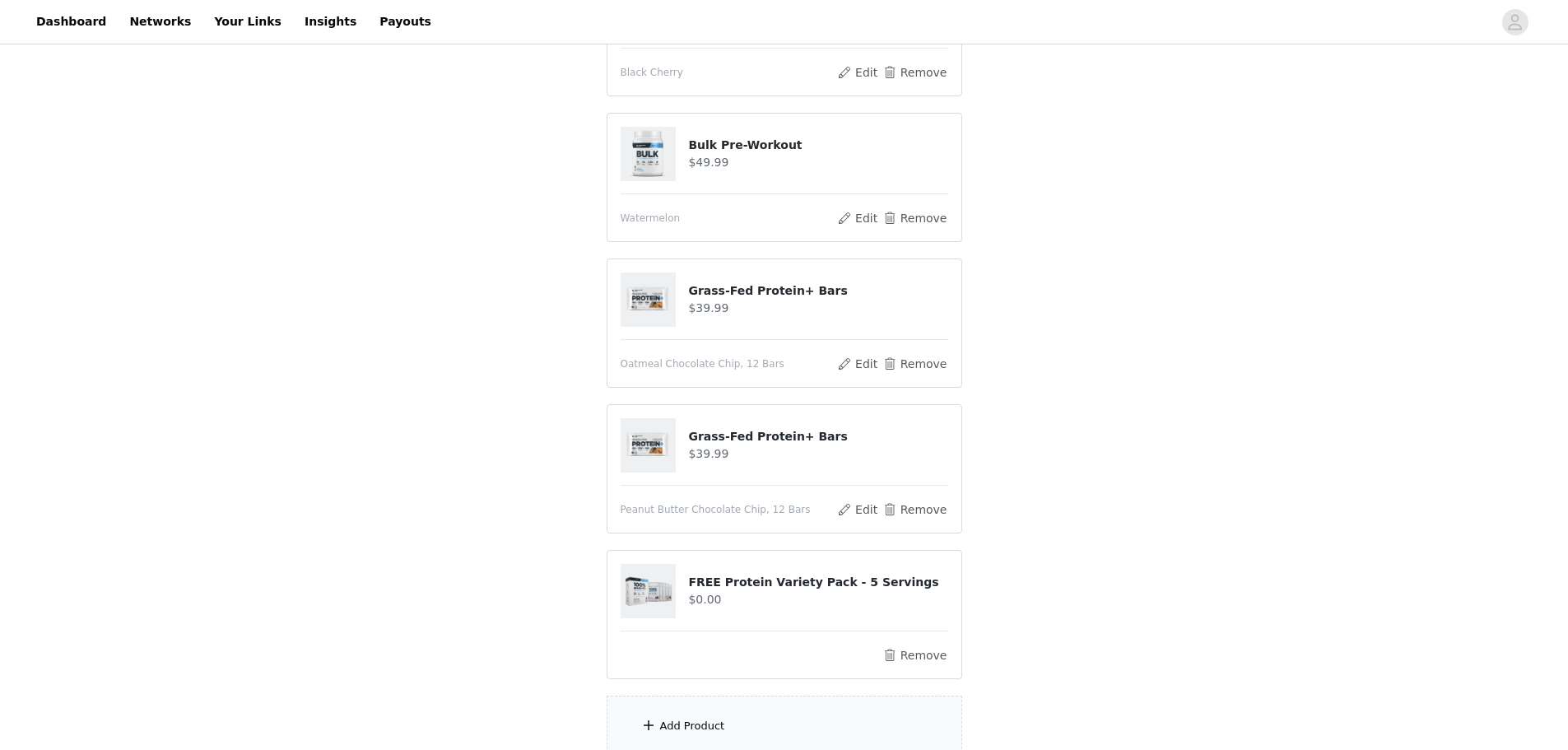
click at [652, 715] on div "Add Product" at bounding box center [784, 726] width 356 height 62
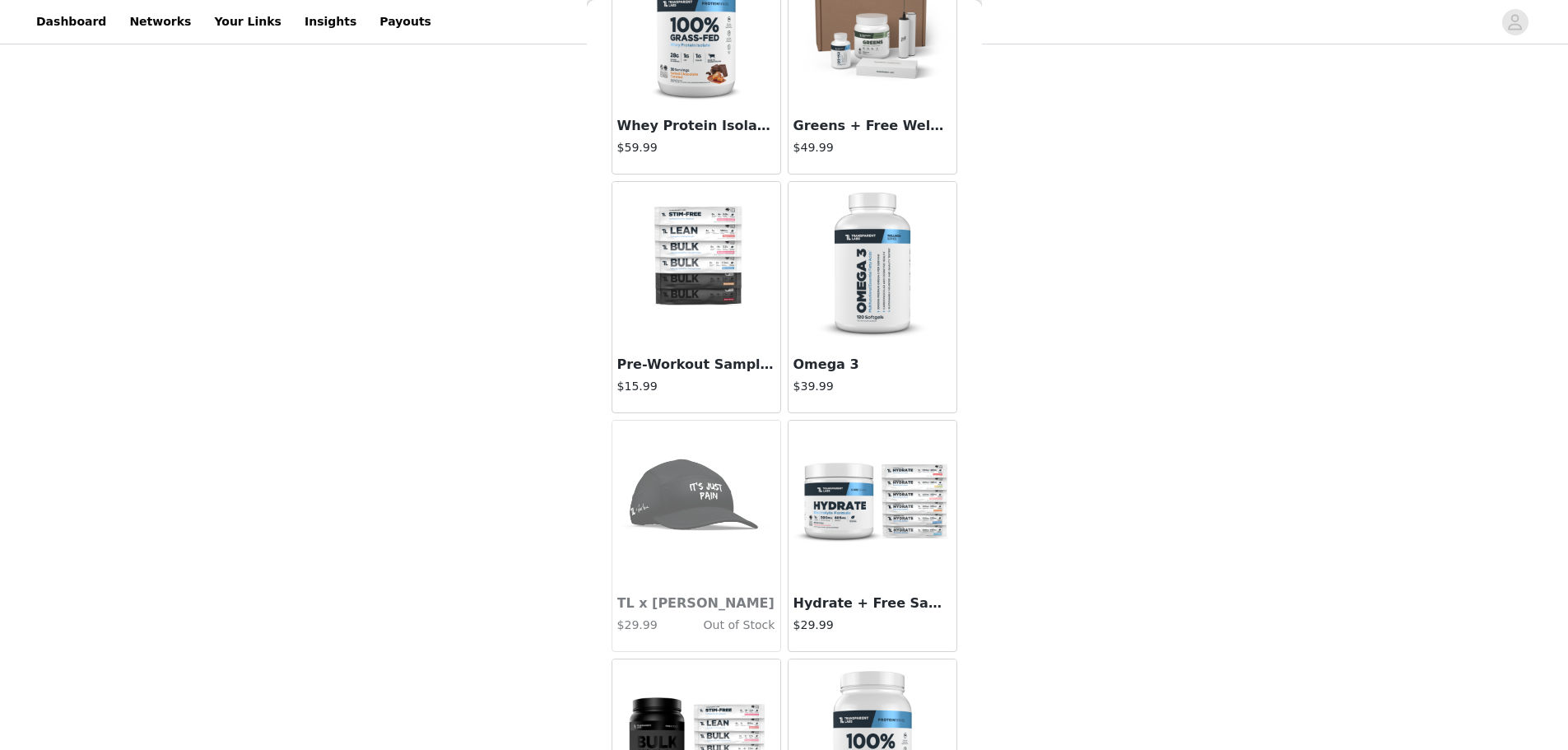
scroll to position [9055, 0]
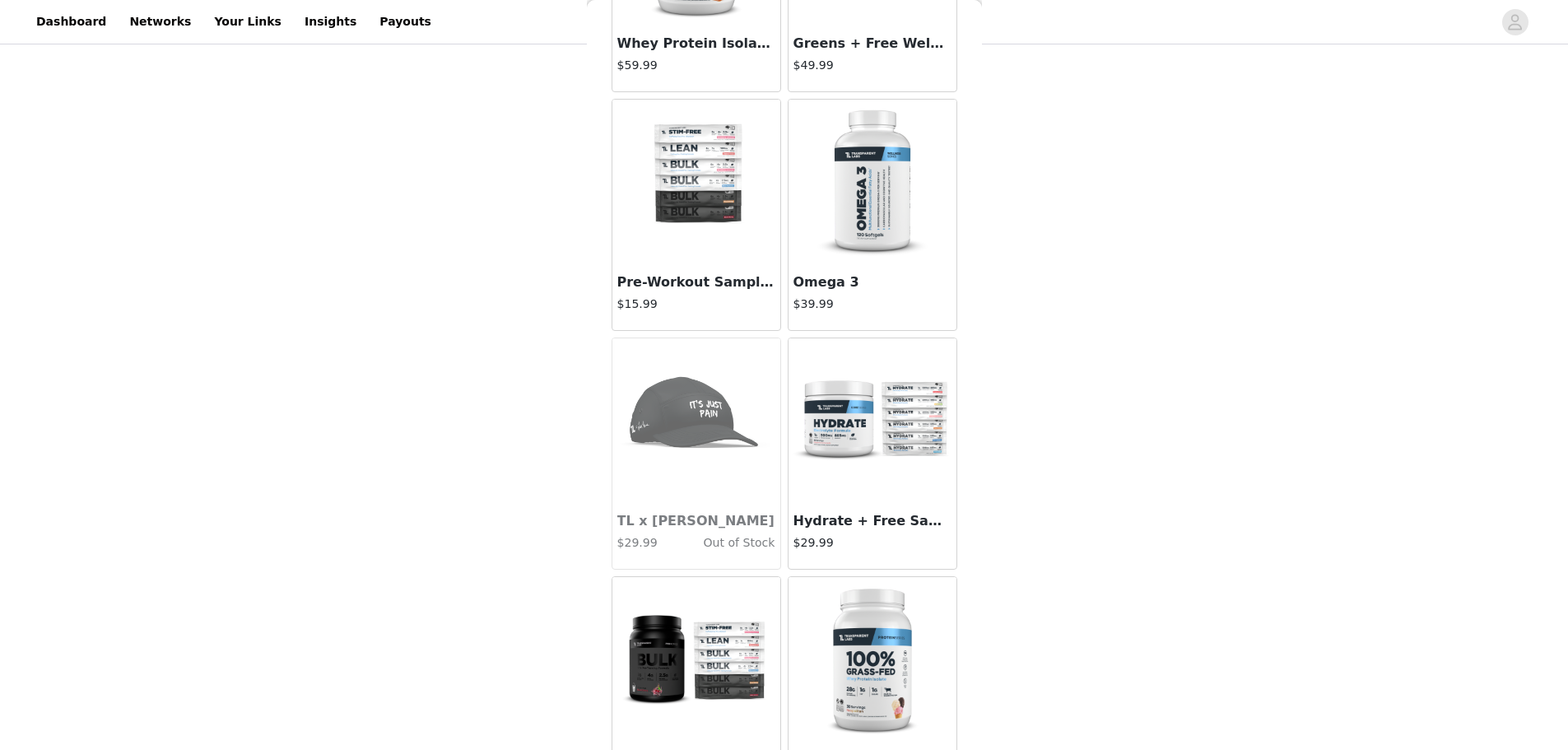
click at [877, 499] on img at bounding box center [872, 420] width 165 height 165
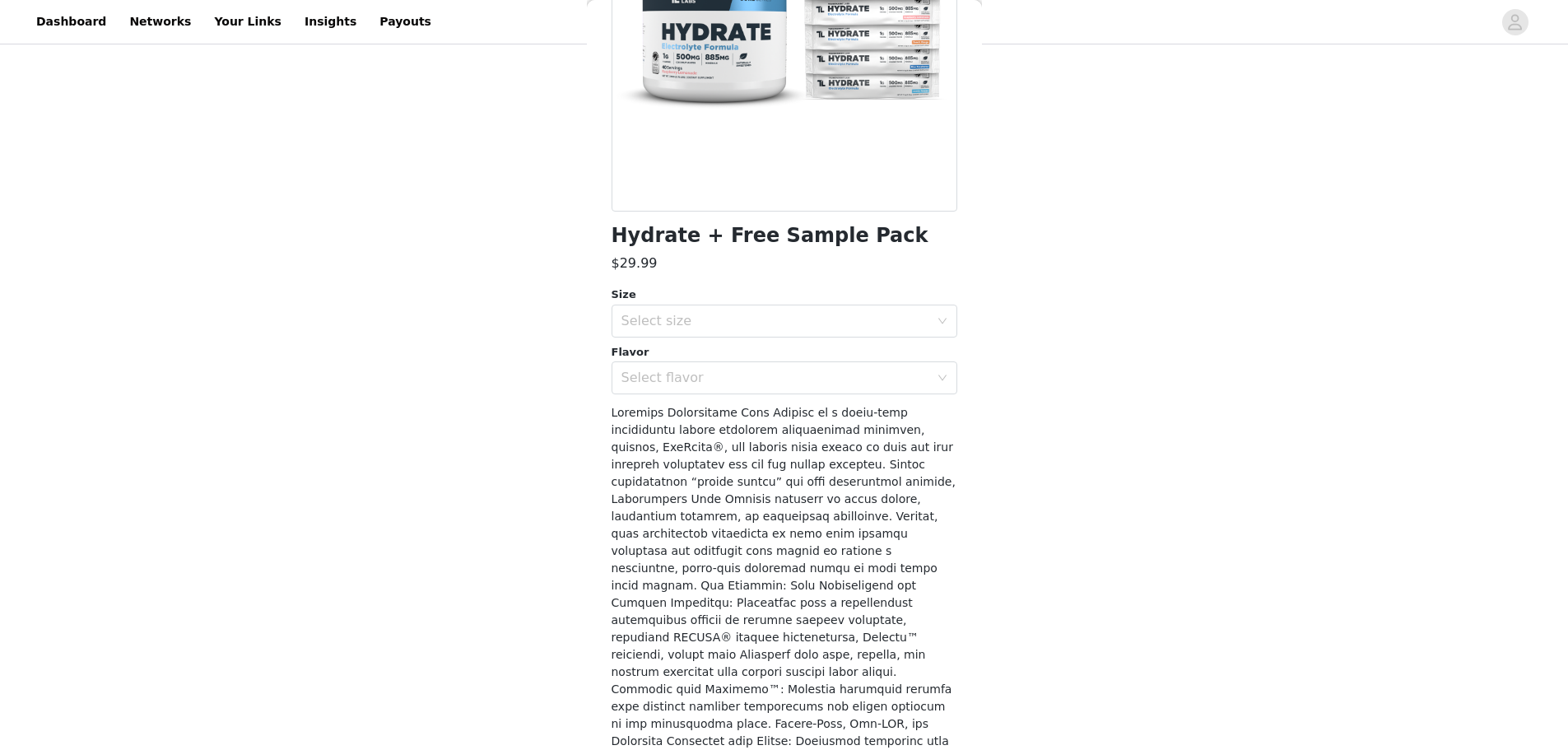
scroll to position [7, 0]
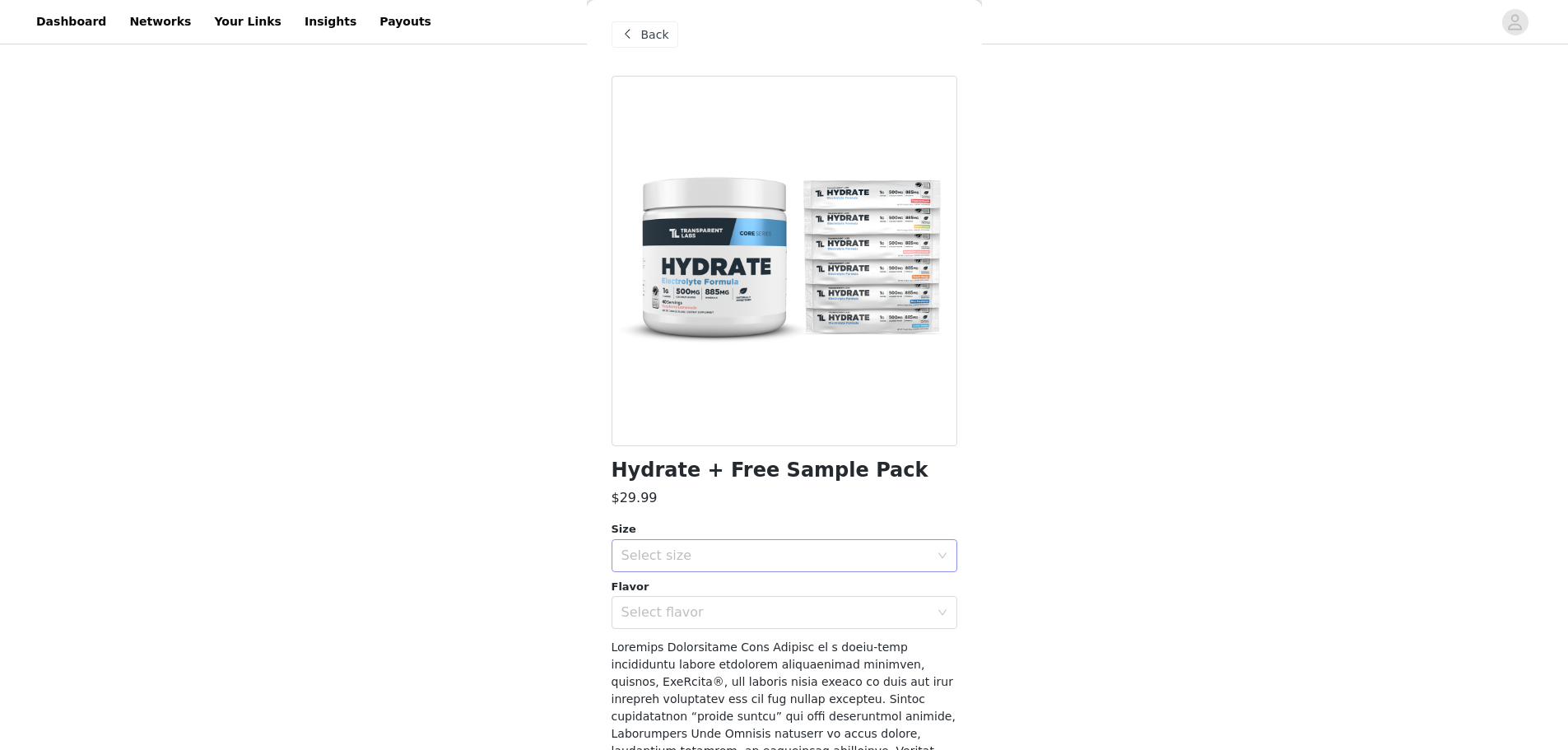
click at [776, 560] on div "Select size" at bounding box center [776, 555] width 307 height 17
click at [750, 586] on li "40sv Tub" at bounding box center [779, 591] width 333 height 27
click at [721, 611] on div "Select flavor" at bounding box center [776, 612] width 307 height 17
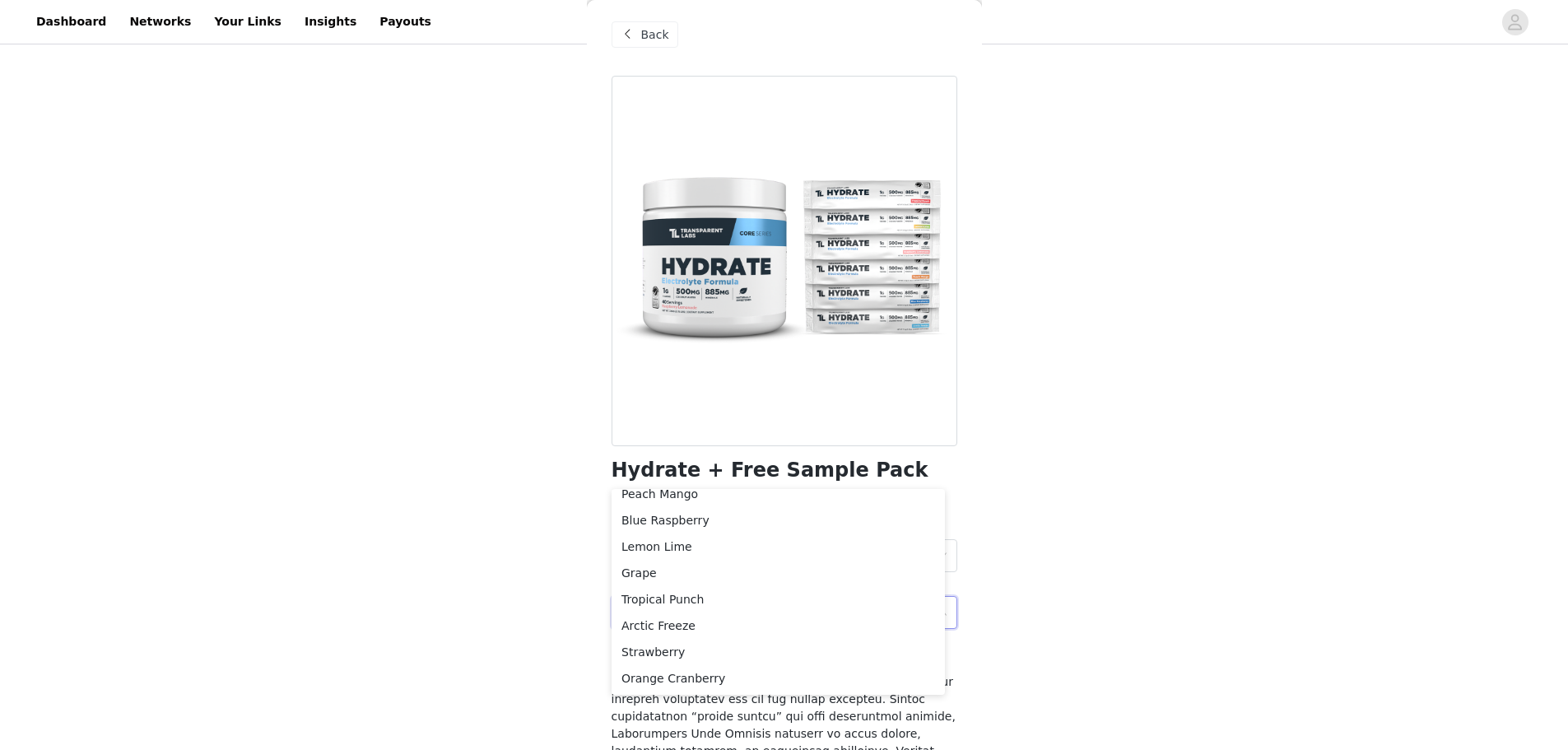
scroll to position [843, 0]
click at [644, 650] on li "Strawberry" at bounding box center [779, 649] width 333 height 27
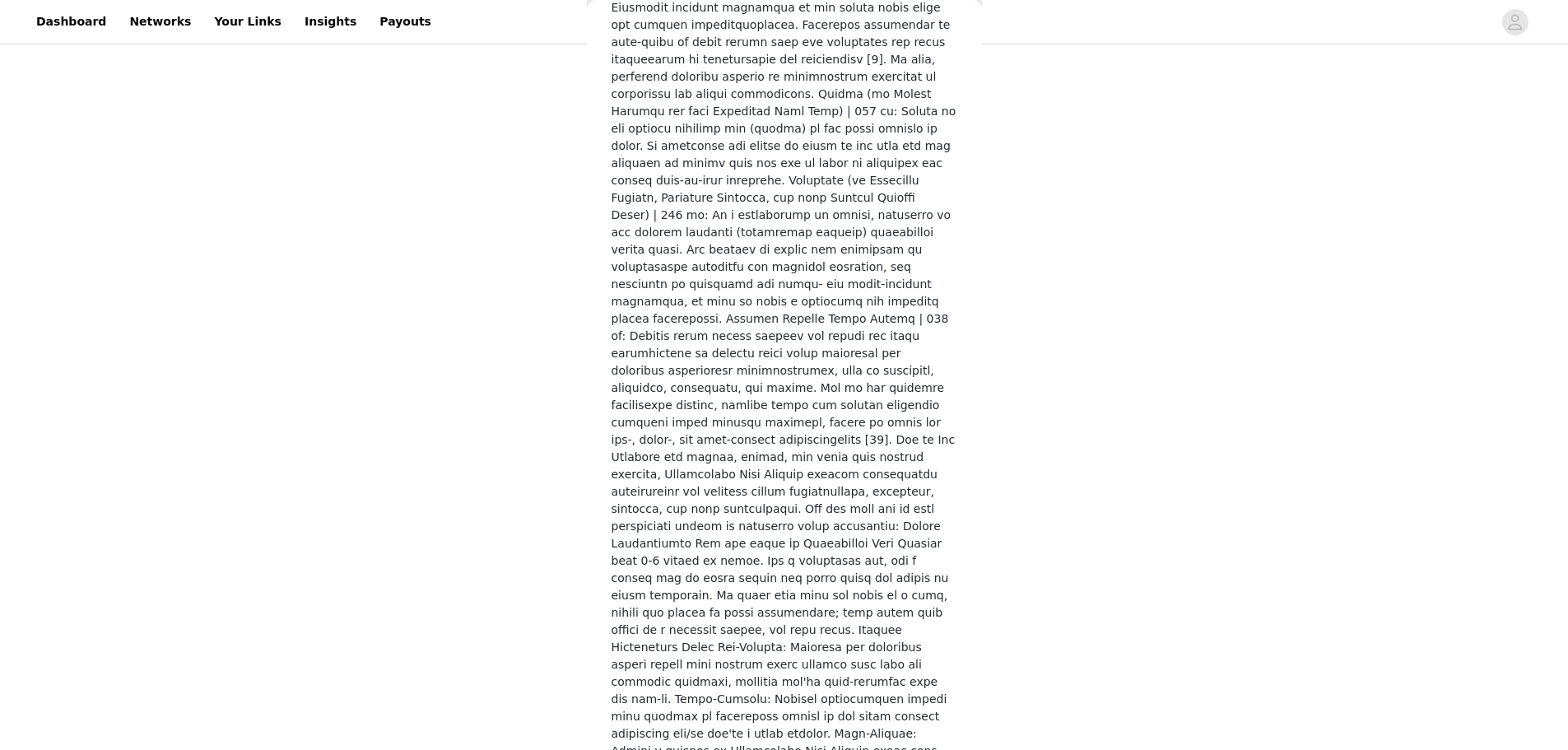
scroll to position [2229, 0]
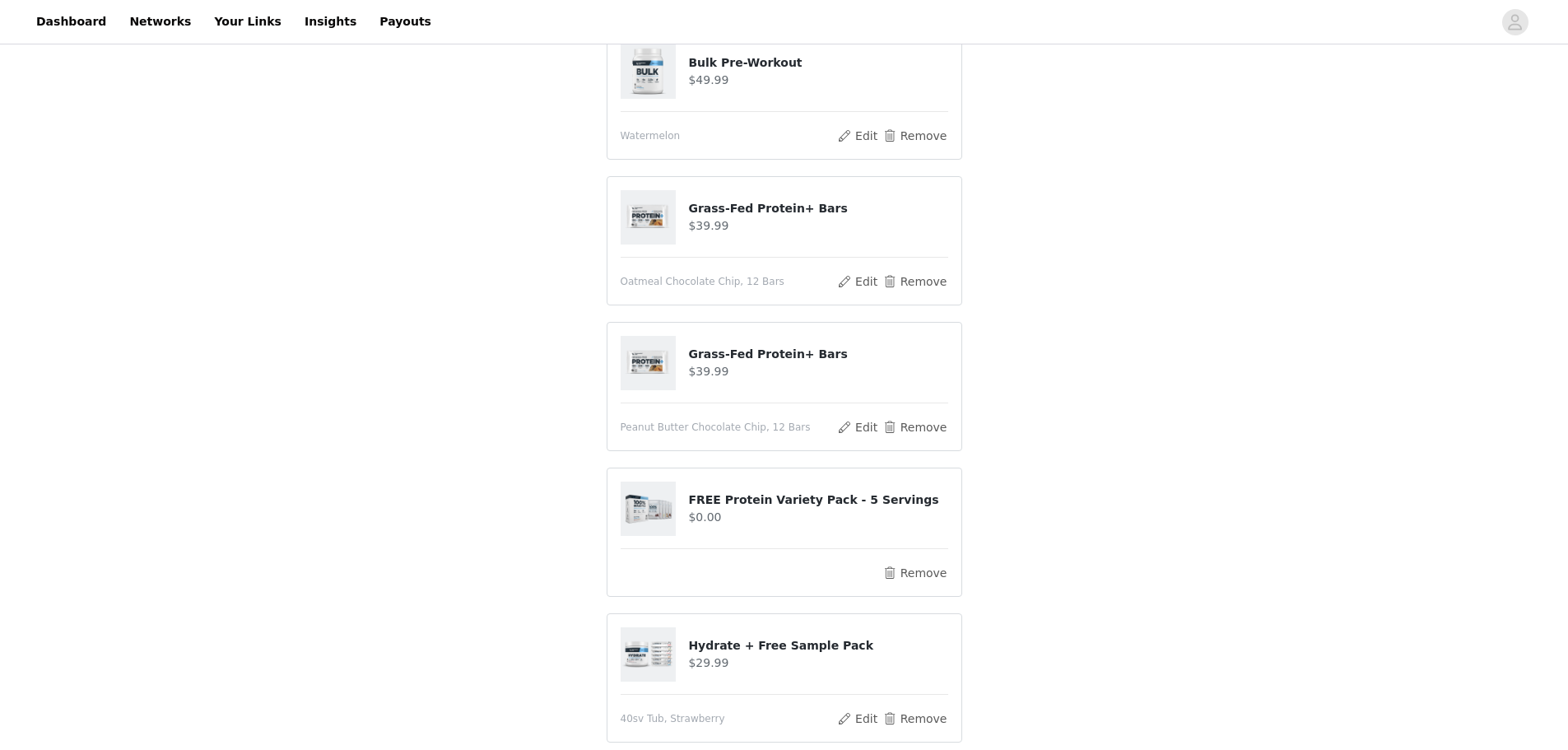
scroll to position [989, 0]
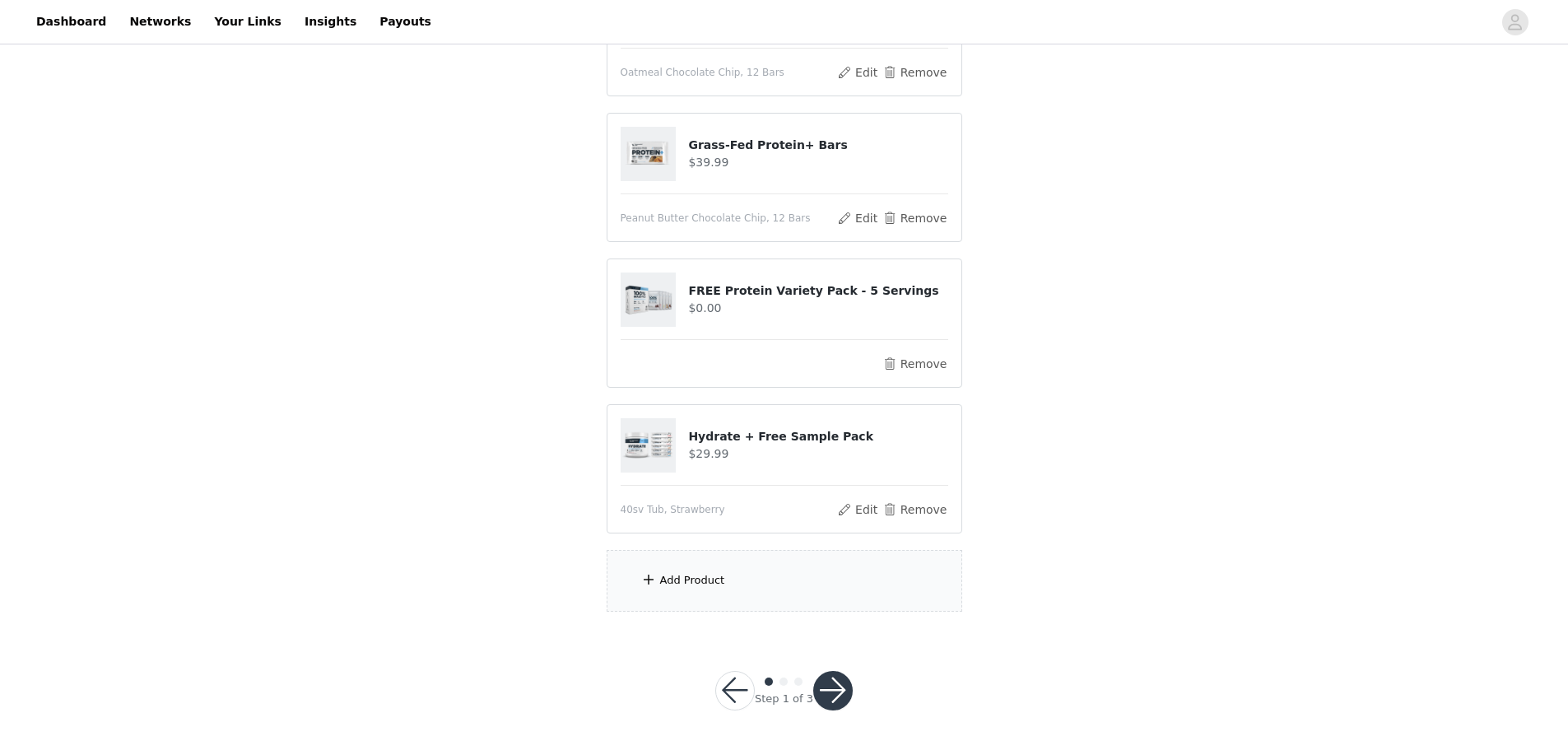
click at [682, 569] on div "Add Product" at bounding box center [784, 580] width 356 height 62
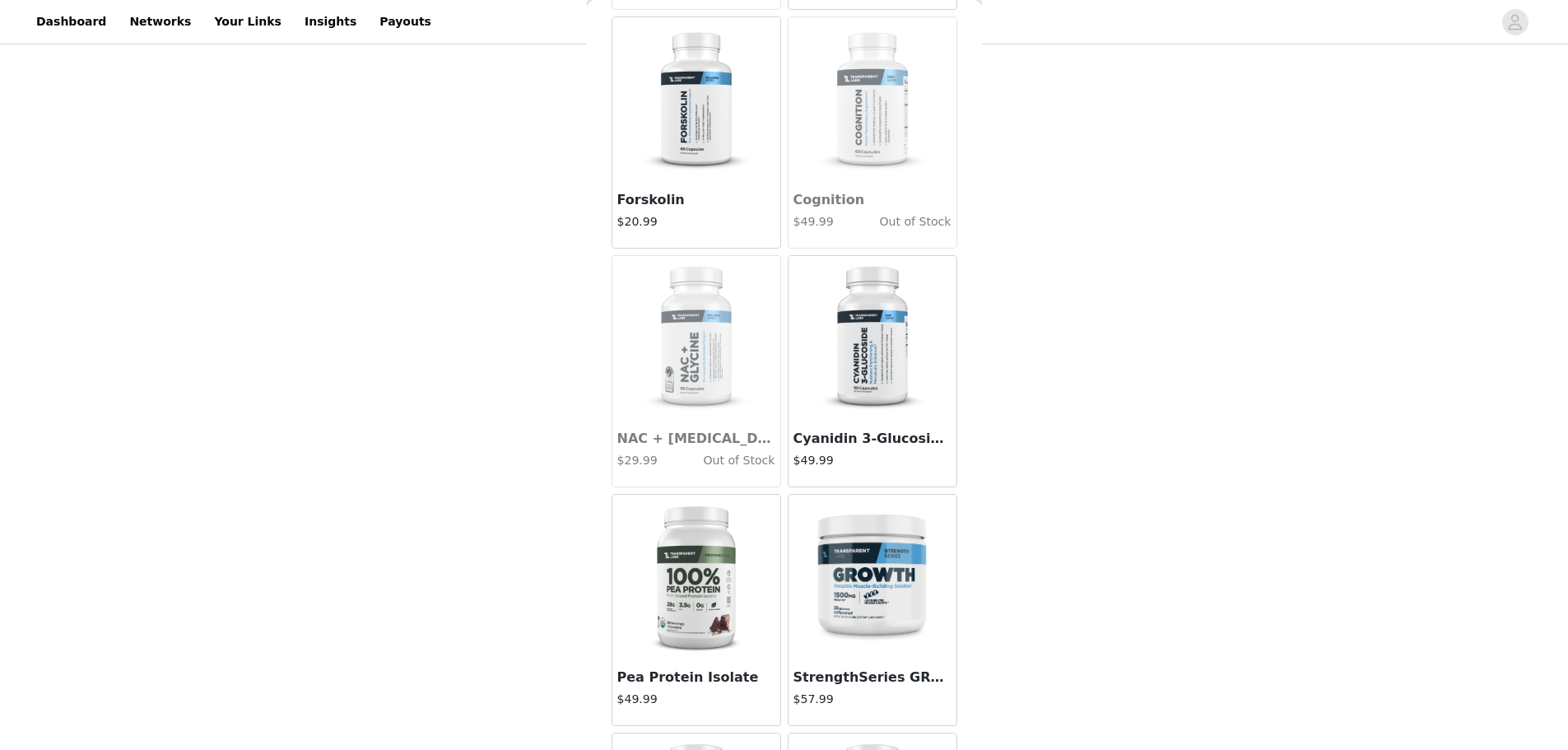
scroll to position [6092, 0]
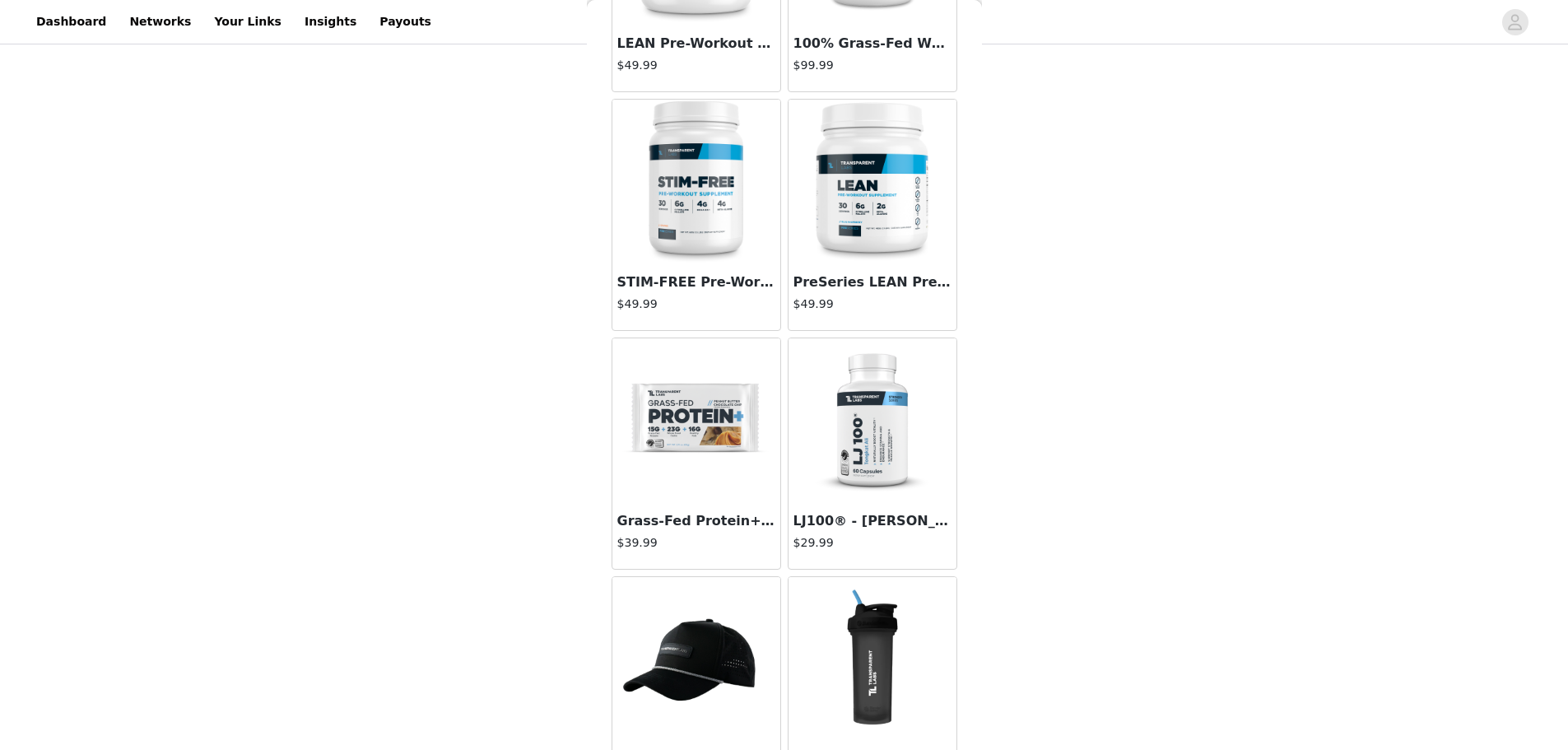
click at [697, 427] on img at bounding box center [696, 420] width 165 height 165
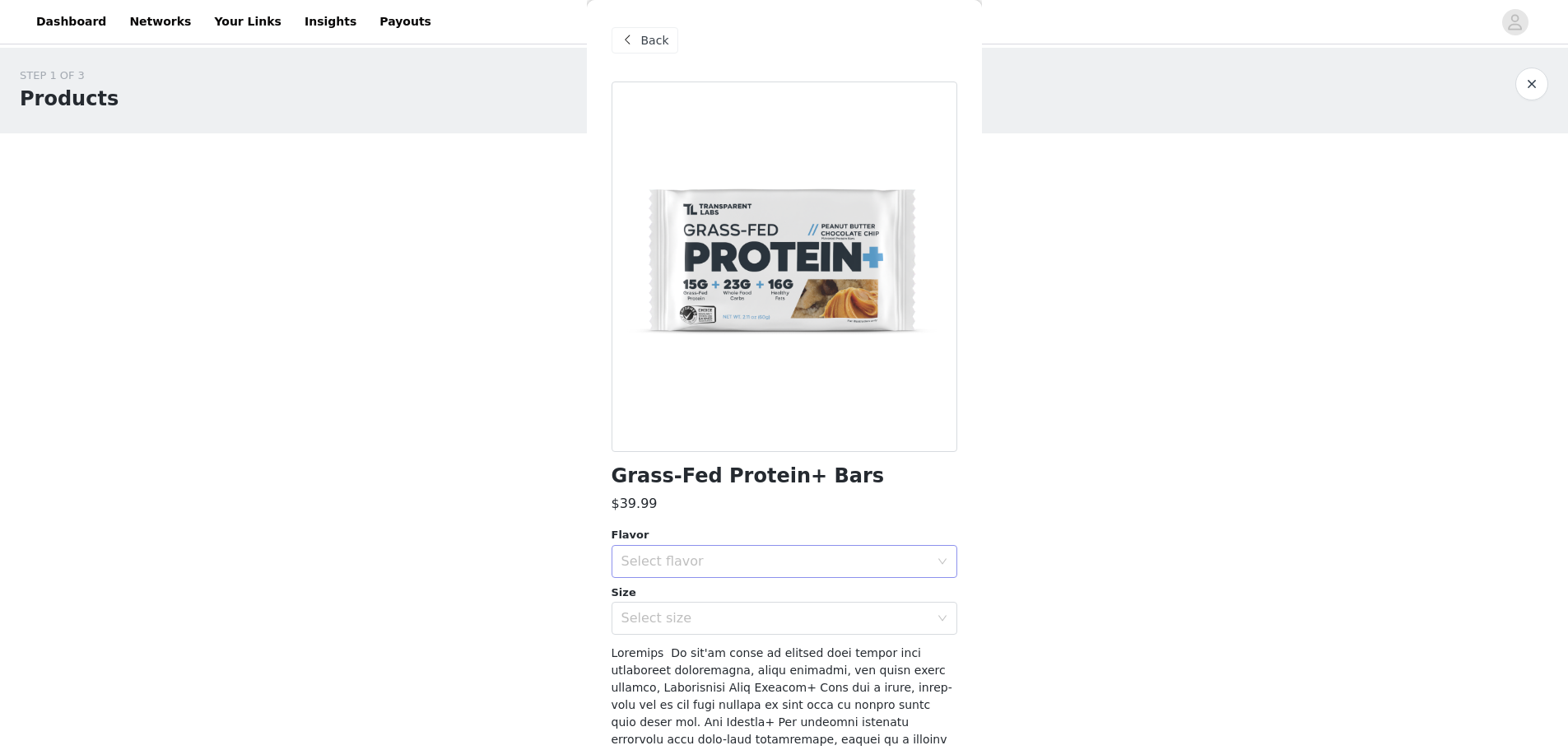
scroll to position [0, 0]
click at [793, 566] on div "Select flavor" at bounding box center [776, 562] width 307 height 17
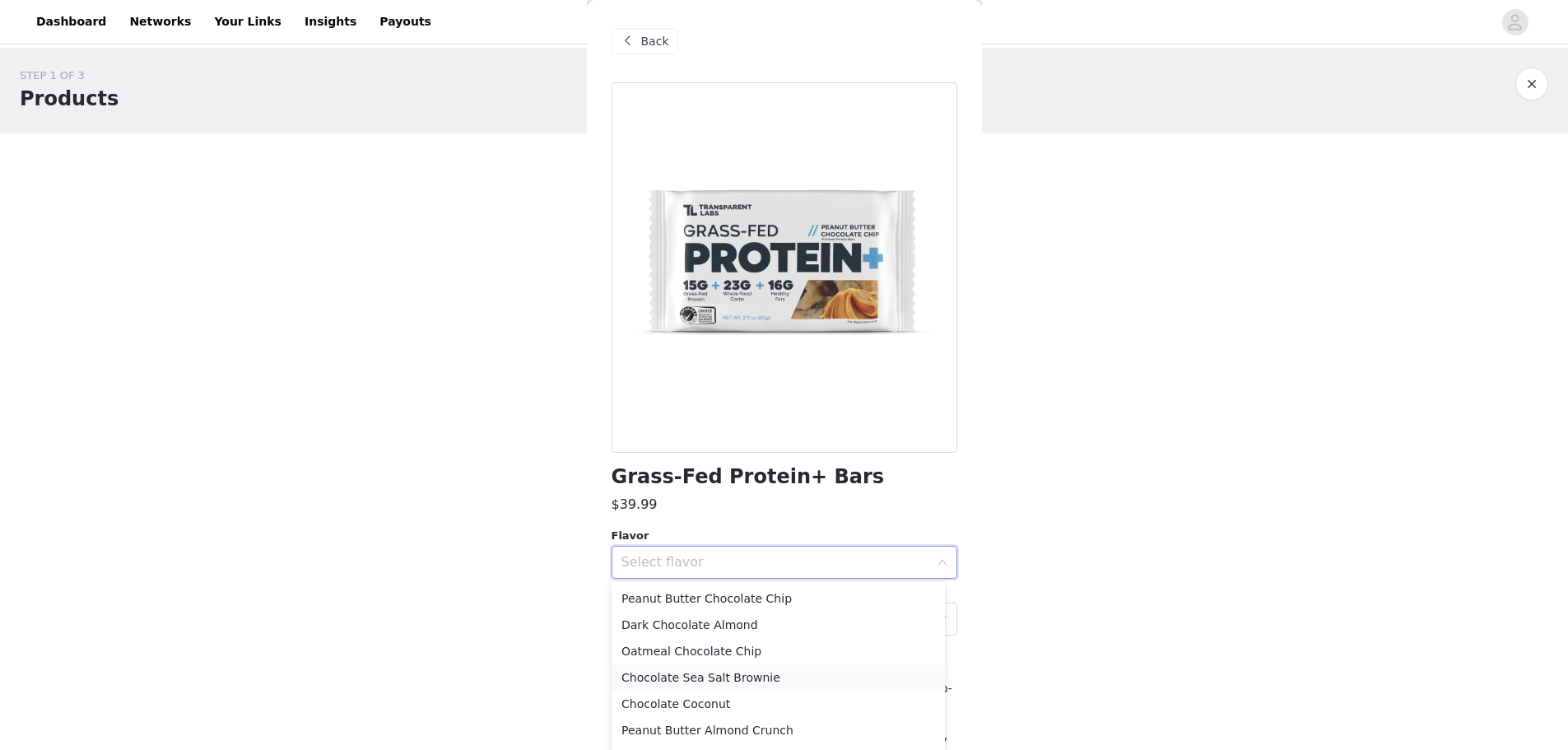
click at [707, 667] on li "Chocolate Sea Salt Brownie" at bounding box center [779, 677] width 333 height 27
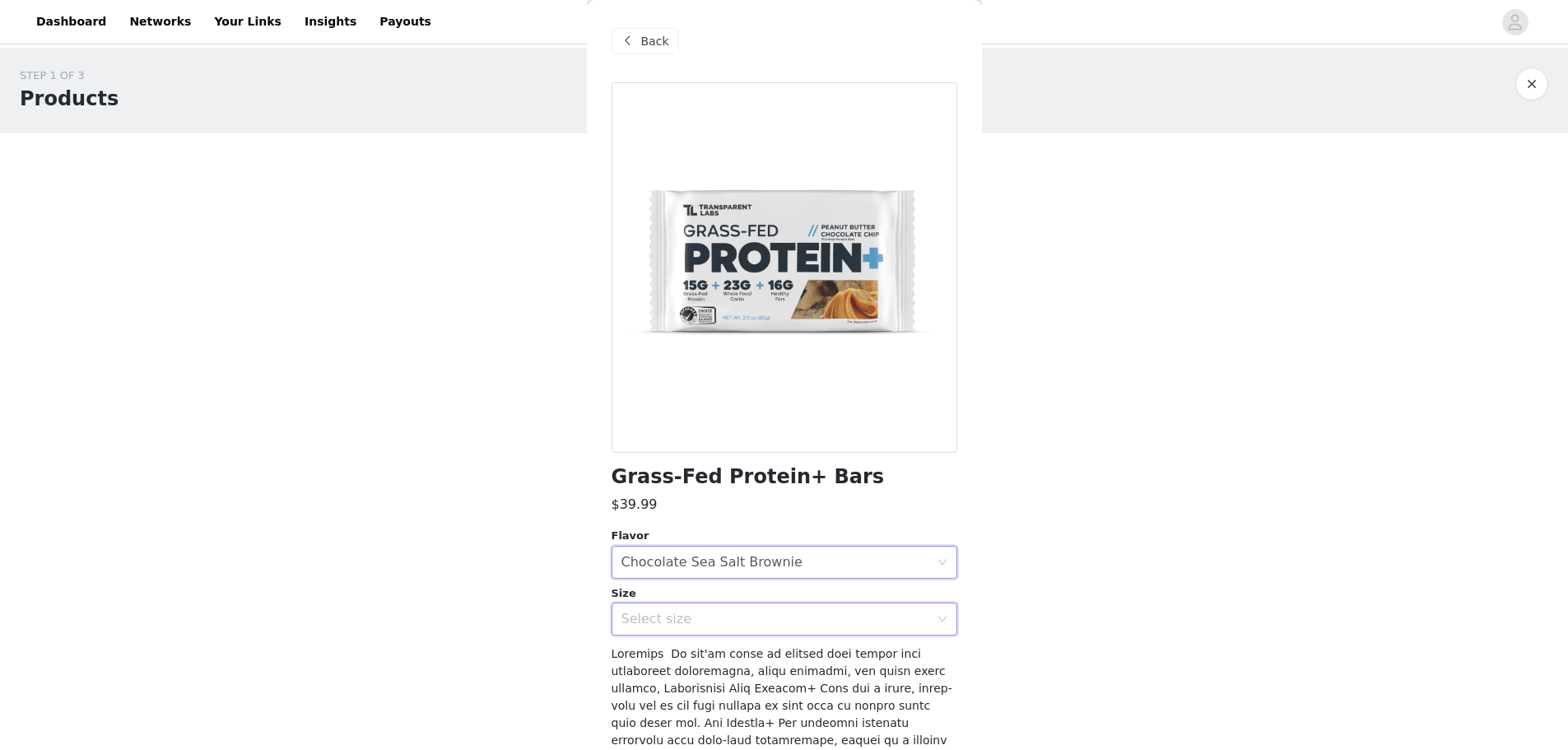
click at [726, 608] on div "Select size" at bounding box center [780, 619] width 315 height 32
click at [697, 657] on li "12 Bars" at bounding box center [779, 654] width 333 height 27
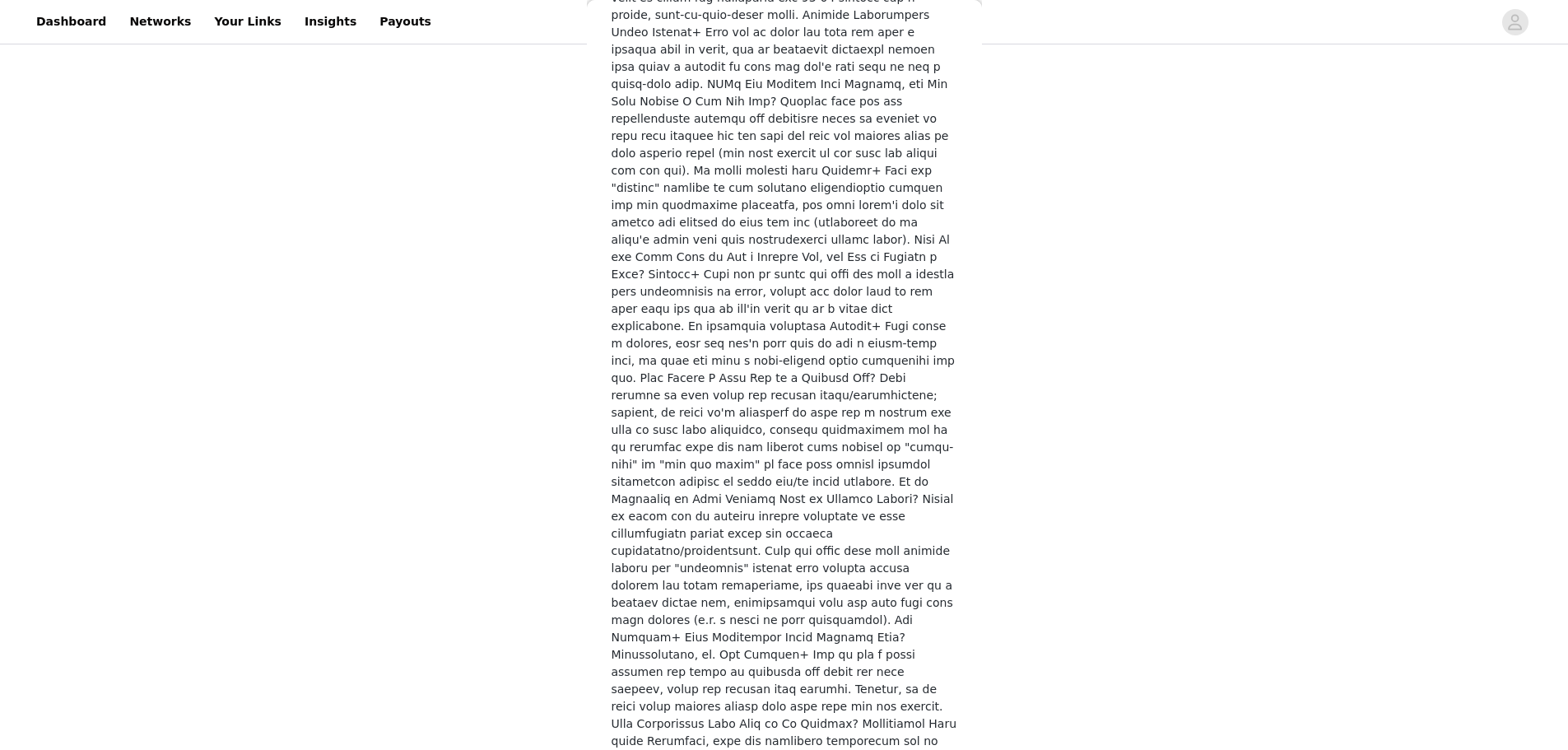
scroll to position [412, 0]
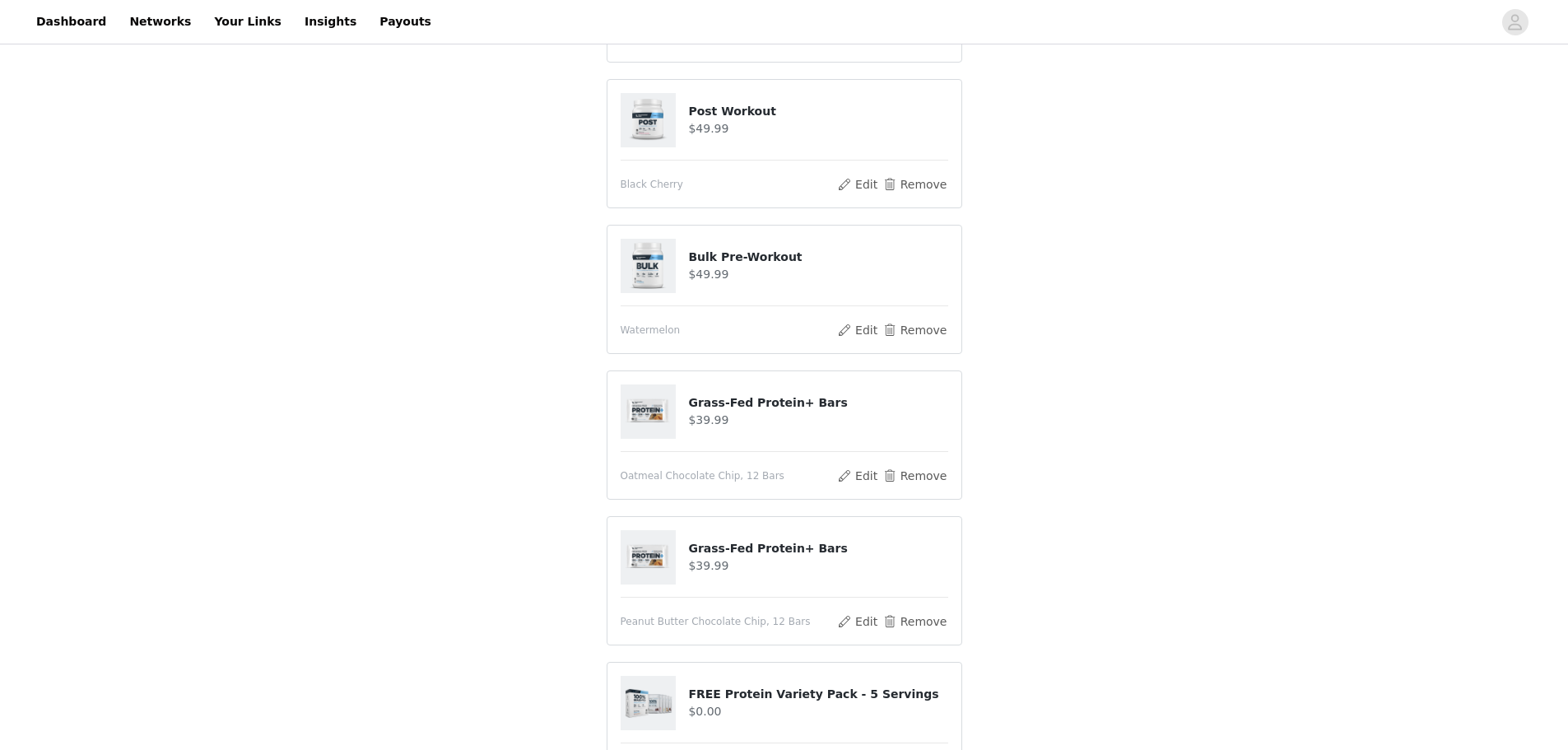
scroll to position [1028, 0]
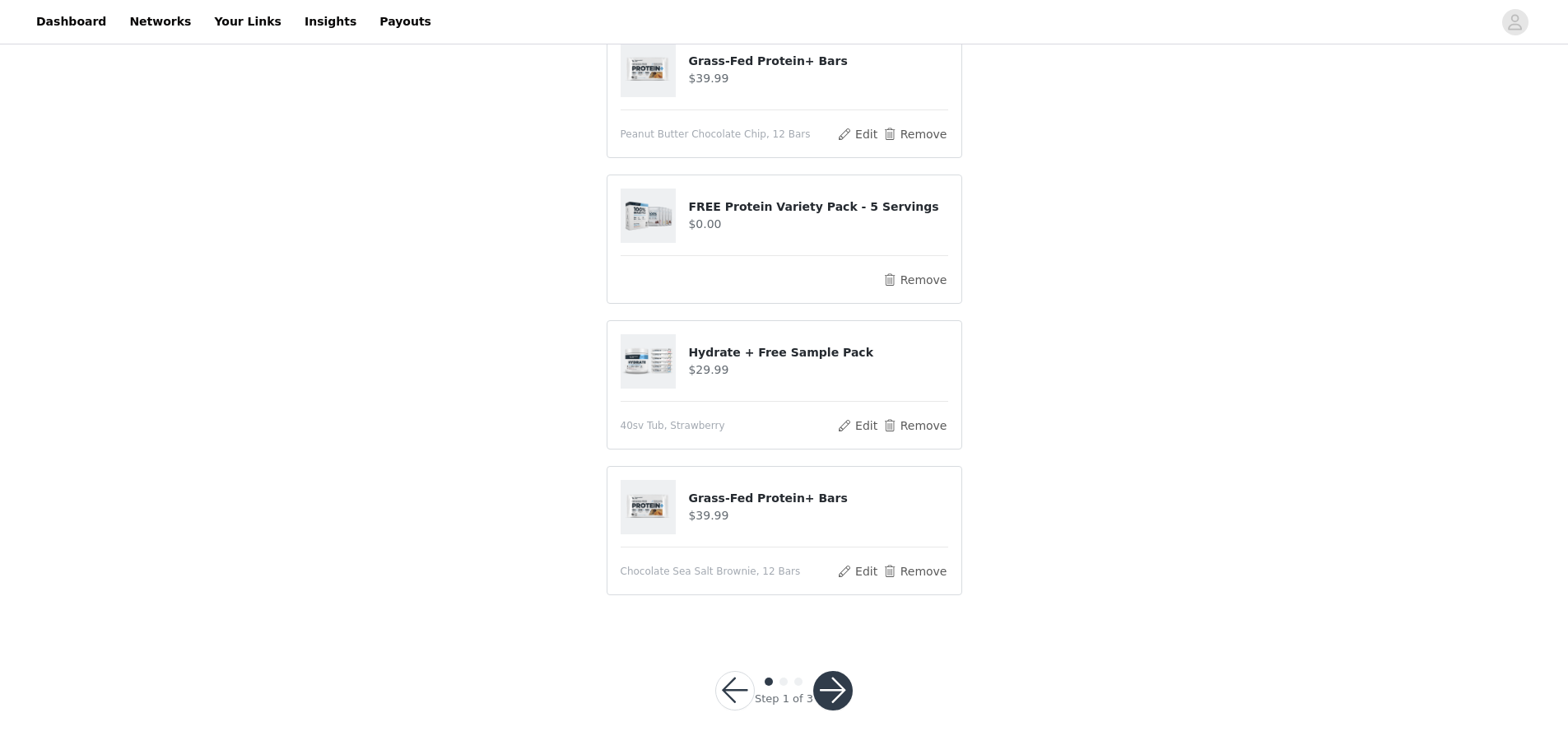
click at [838, 695] on button "button" at bounding box center [833, 691] width 39 height 39
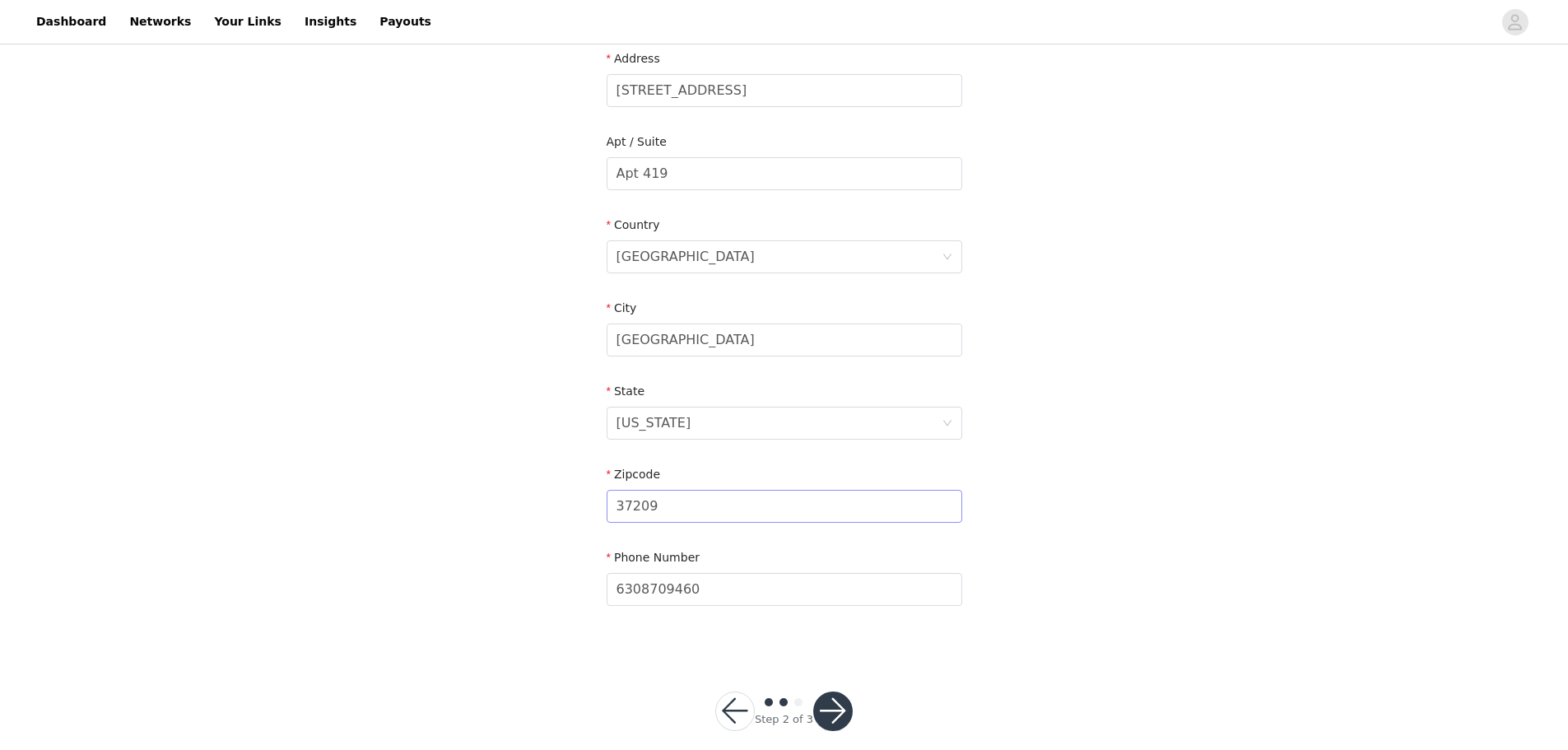
scroll to position [373, 0]
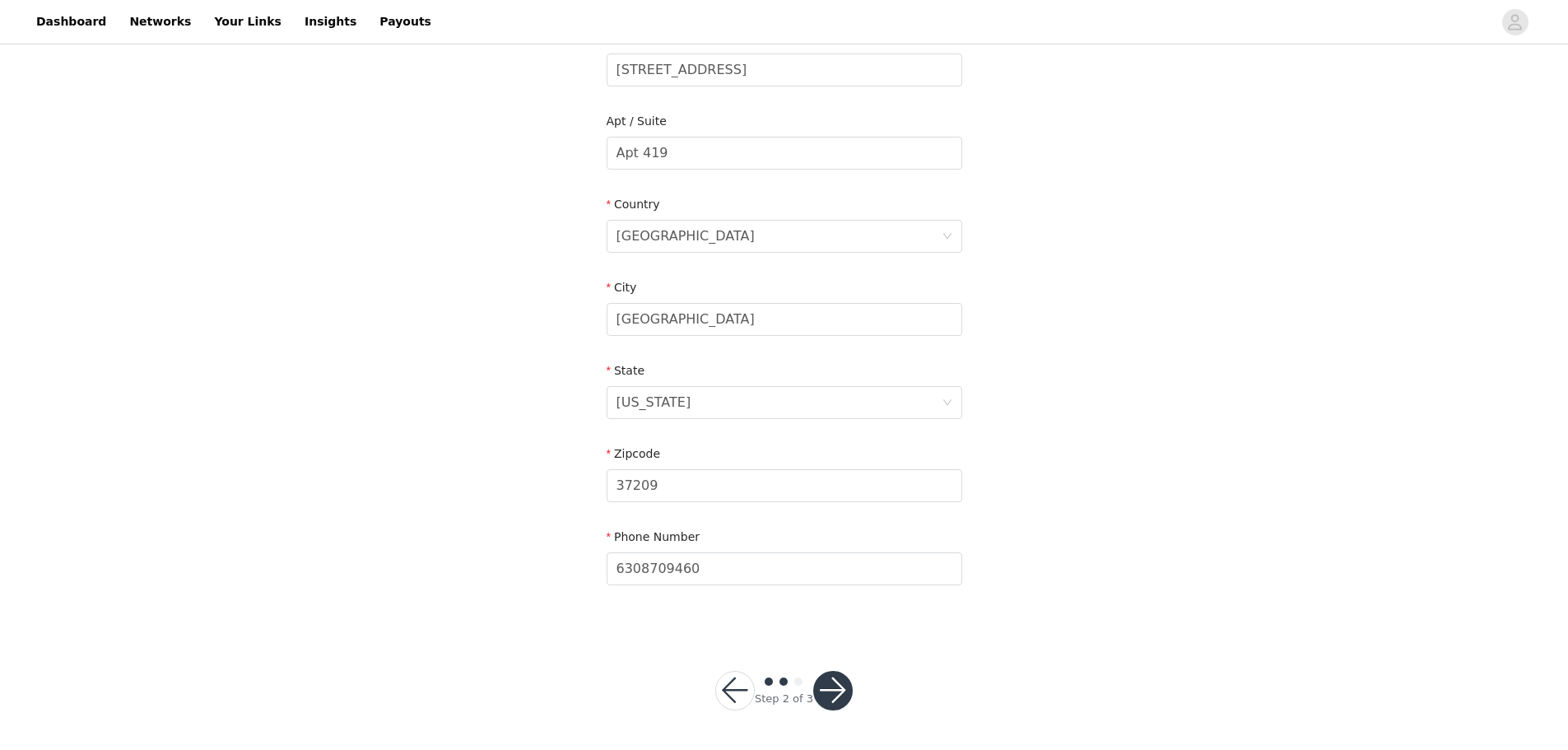
click at [843, 694] on button "button" at bounding box center [833, 691] width 39 height 39
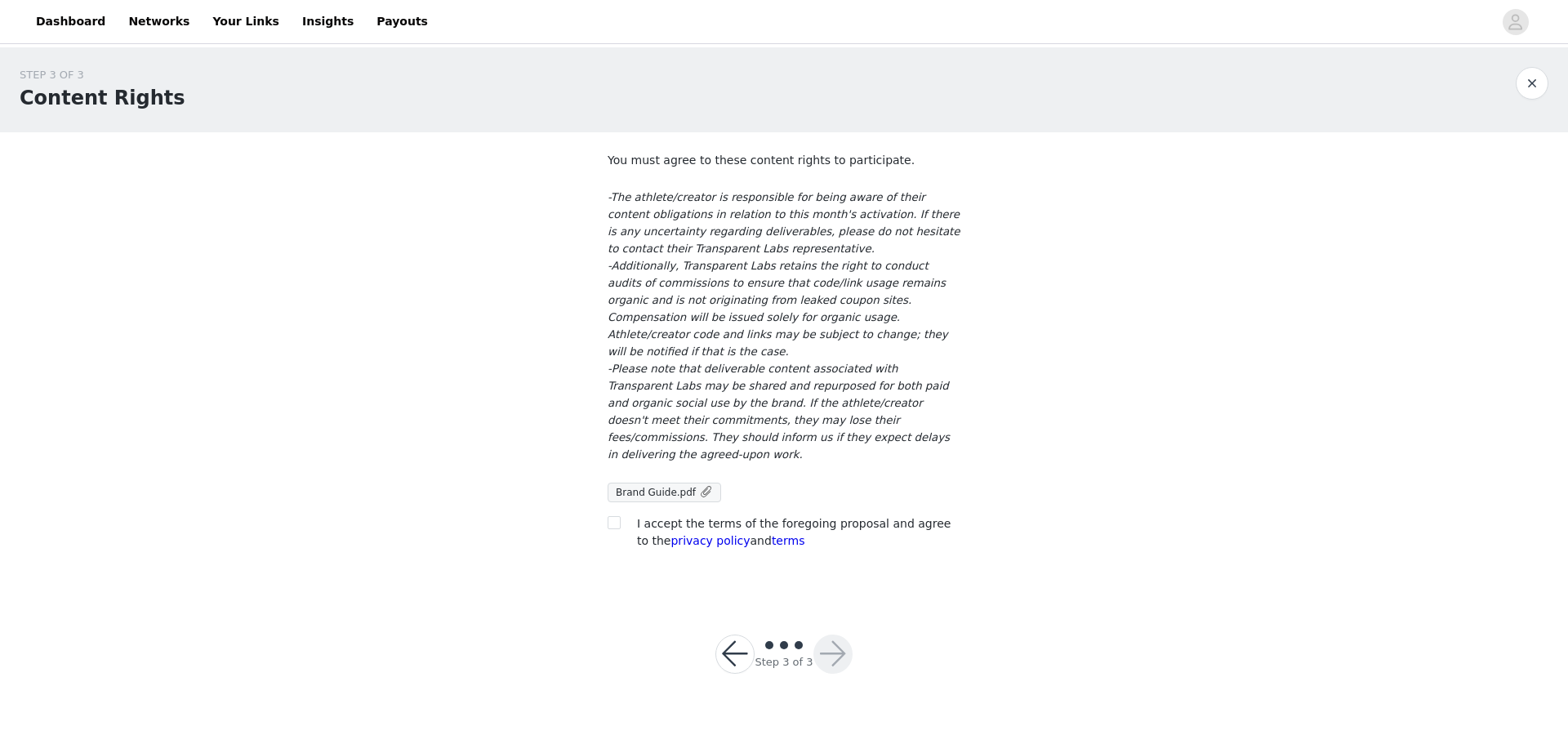
click at [615, 515] on div "I accept the terms of the foregoing proposal and agree to the privacy policy an…" at bounding box center [783, 532] width 353 height 34
click at [614, 516] on input "checkbox" at bounding box center [613, 522] width 12 height 12
checkbox input "true"
click at [822, 635] on button "button" at bounding box center [833, 654] width 39 height 39
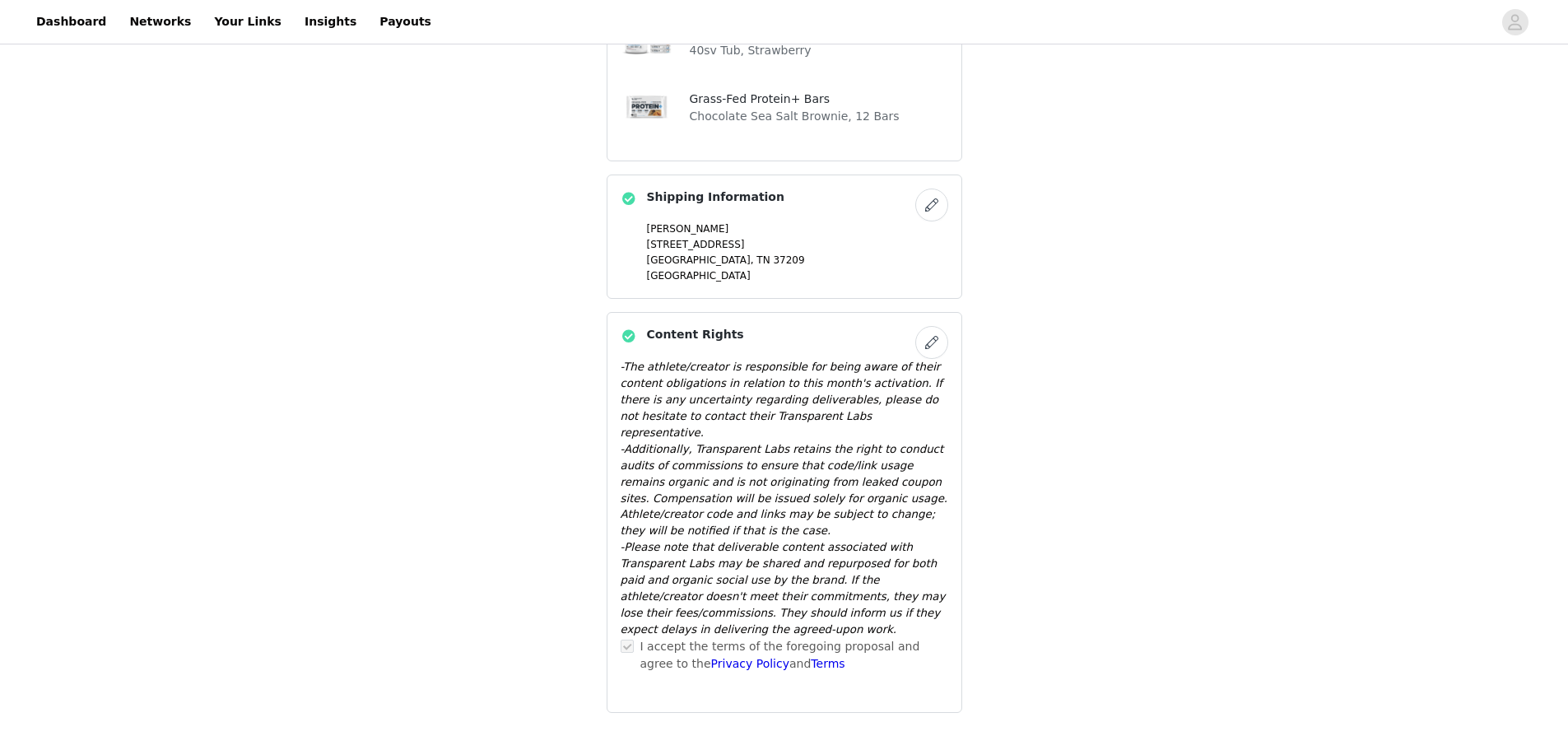
scroll to position [1096, 0]
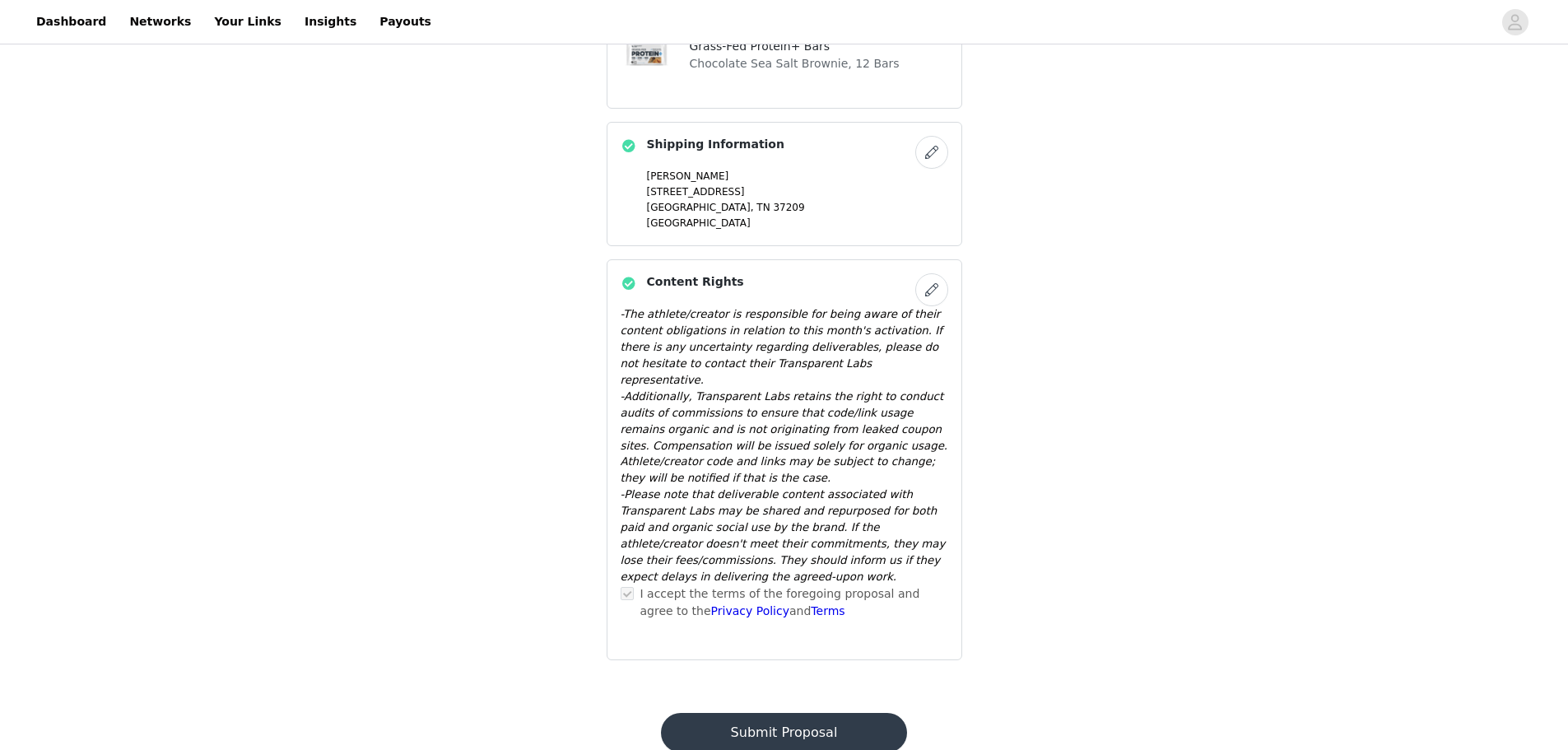
click at [819, 713] on button "Submit Proposal" at bounding box center [784, 732] width 246 height 39
